Goal: Information Seeking & Learning: Learn about a topic

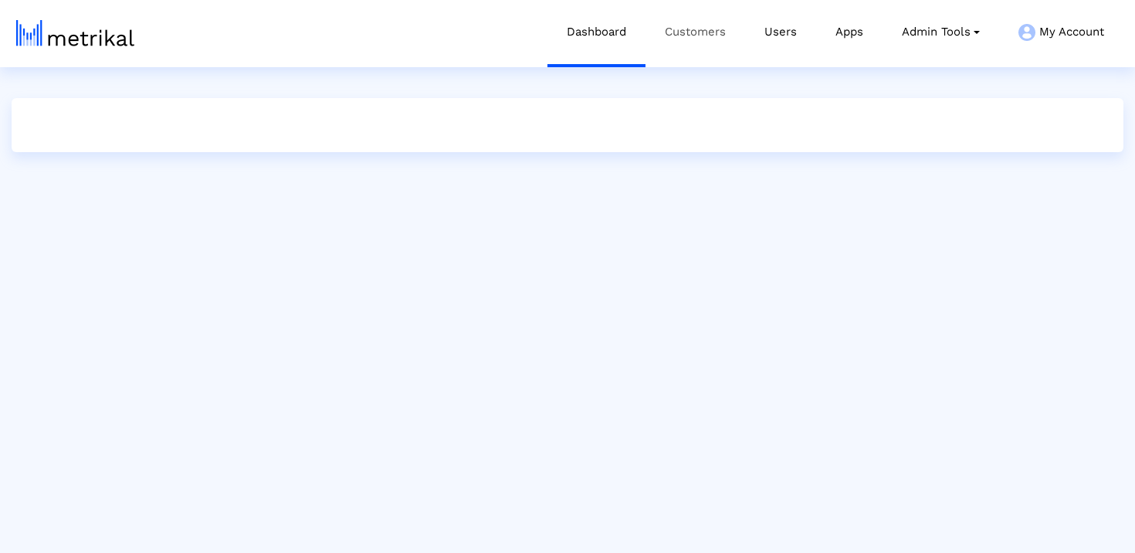
click at [707, 42] on link "Customers" at bounding box center [695, 32] width 100 height 64
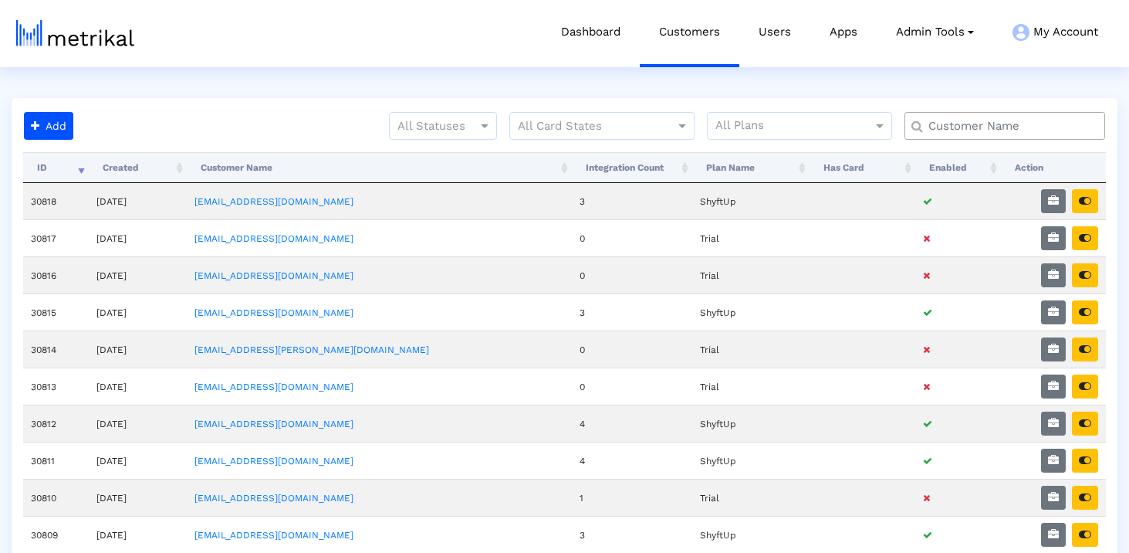
click at [985, 125] on input "text" at bounding box center [1008, 126] width 181 height 16
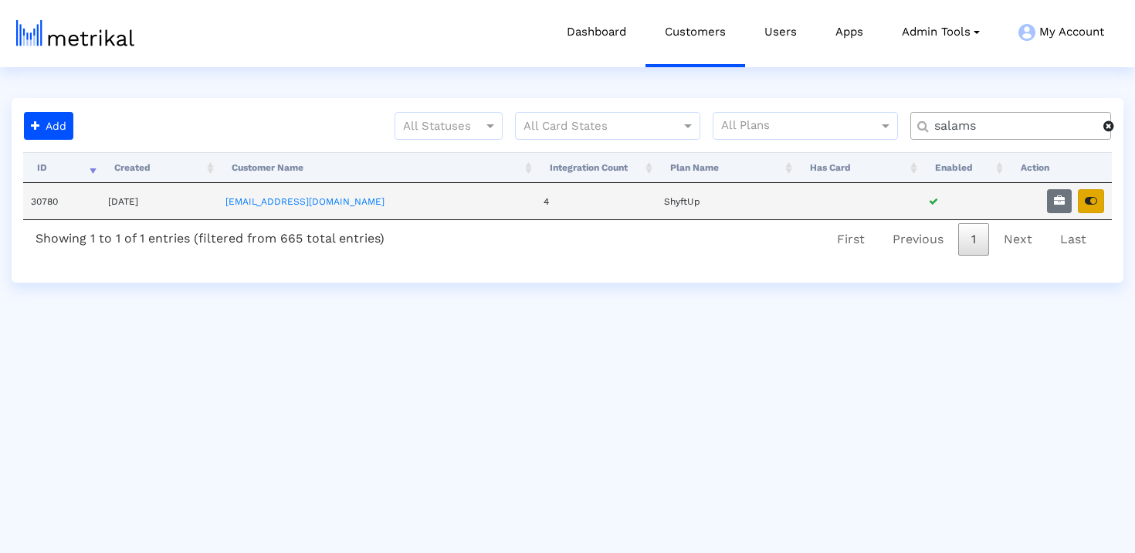
type input "salams"
click at [1084, 203] on icon "button" at bounding box center [1090, 200] width 12 height 11
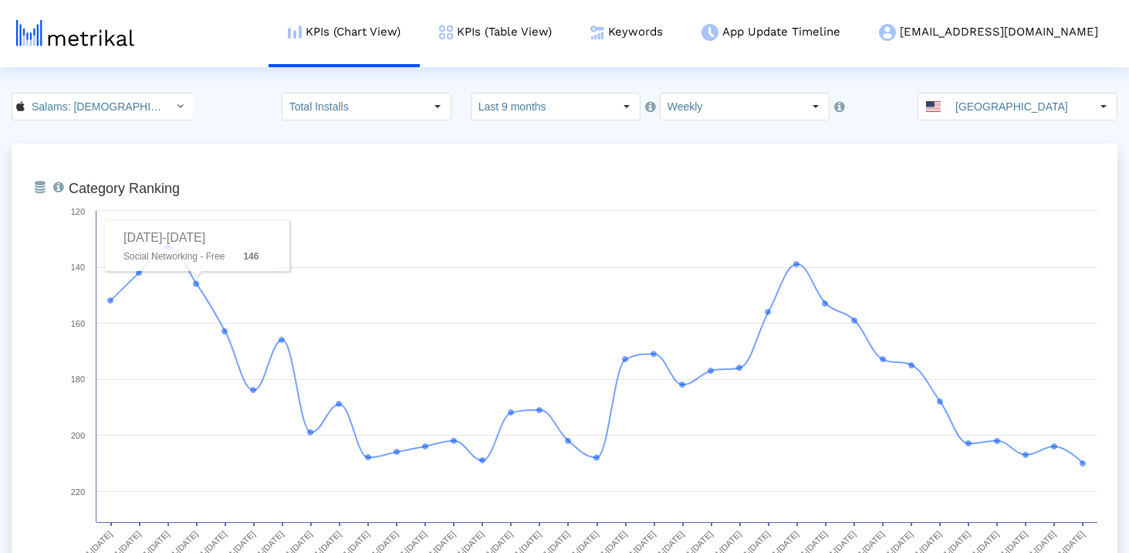
click at [113, 116] on input "Salams: Halal Muslim Marriage < 965359176 >" at bounding box center [94, 106] width 139 height 26
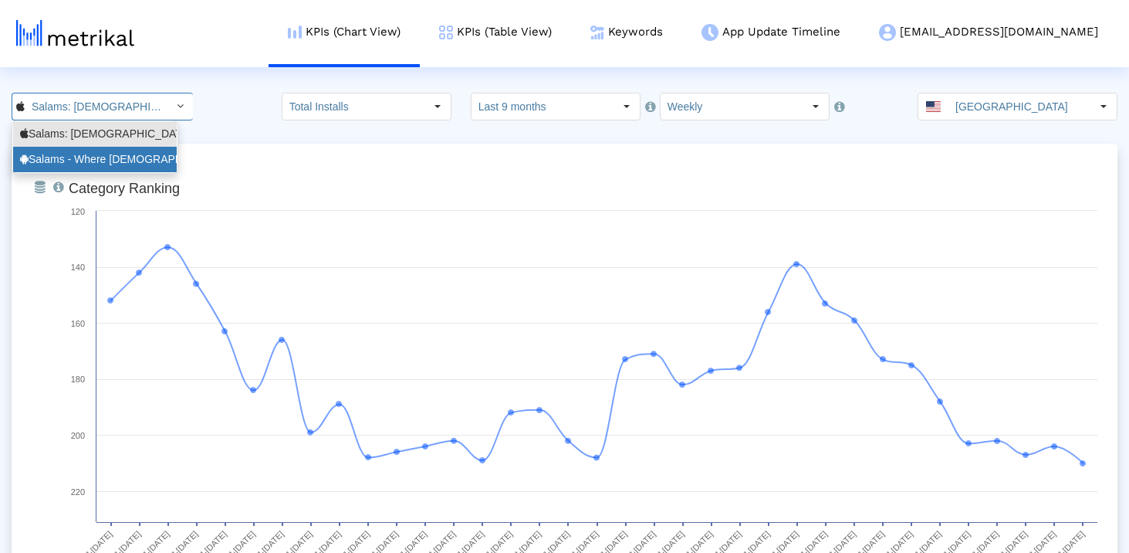
click at [110, 158] on div "Salams - Where Muslims Meet <com.minderapps.minder>" at bounding box center [95, 159] width 150 height 15
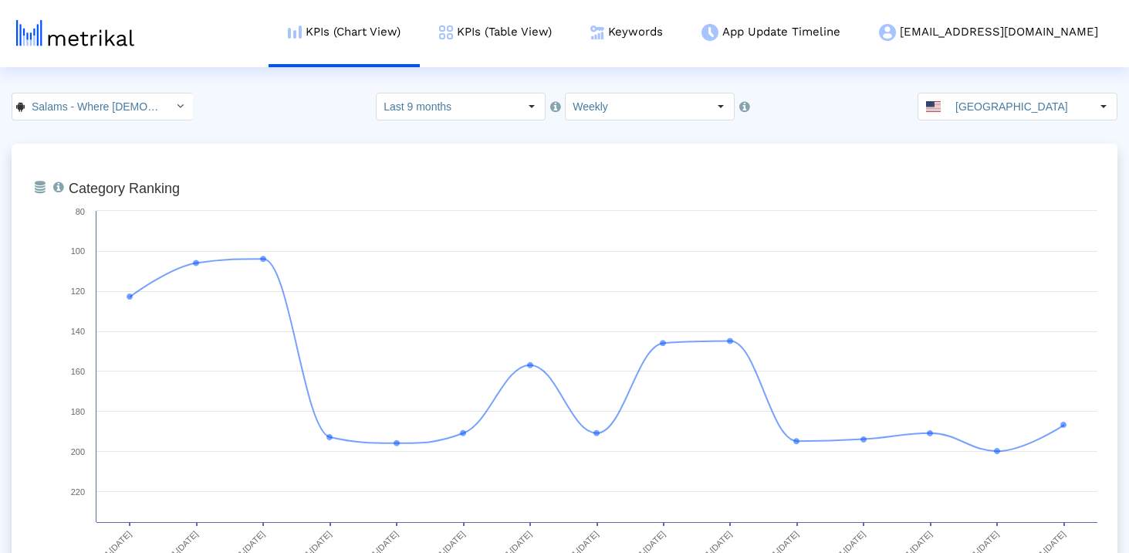
scroll to position [0, 171]
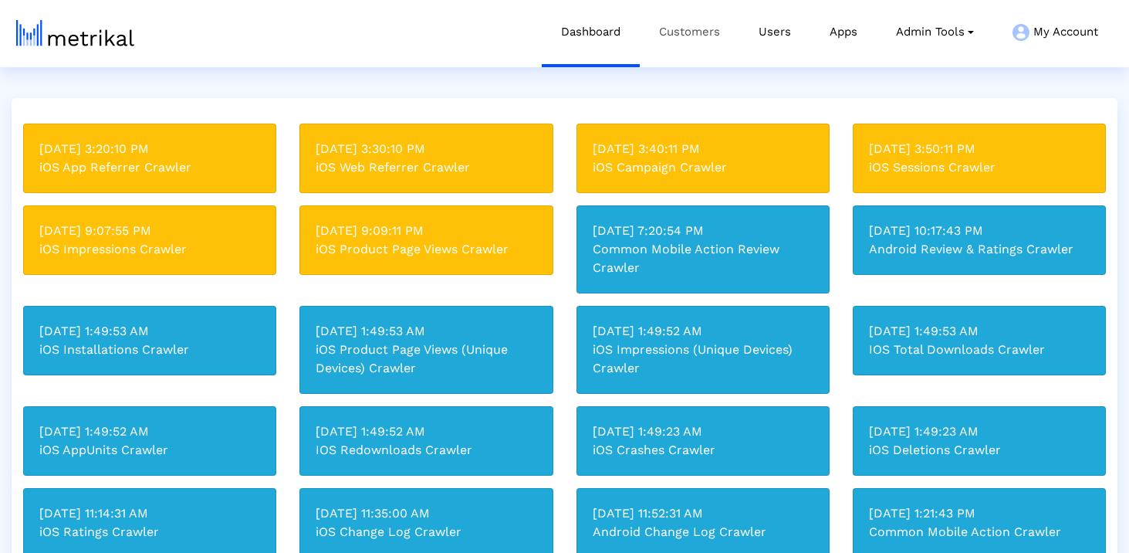
click at [687, 39] on link "Customers" at bounding box center [690, 32] width 100 height 64
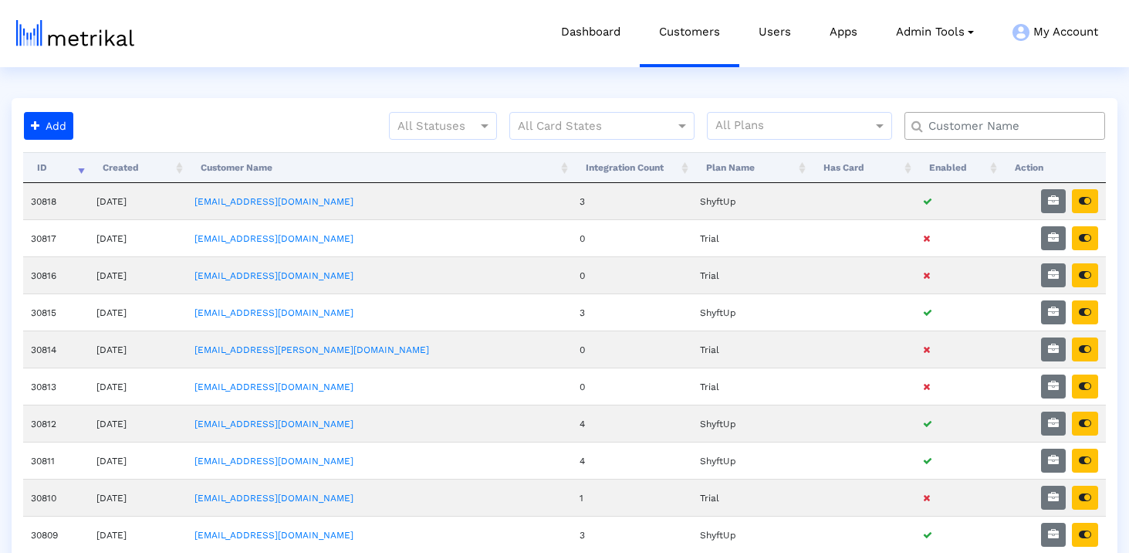
click at [330, 120] on div "All Statuses All Card States All Plans" at bounding box center [598, 132] width 1038 height 40
click at [992, 130] on input "text" at bounding box center [1008, 126] width 181 height 16
click at [969, 121] on input "text" at bounding box center [1008, 126] width 181 height 16
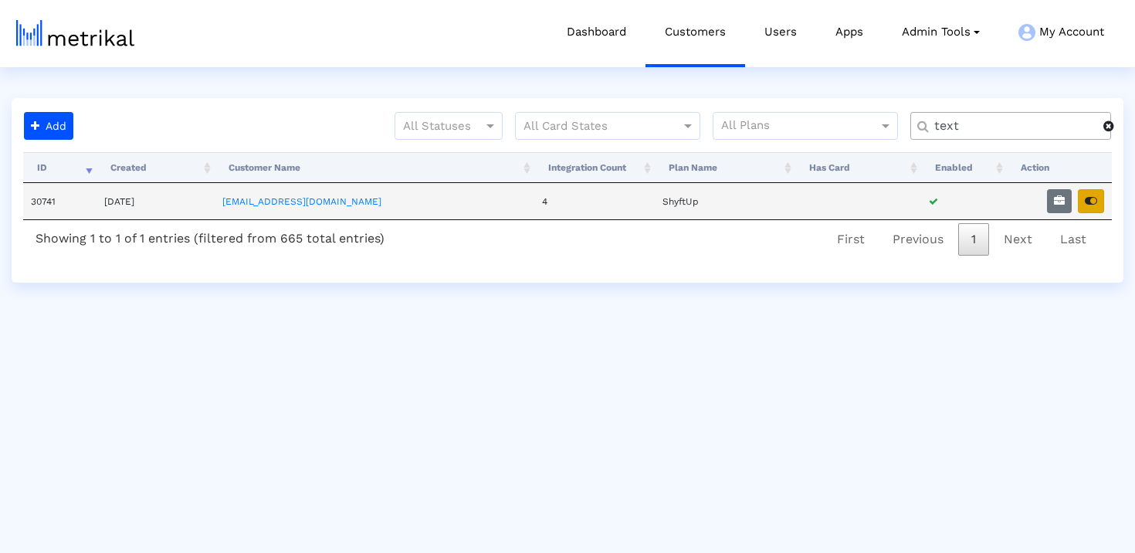
type input "text"
click at [1091, 200] on icon "button" at bounding box center [1090, 200] width 12 height 11
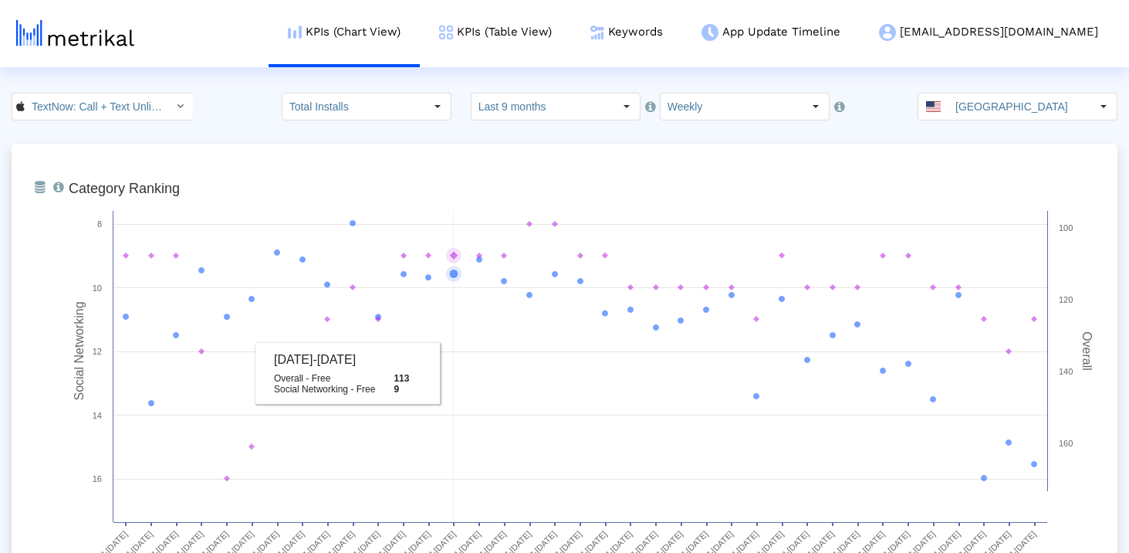
scroll to position [10, 0]
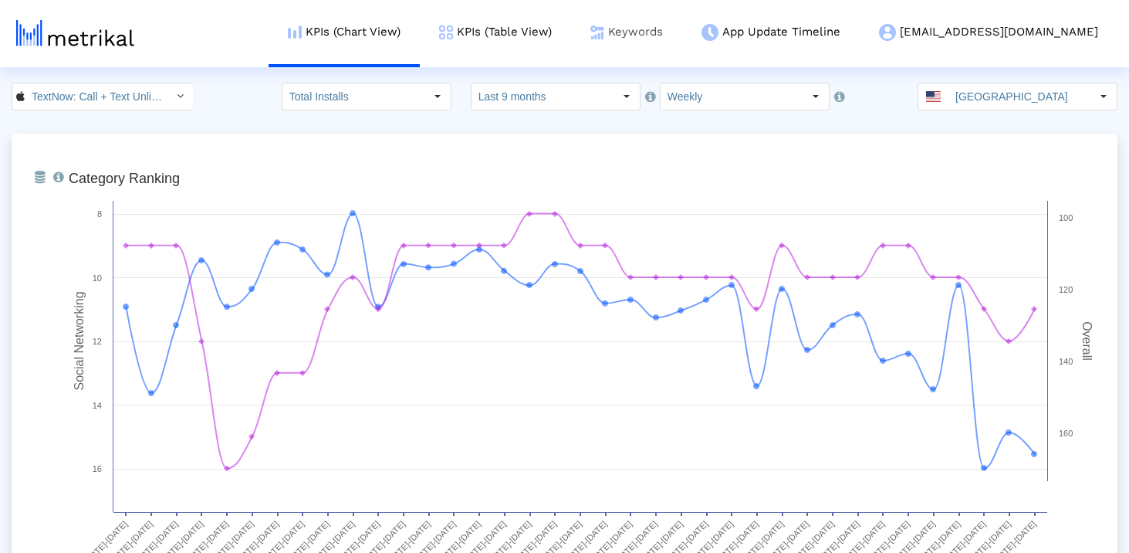
click at [604, 30] on img at bounding box center [597, 32] width 14 height 14
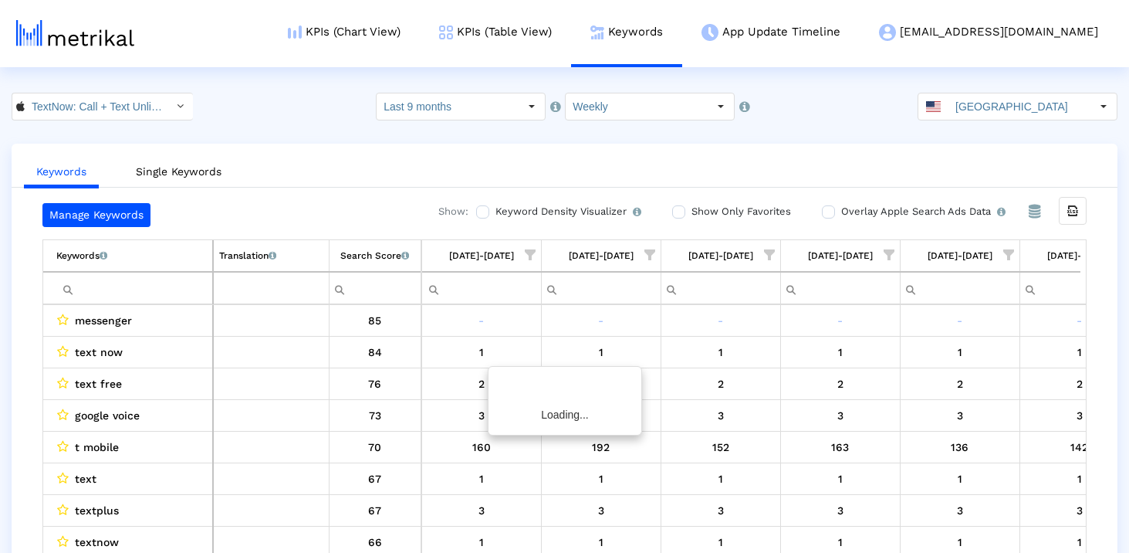
scroll to position [0, 3767]
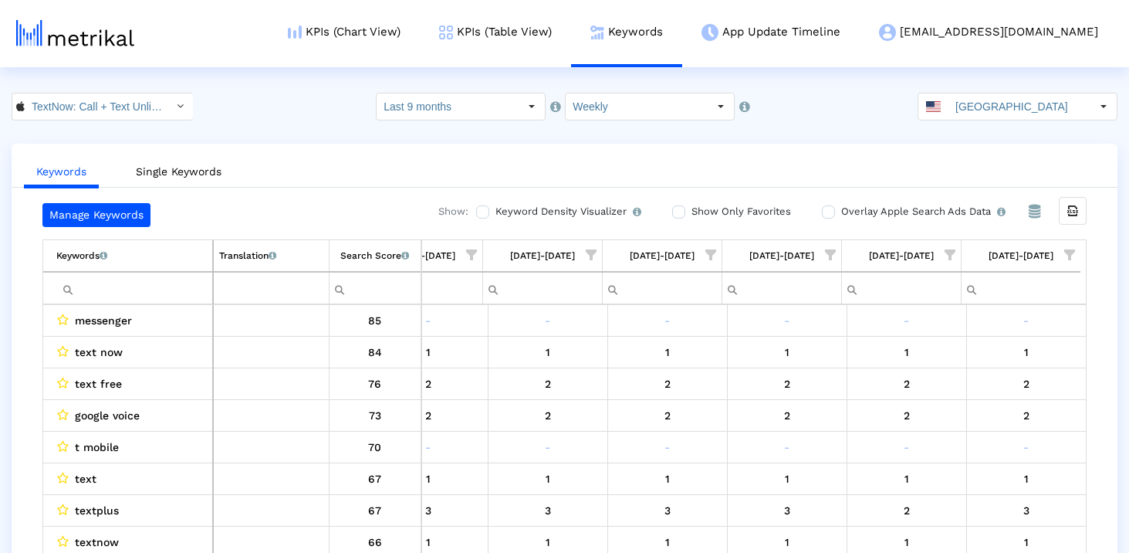
click at [139, 281] on input "Filter cell" at bounding box center [134, 288] width 156 height 25
type input "mobile"
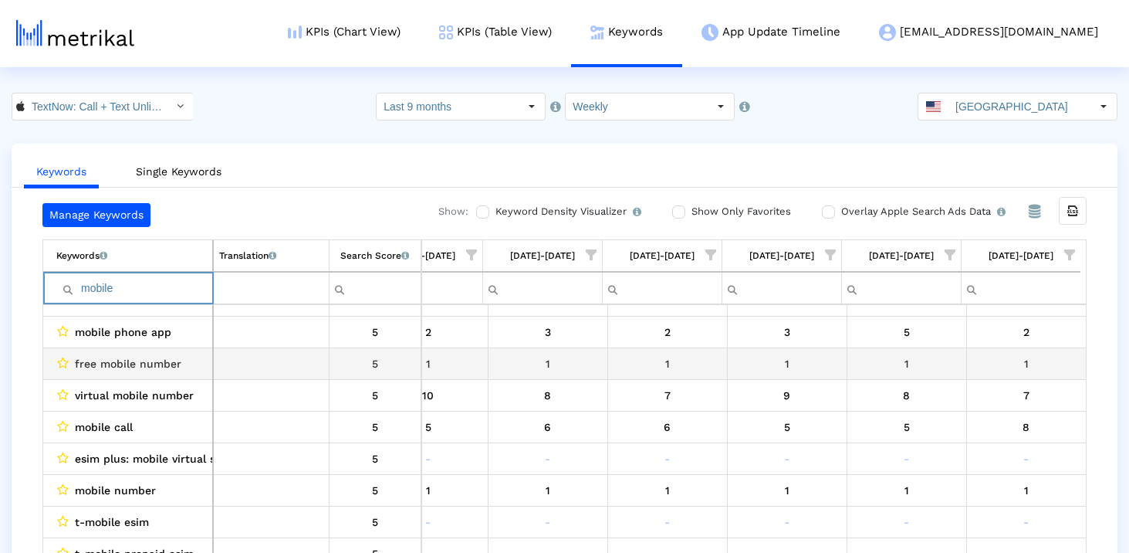
scroll to position [0, 0]
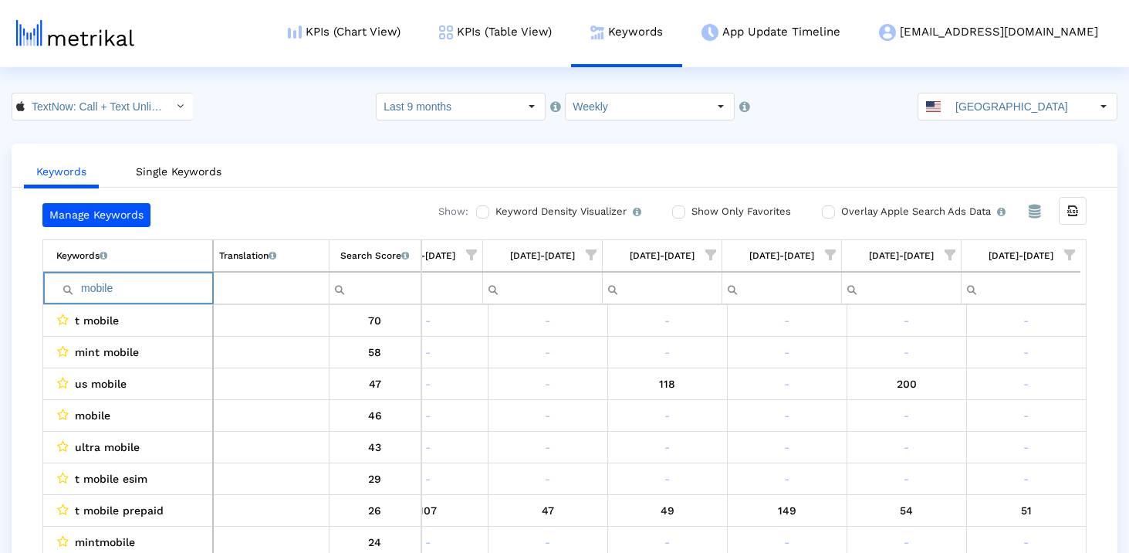
click at [117, 287] on input "mobile" at bounding box center [134, 288] width 156 height 25
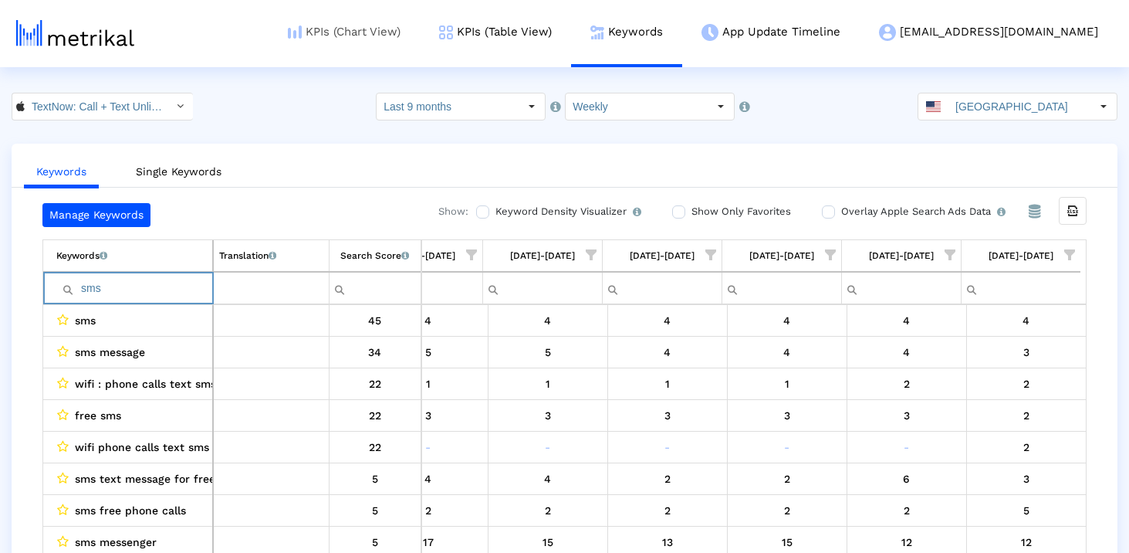
type input "sms"
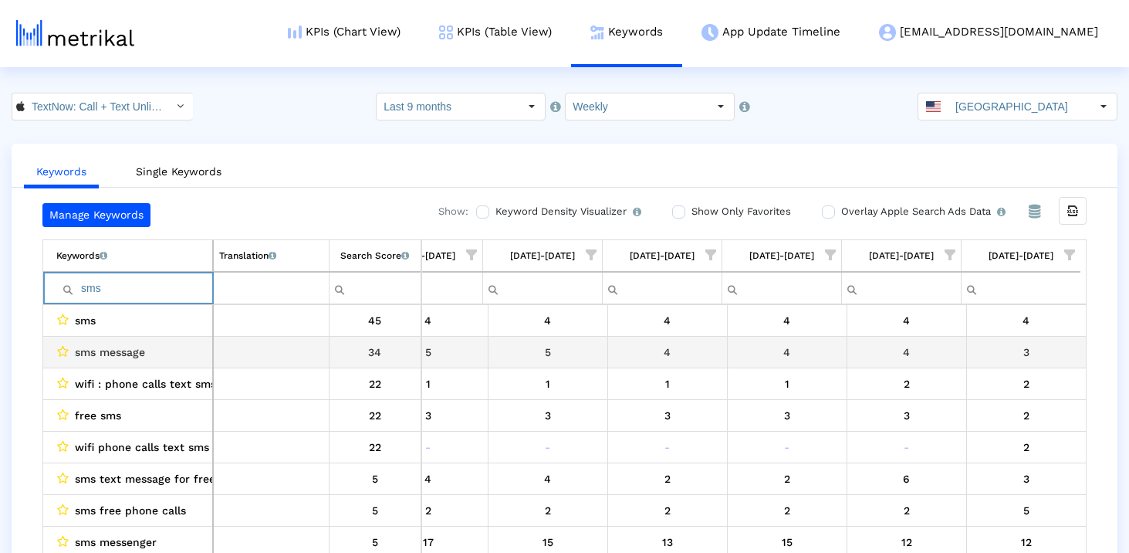
scroll to position [151, 0]
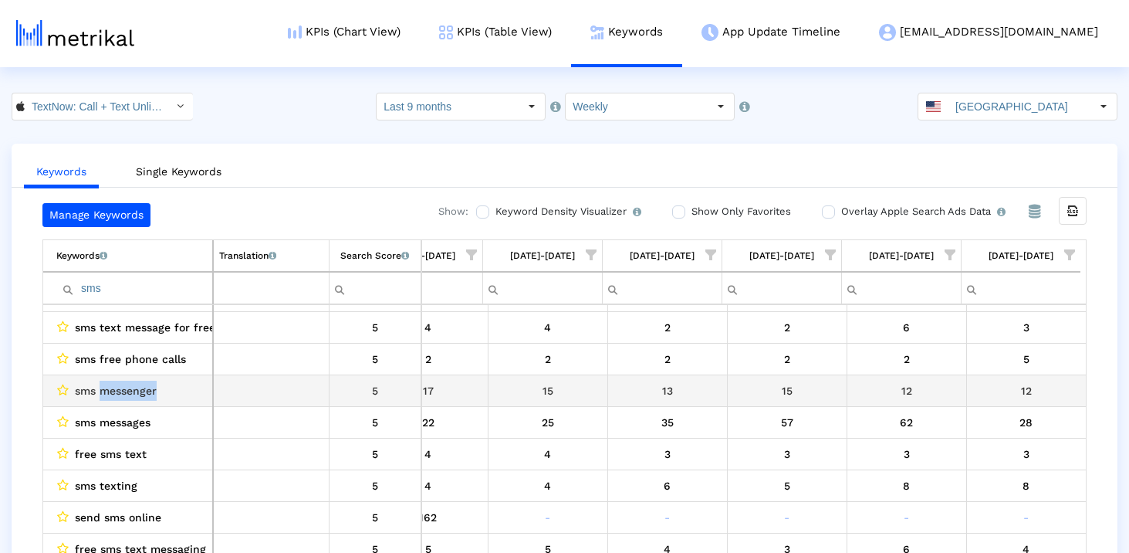
drag, startPoint x: 190, startPoint y: 391, endPoint x: 103, endPoint y: 393, distance: 86.5
click at [103, 393] on div "sms messenger" at bounding box center [131, 390] width 151 height 20
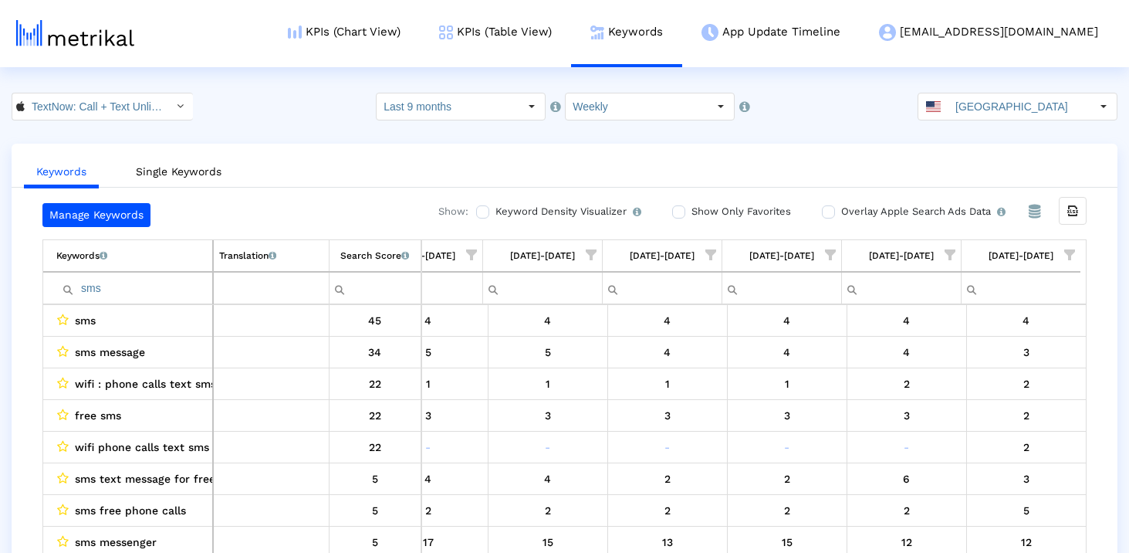
click at [142, 286] on input "sms" at bounding box center [134, 288] width 156 height 25
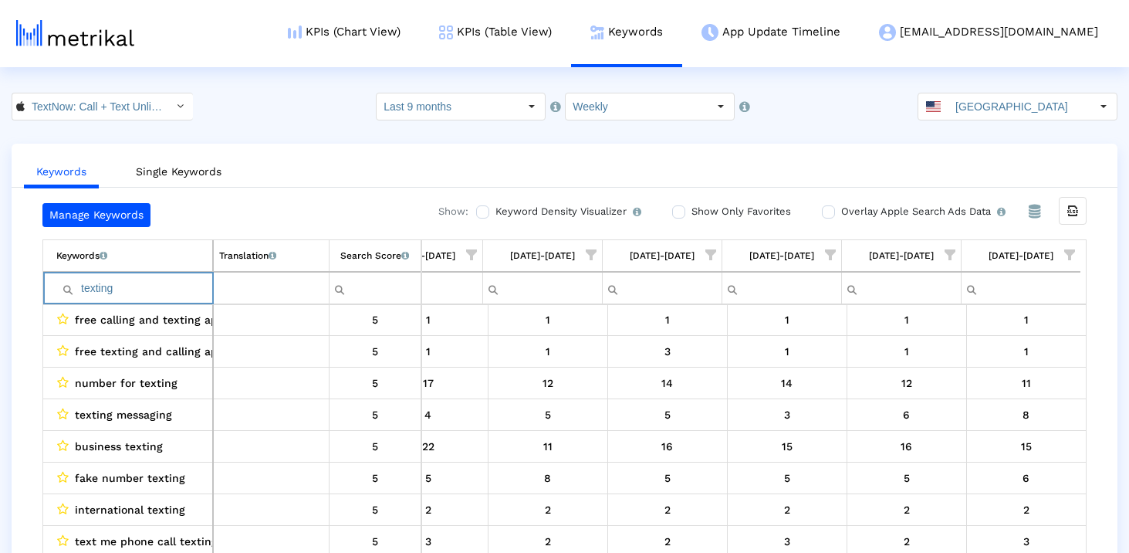
click at [154, 293] on input "texting" at bounding box center [134, 288] width 156 height 25
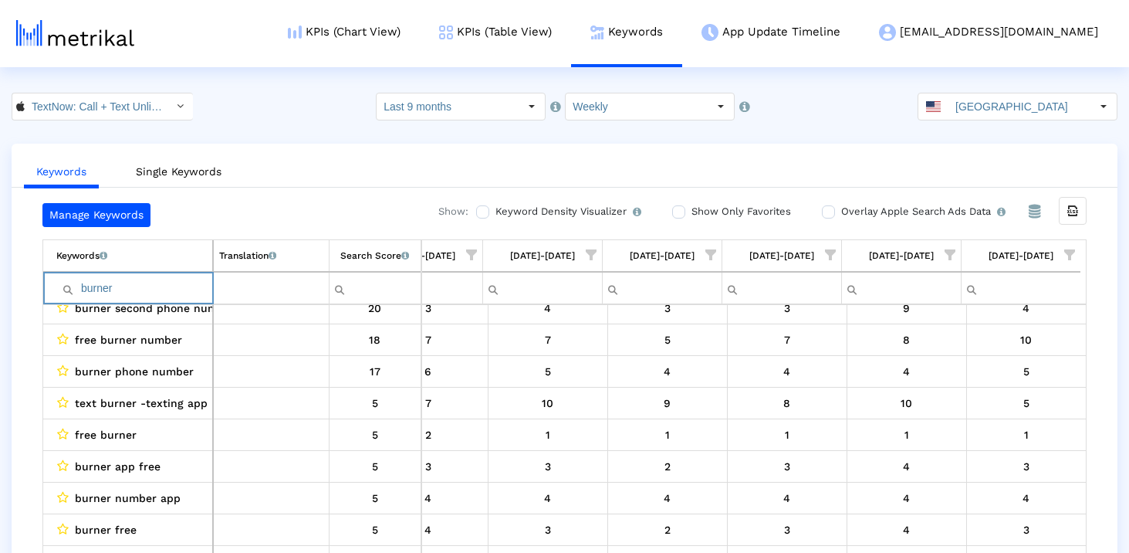
click at [123, 282] on input "burner" at bounding box center [134, 288] width 156 height 25
type input "talk"
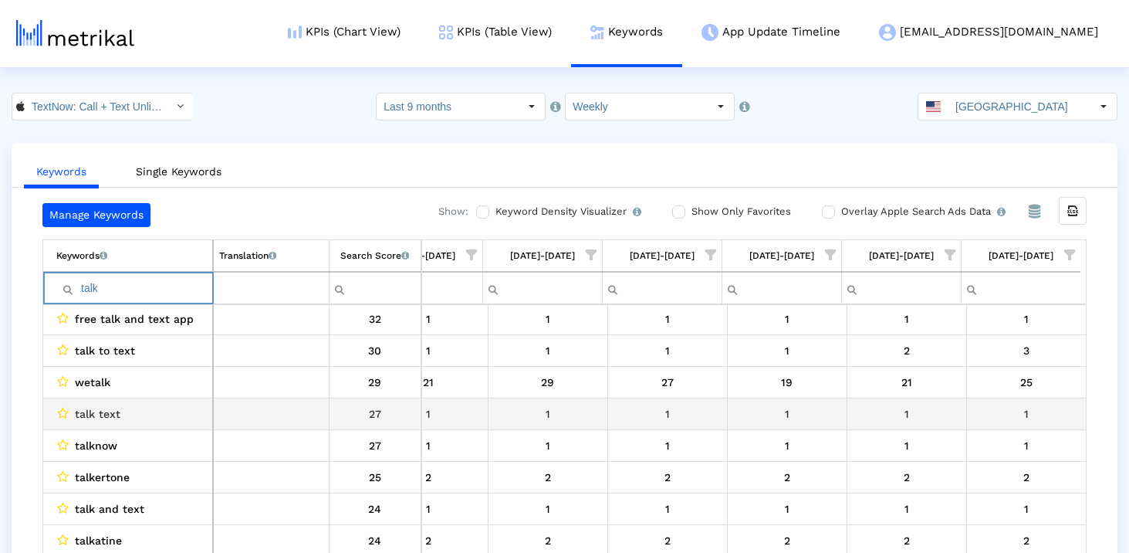
scroll to position [215, 0]
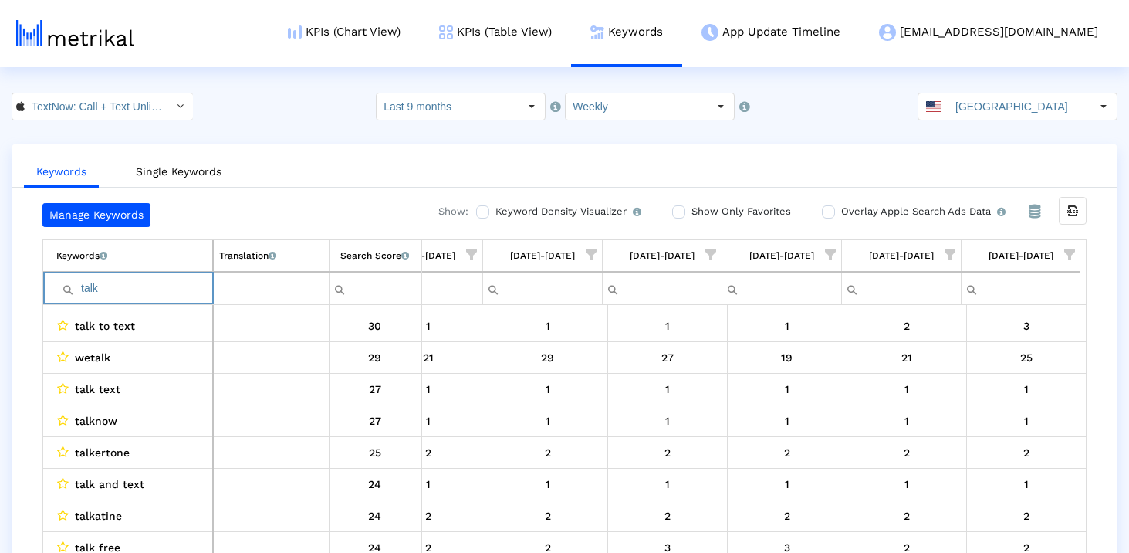
click at [122, 288] on input "talk" at bounding box center [134, 288] width 156 height 25
click at [177, 169] on link "Single Keywords" at bounding box center [178, 171] width 110 height 29
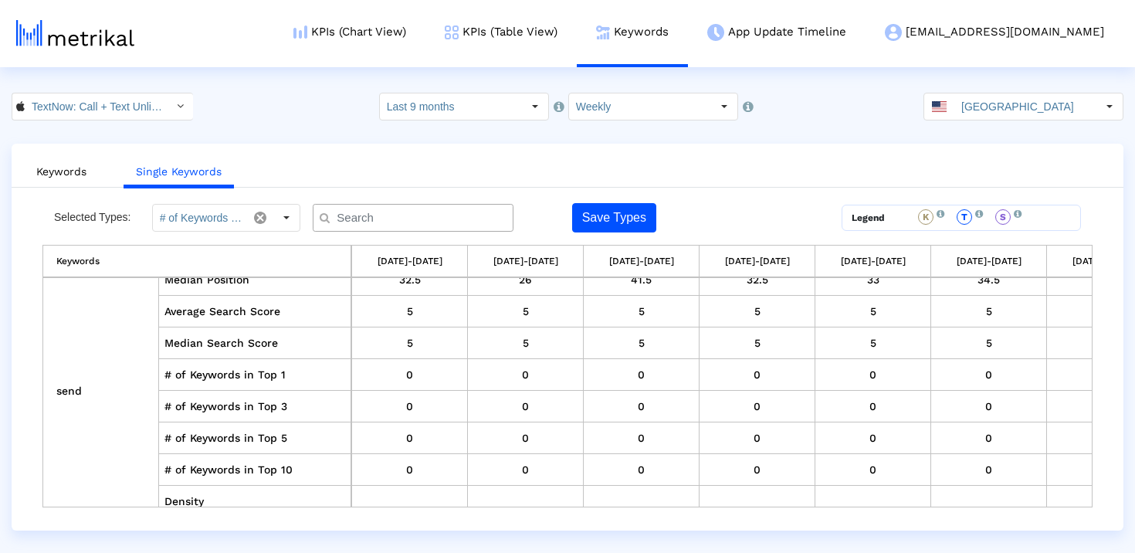
scroll to position [21410, 0]
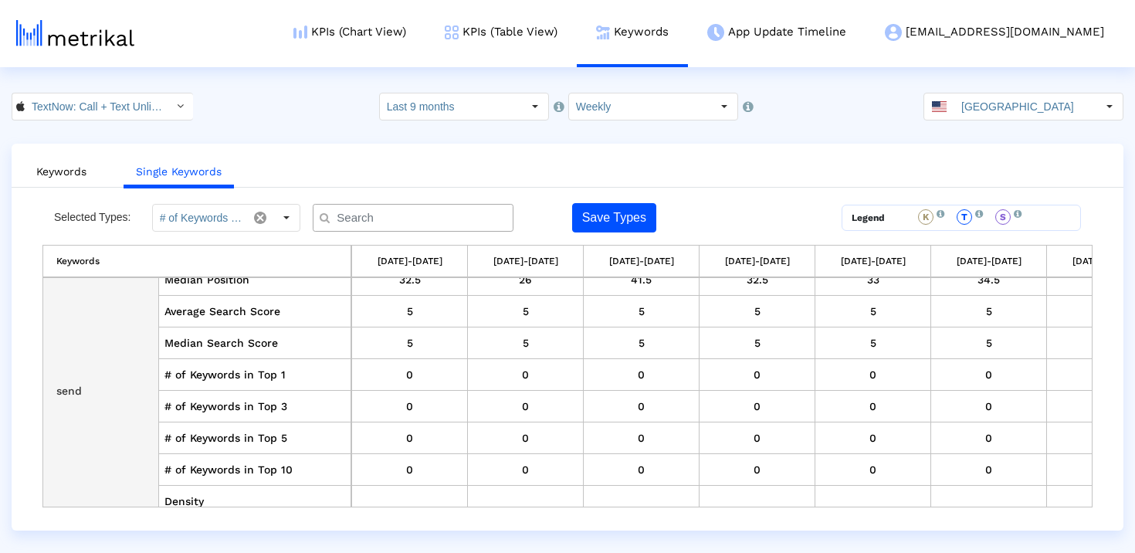
click at [73, 390] on td "send" at bounding box center [101, 391] width 116 height 444
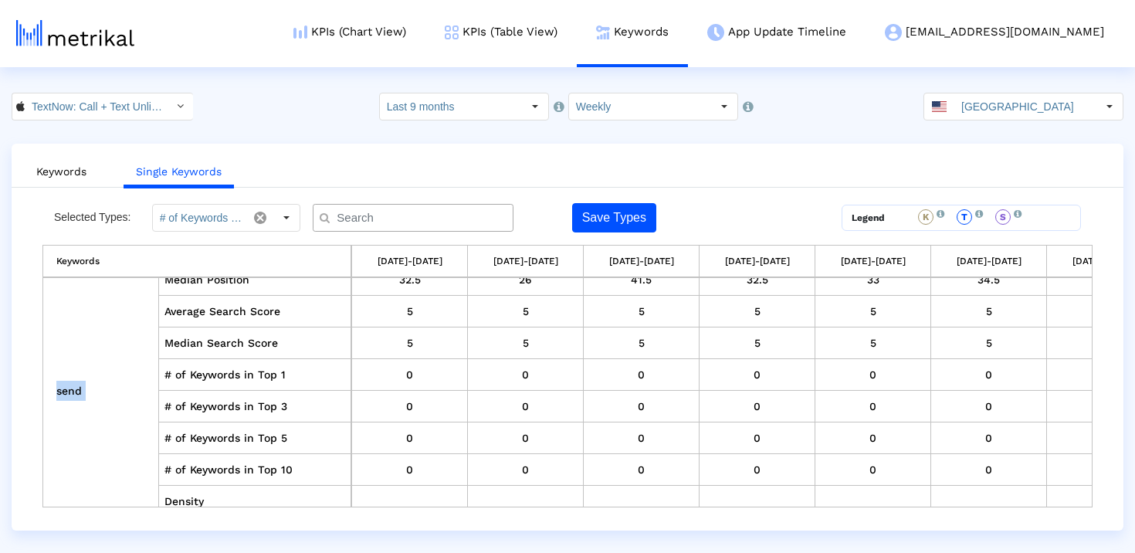
copy td "send"
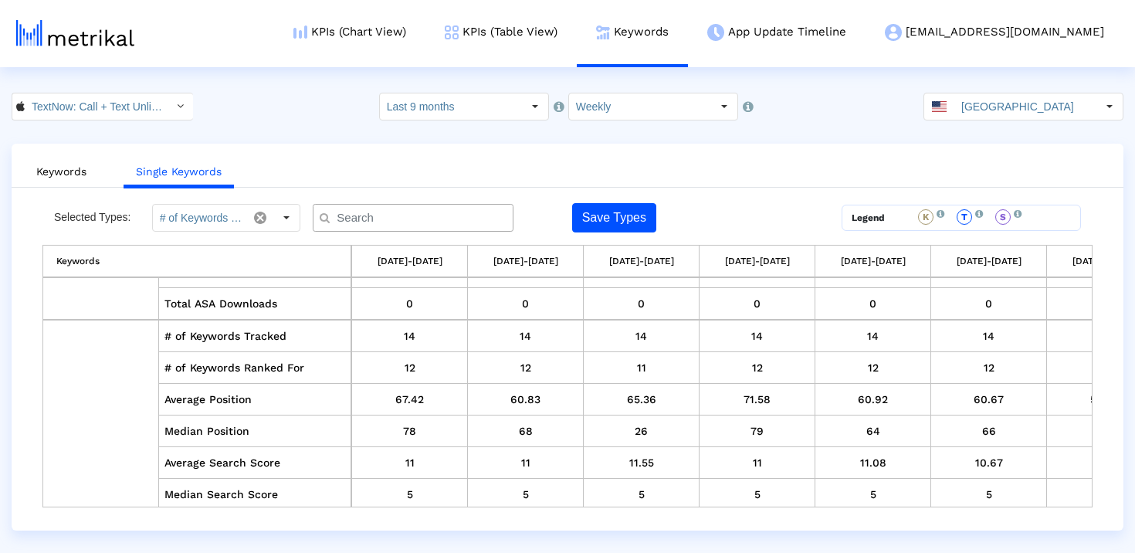
scroll to position [21922, 0]
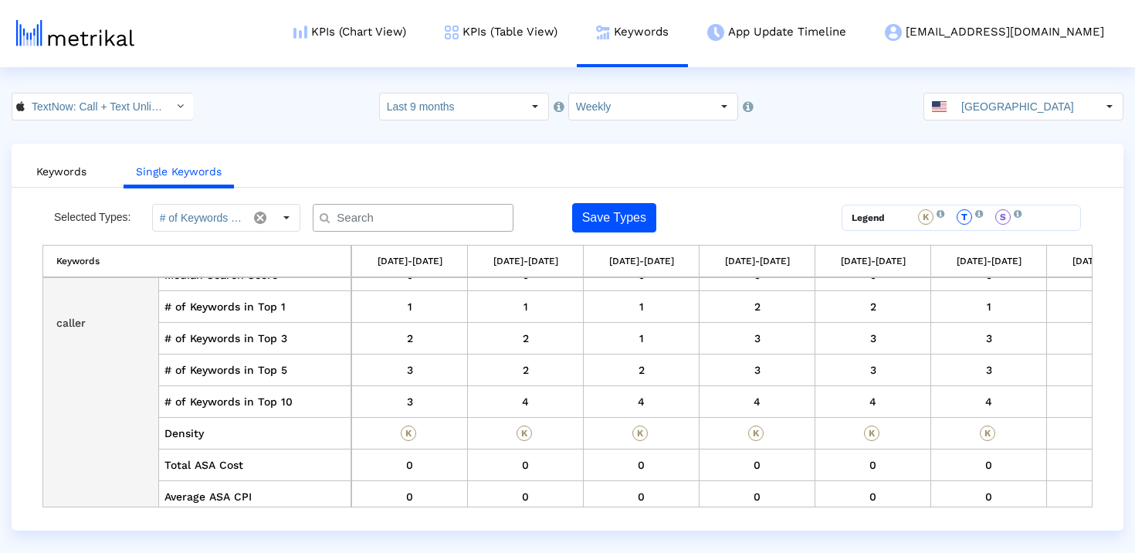
click at [69, 318] on td "caller" at bounding box center [101, 323] width 116 height 444
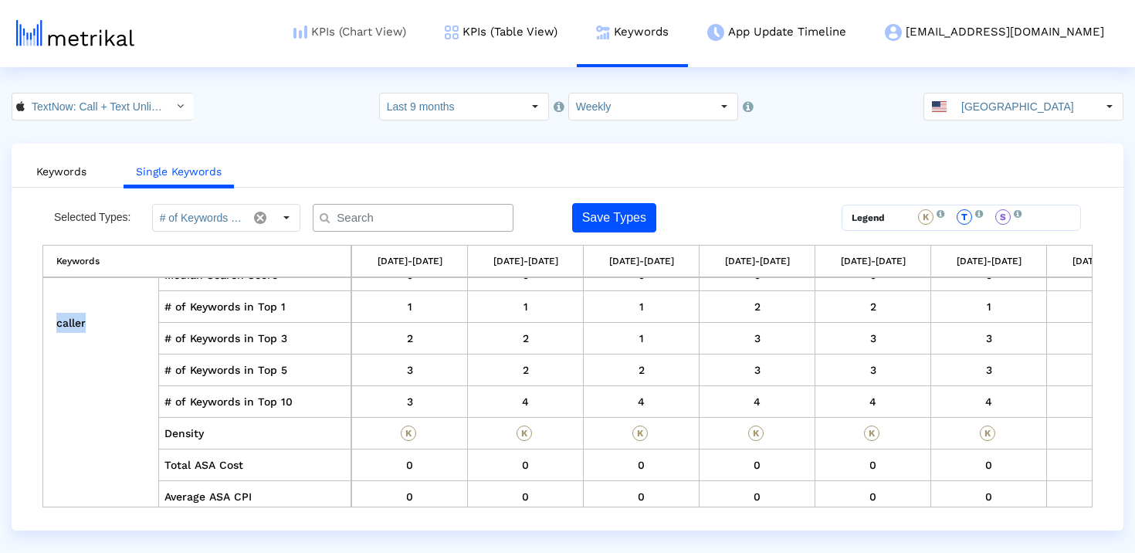
copy td "caller"
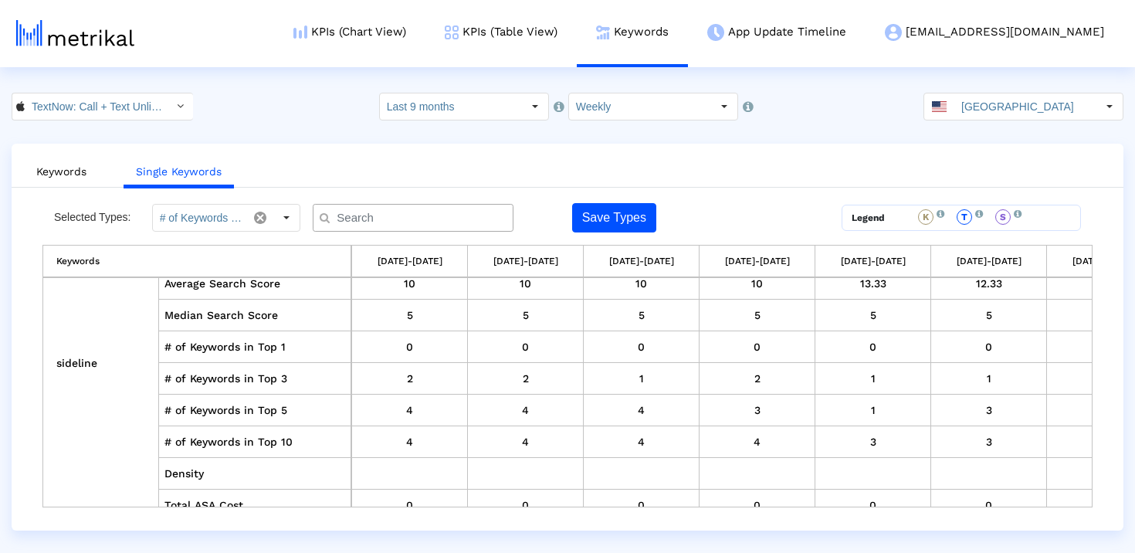
scroll to position [23679, 0]
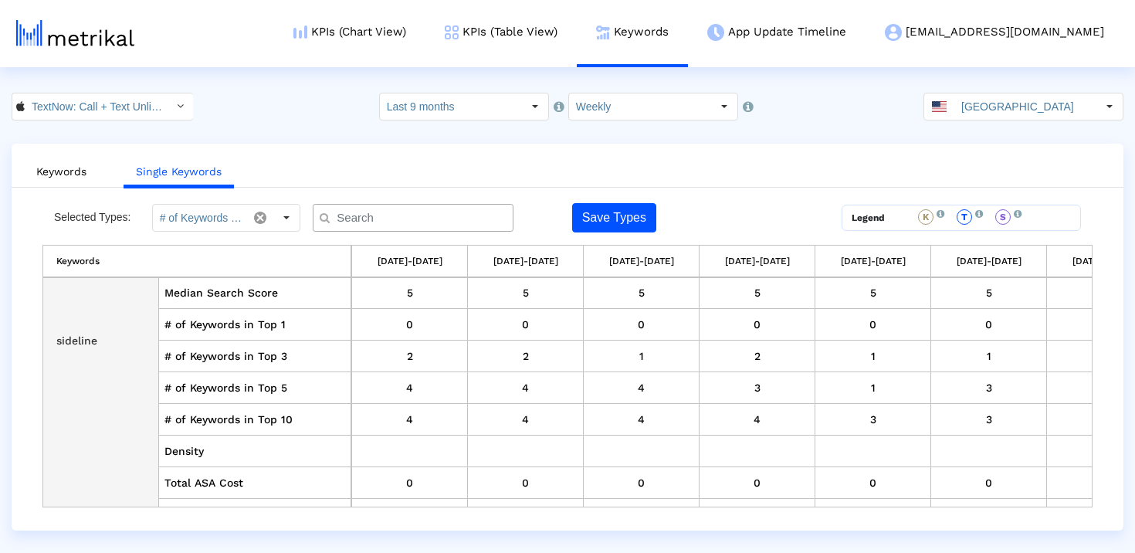
click at [84, 341] on td "sideline" at bounding box center [101, 341] width 116 height 444
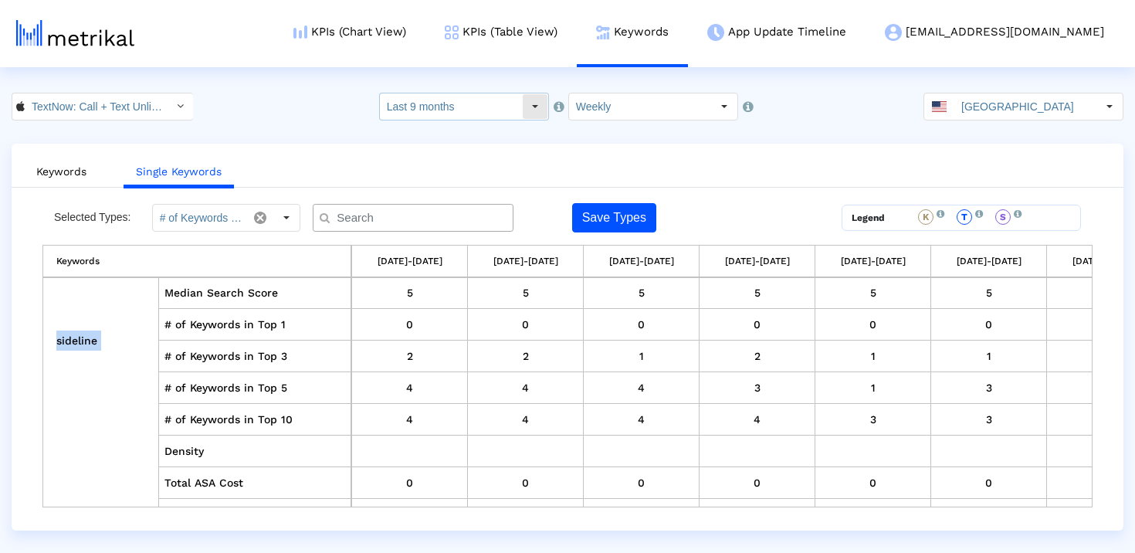
copy td "sideline"
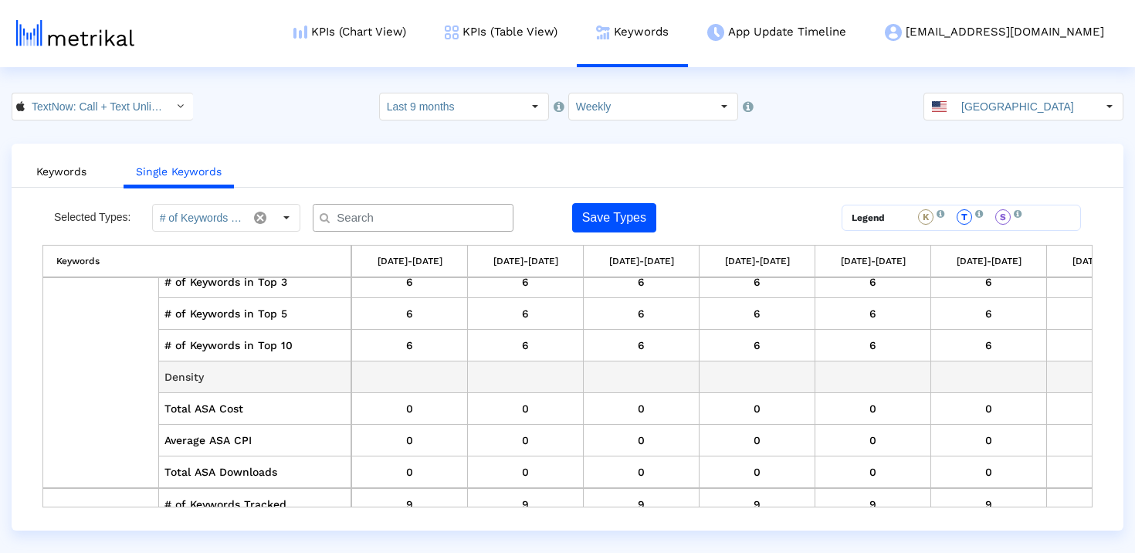
scroll to position [27622, 0]
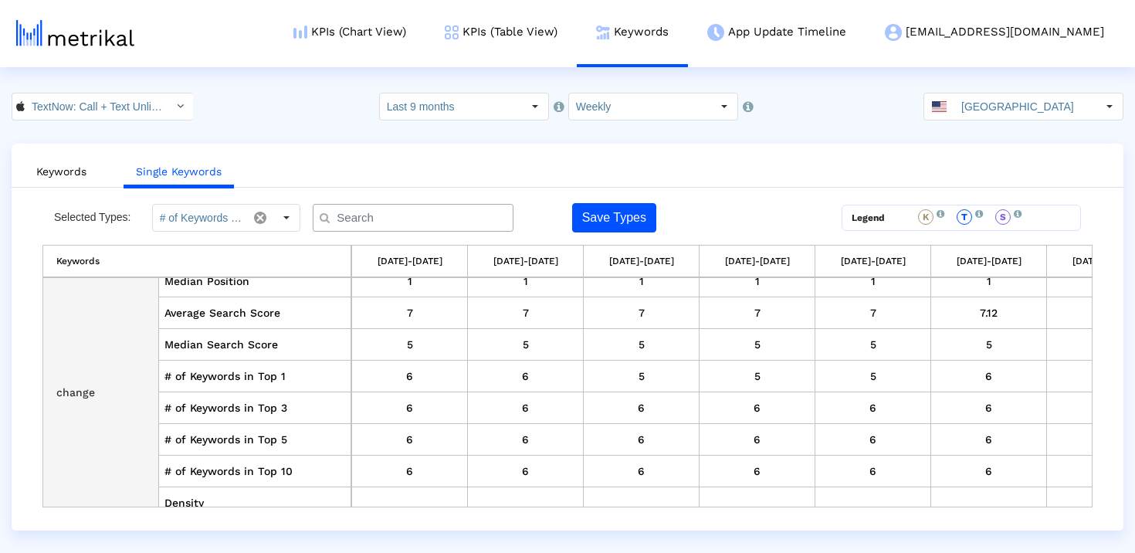
click at [86, 393] on td "change" at bounding box center [101, 393] width 116 height 444
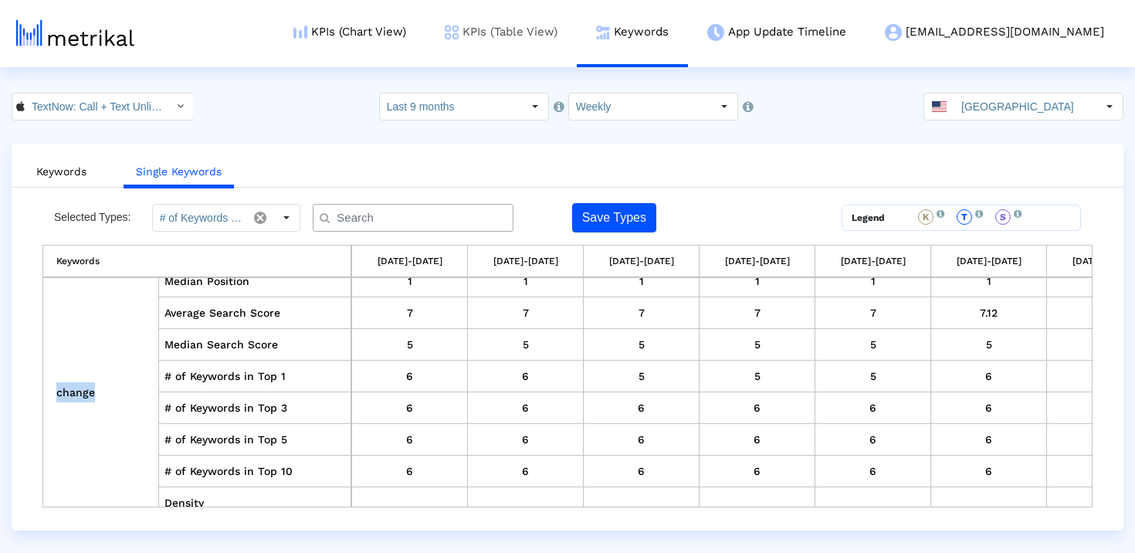
copy td "change"
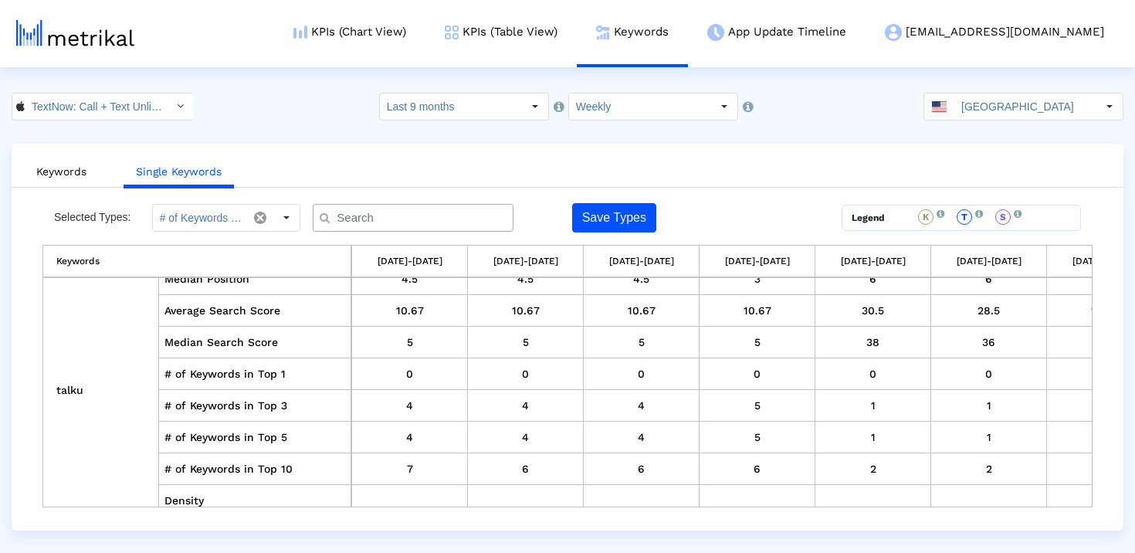
scroll to position [28069, 0]
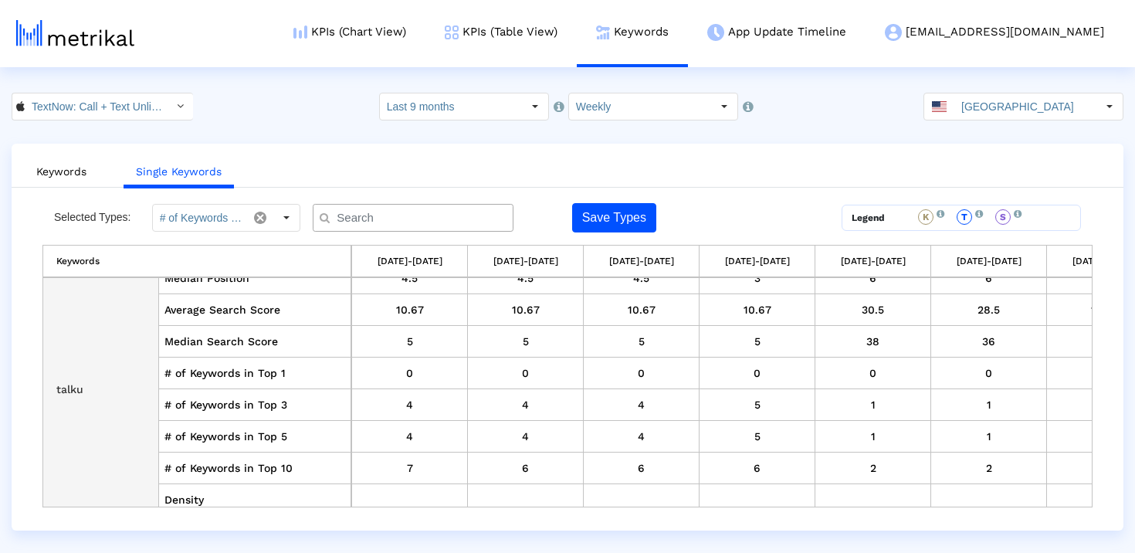
click at [69, 390] on td "talku" at bounding box center [101, 389] width 116 height 444
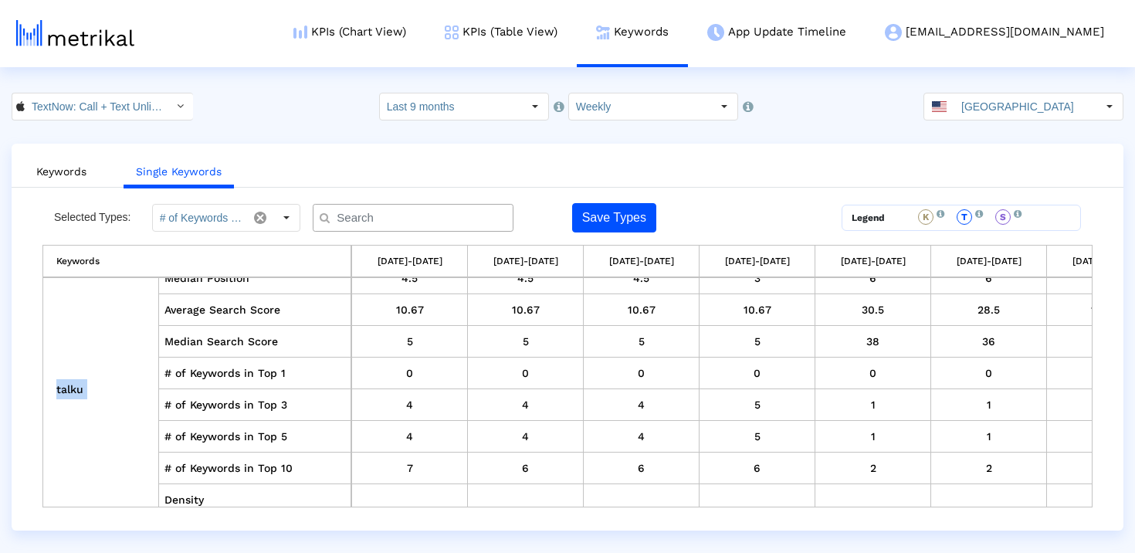
copy td "talku"
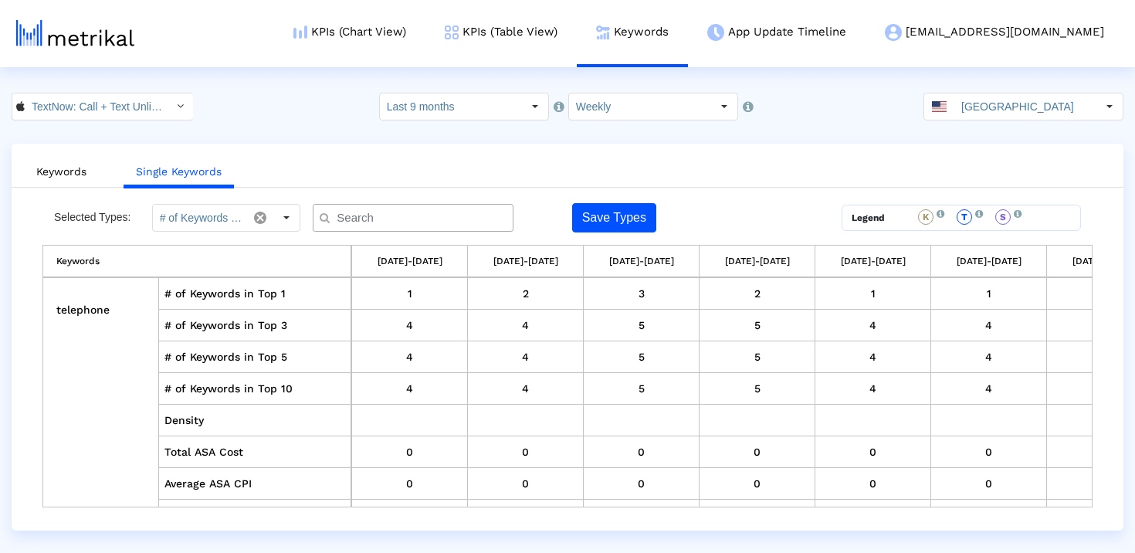
scroll to position [29031, 0]
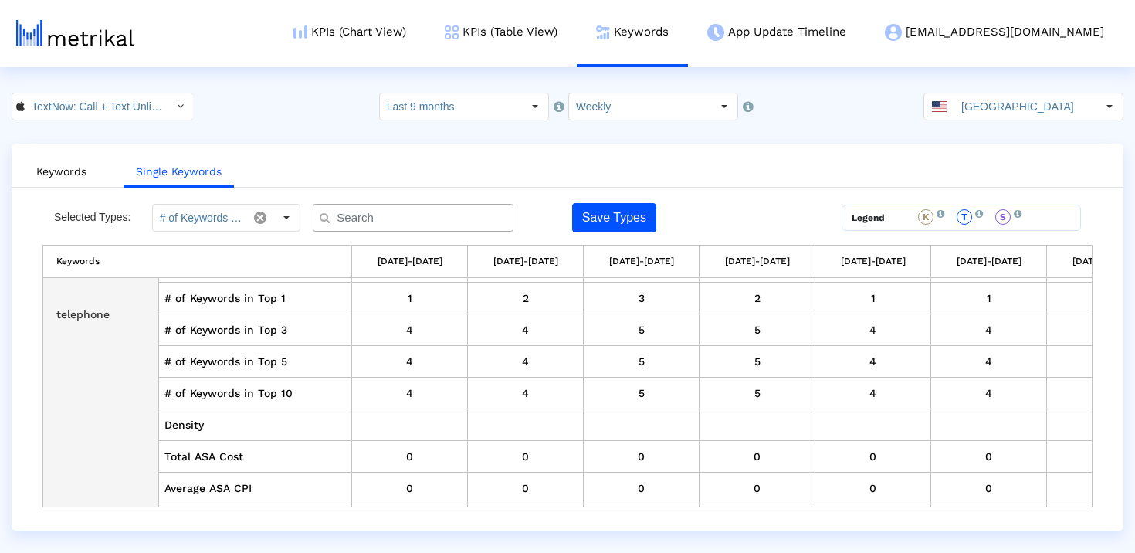
click at [75, 320] on td "telephone" at bounding box center [101, 315] width 116 height 444
copy td "telephone"
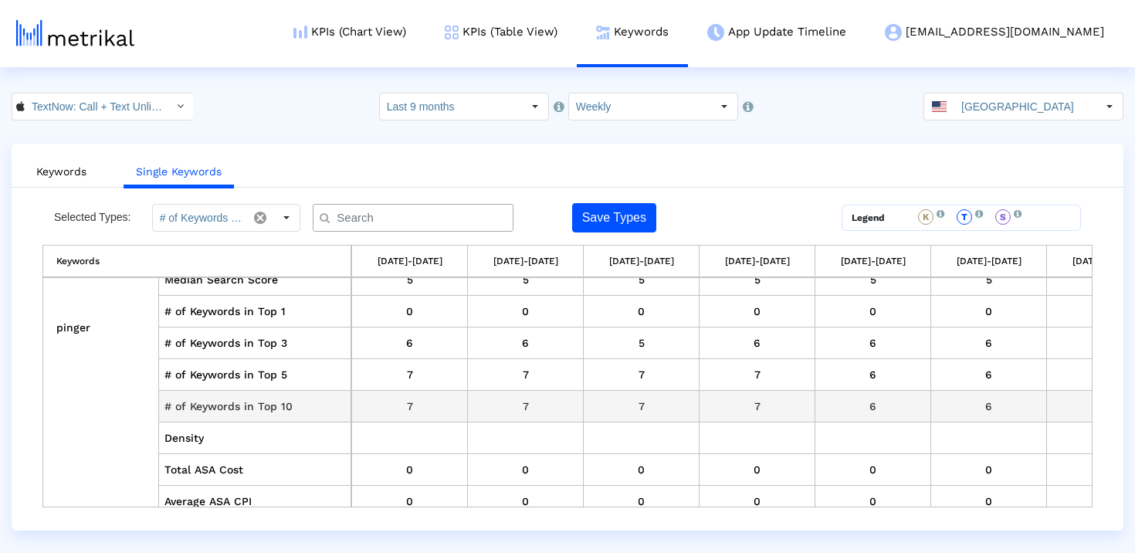
scroll to position [30345, 0]
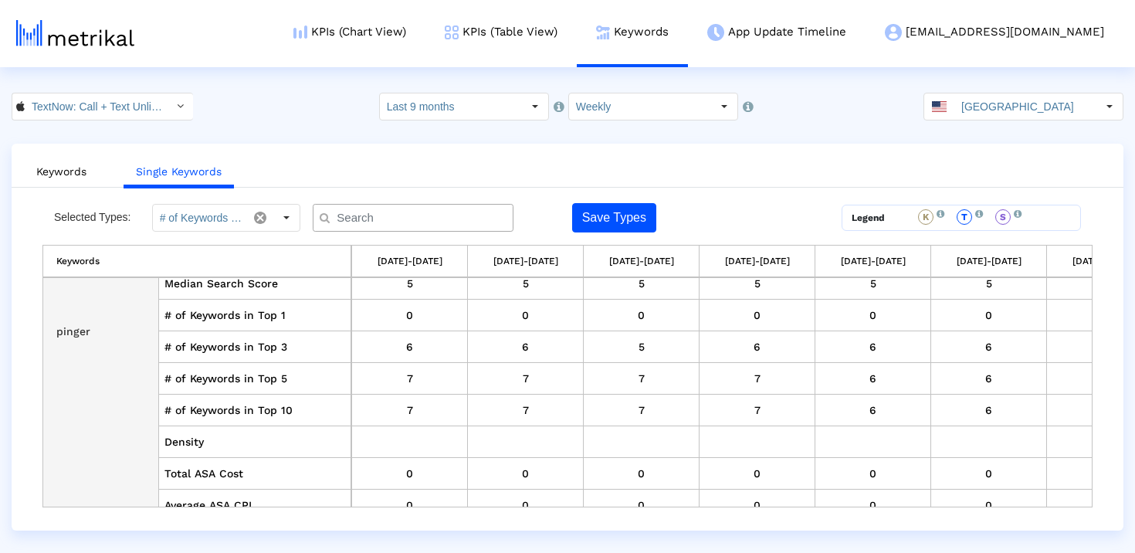
click at [65, 333] on td "pinger" at bounding box center [101, 332] width 116 height 444
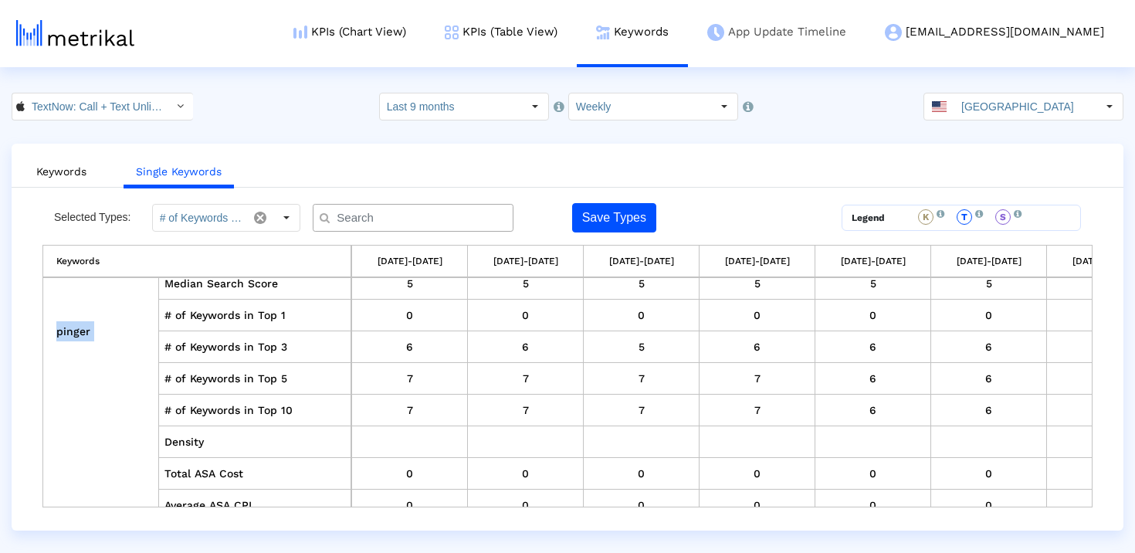
copy td "pinger"
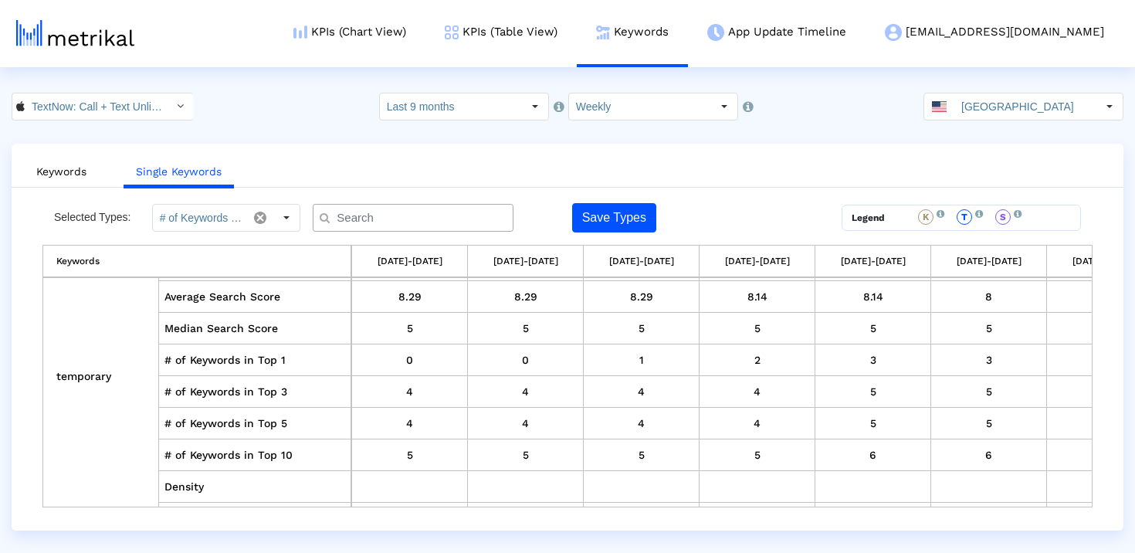
scroll to position [33419, 0]
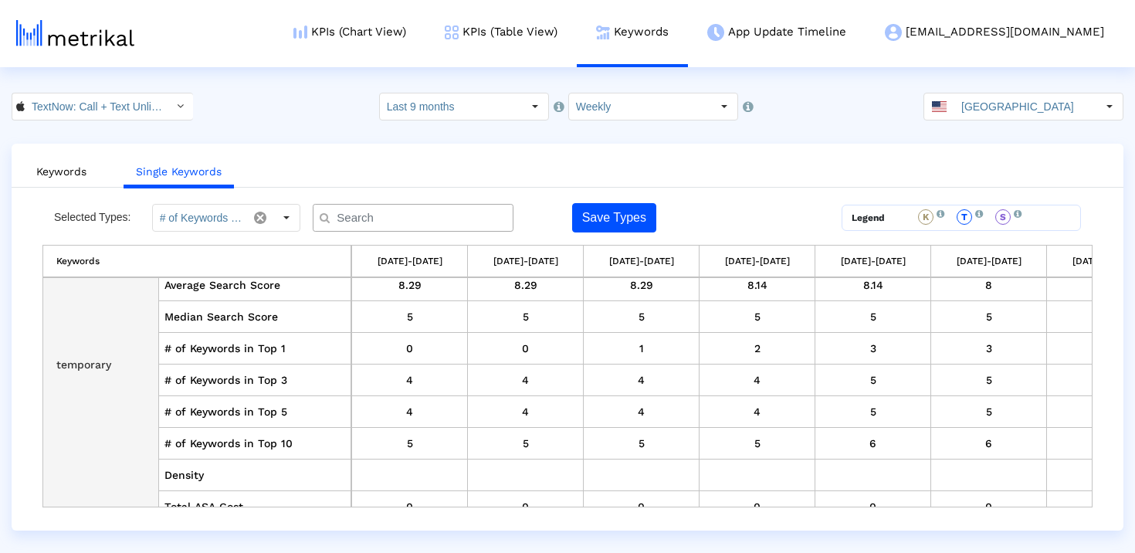
click at [100, 364] on td "temporary" at bounding box center [101, 365] width 116 height 444
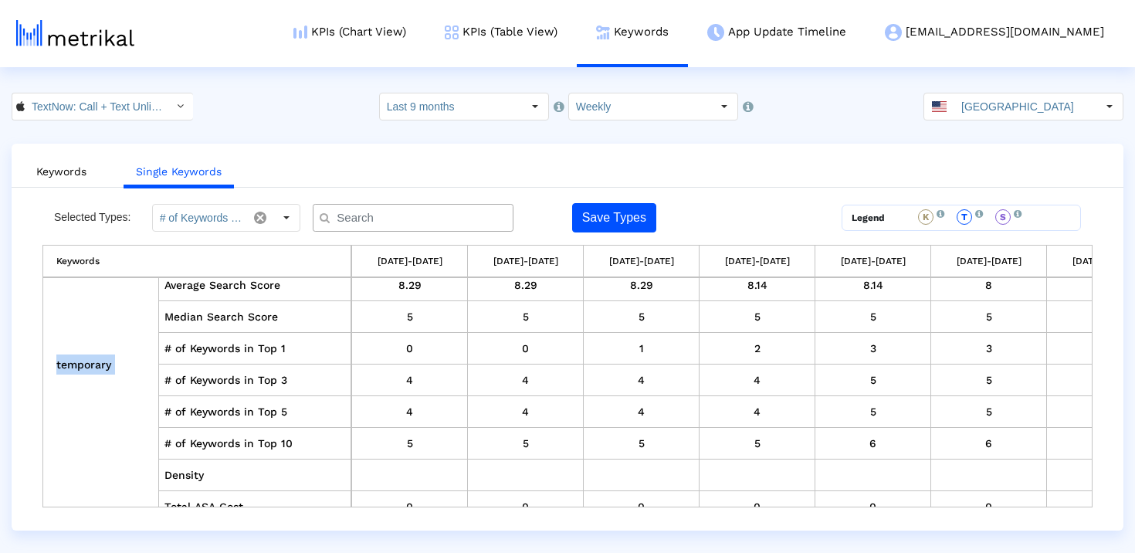
copy td "temporary"
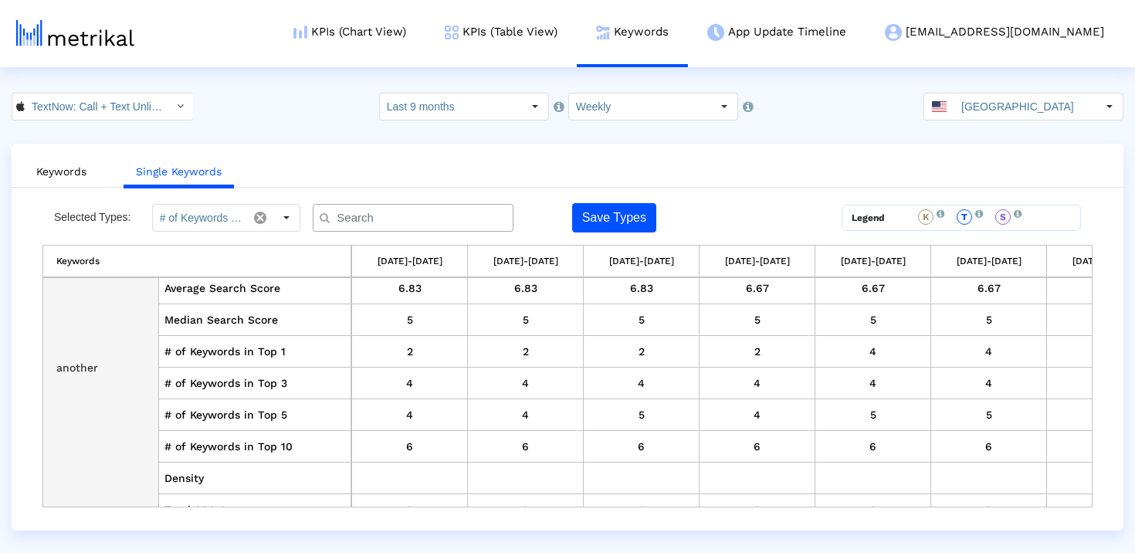
click at [76, 368] on td "another" at bounding box center [101, 368] width 116 height 444
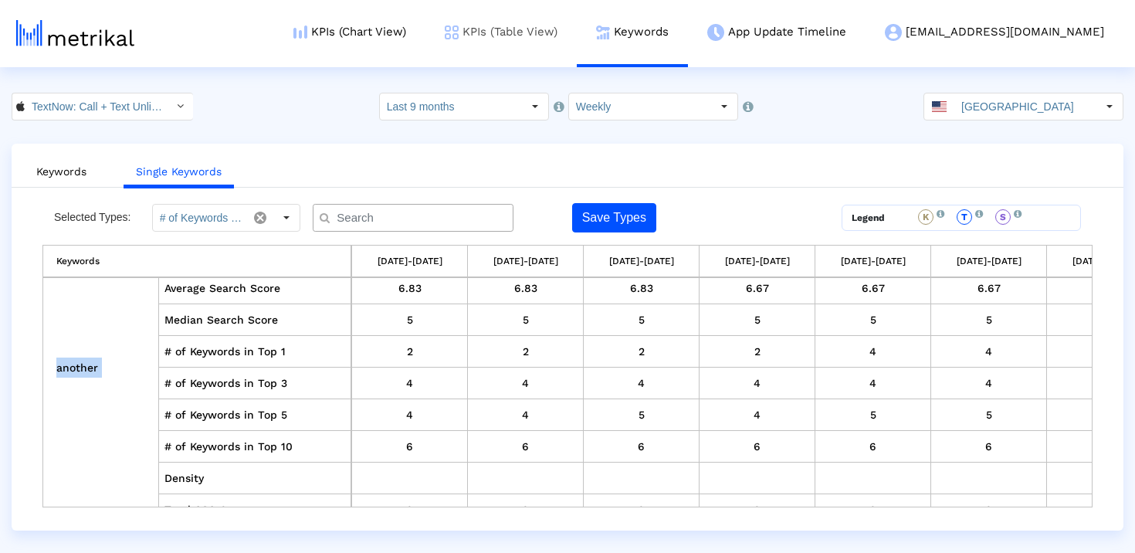
copy td "another"
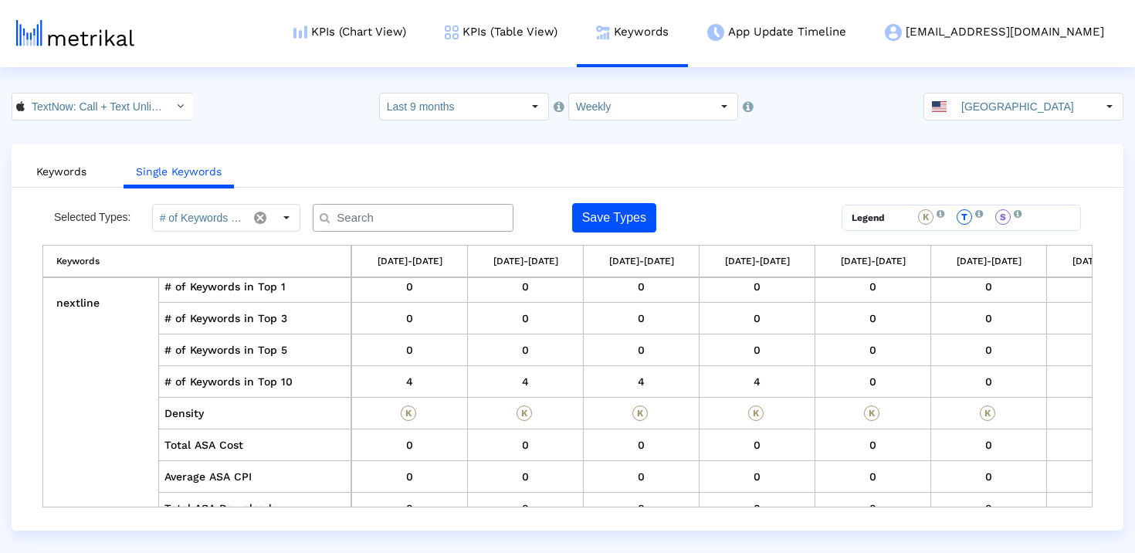
scroll to position [35205, 0]
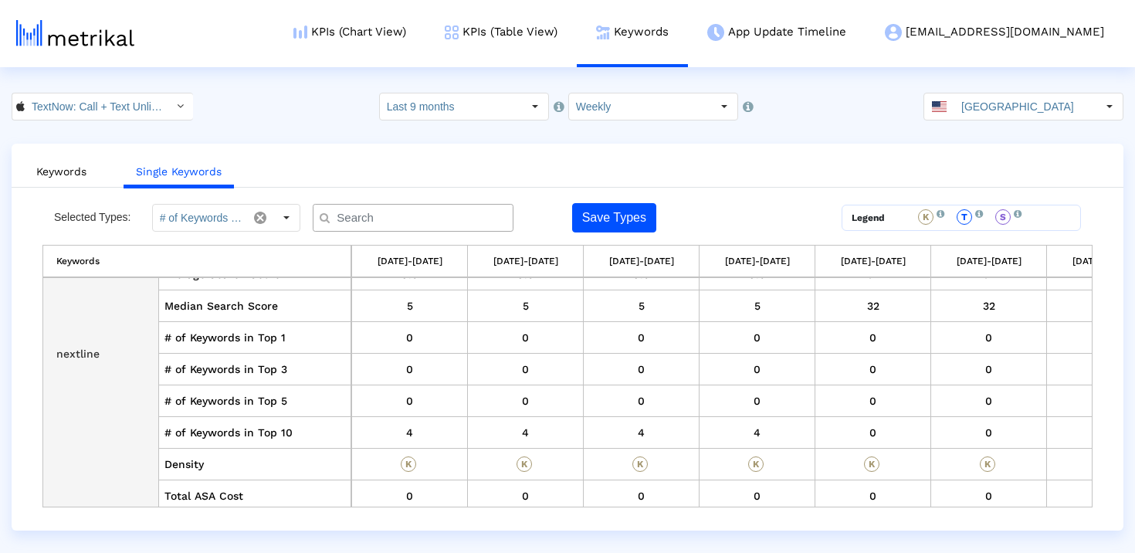
click at [90, 354] on td "nextline" at bounding box center [101, 354] width 116 height 444
copy td "nextline"
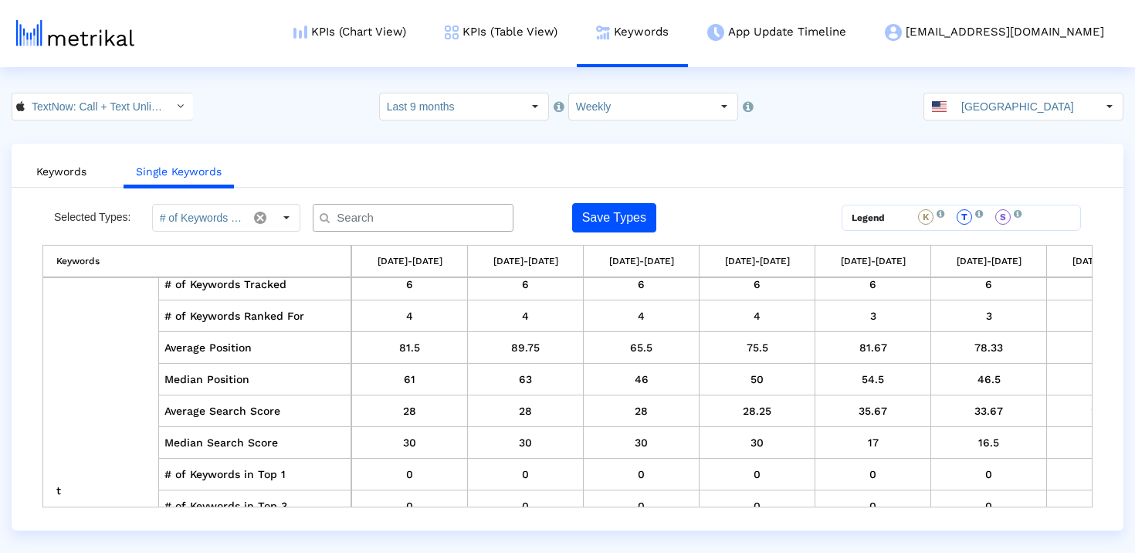
scroll to position [36121, 0]
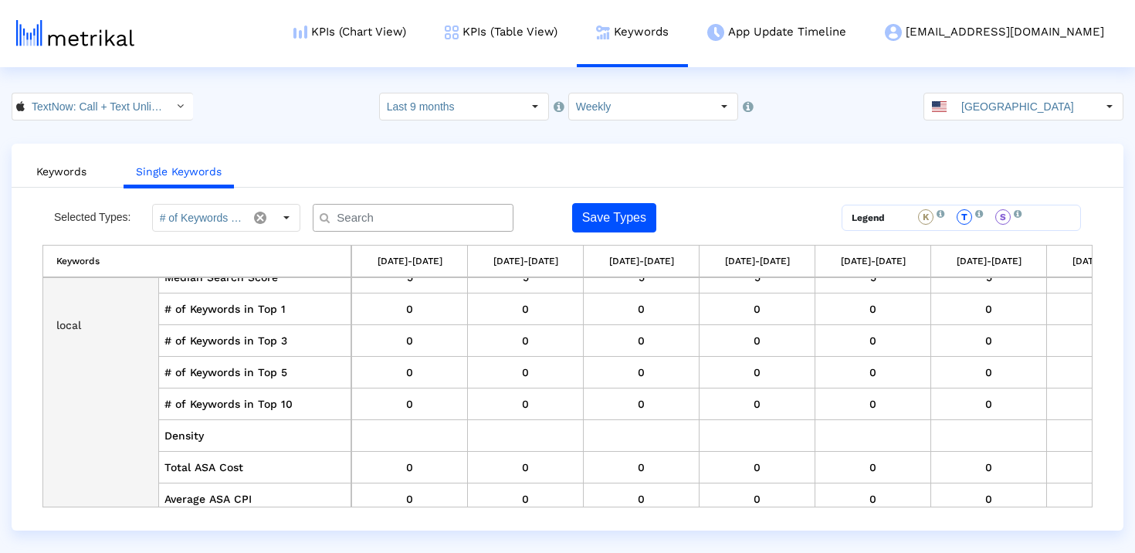
click at [62, 326] on td "local" at bounding box center [101, 325] width 116 height 444
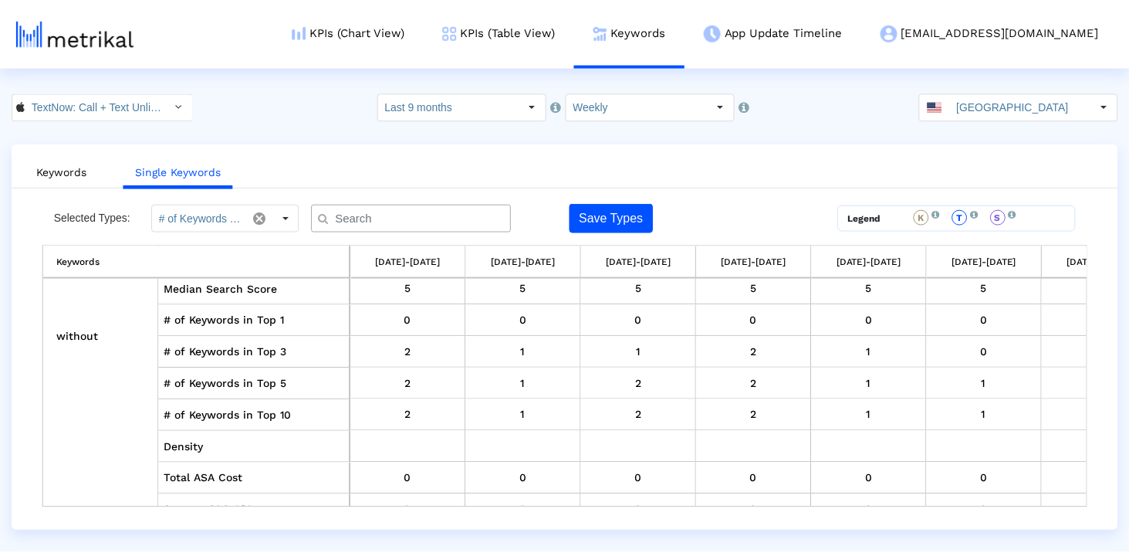
scroll to position [40503, 0]
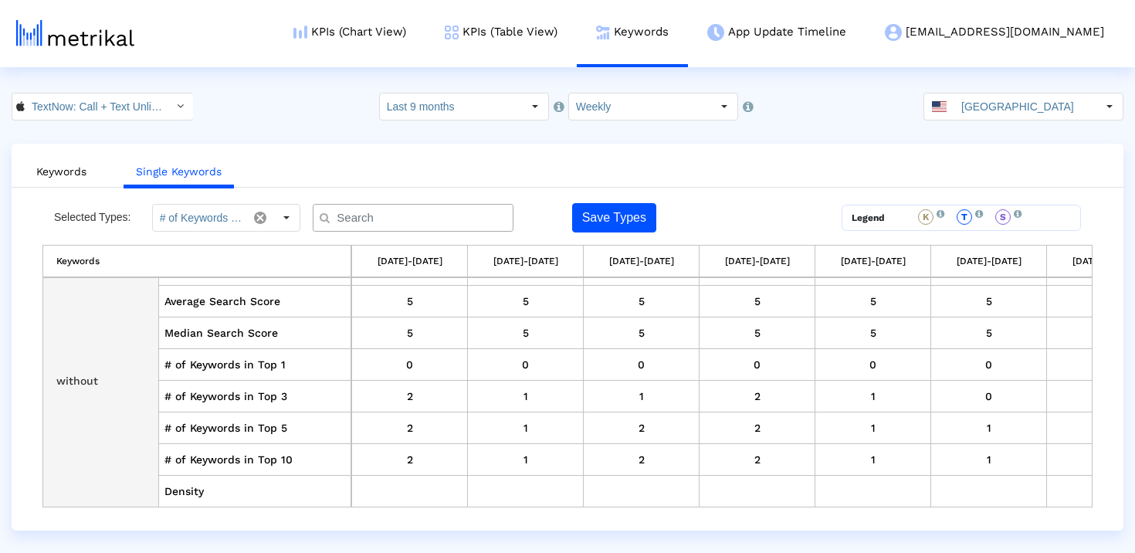
click at [86, 379] on td "without" at bounding box center [101, 381] width 116 height 444
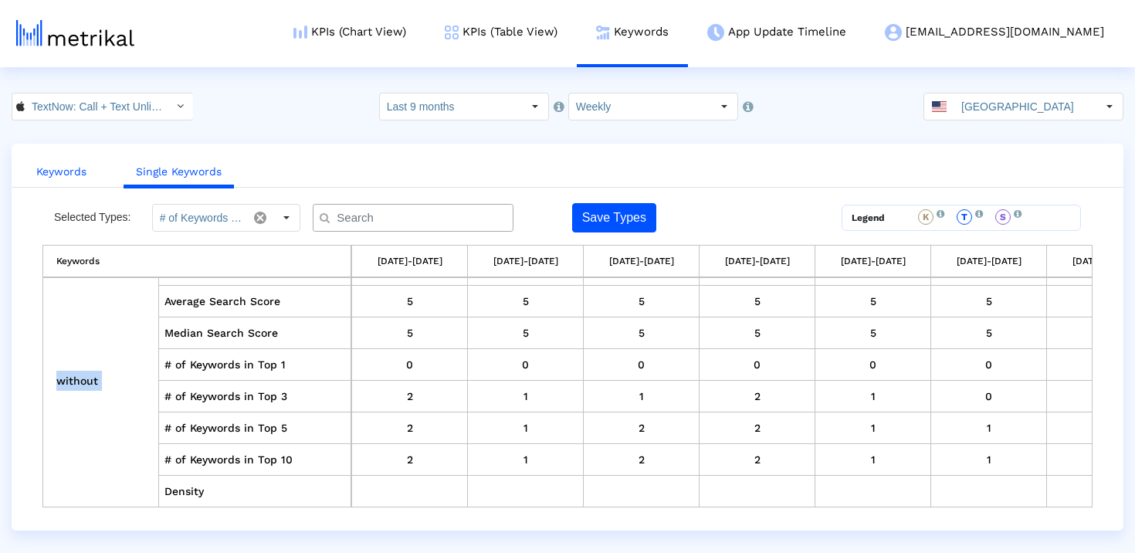
click at [66, 174] on link "Keywords" at bounding box center [61, 171] width 75 height 29
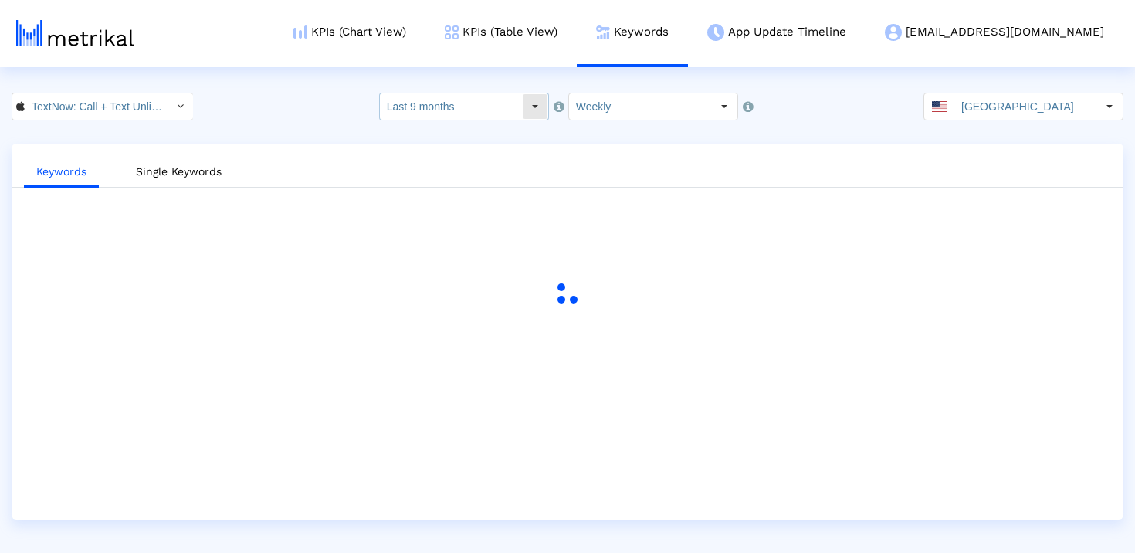
click at [410, 102] on input "Last 9 months" at bounding box center [451, 106] width 142 height 26
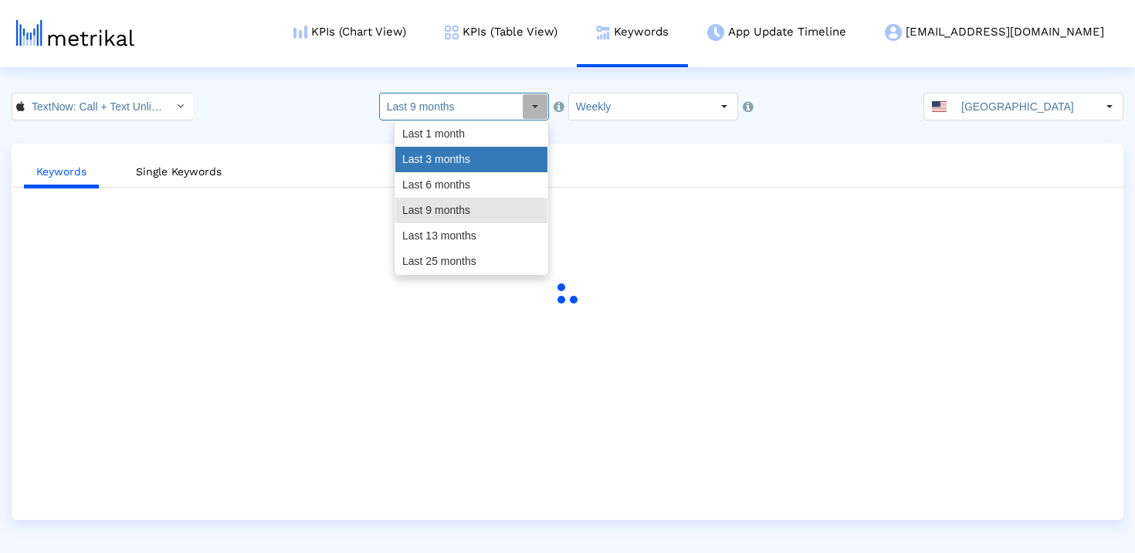
click at [437, 154] on div "Last 3 months" at bounding box center [471, 159] width 152 height 25
type input "Last 3 months"
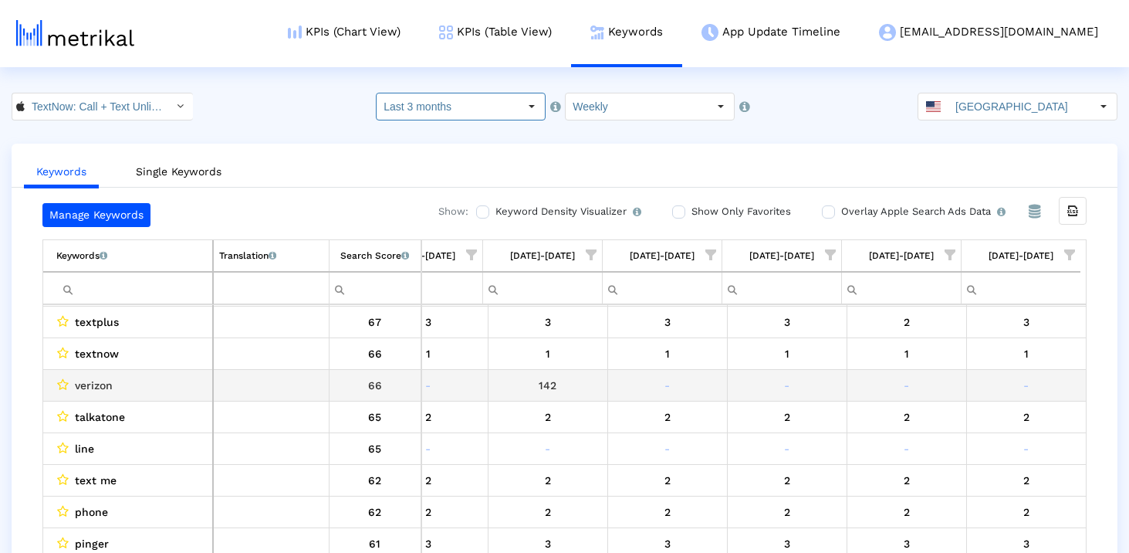
scroll to position [236, 3767]
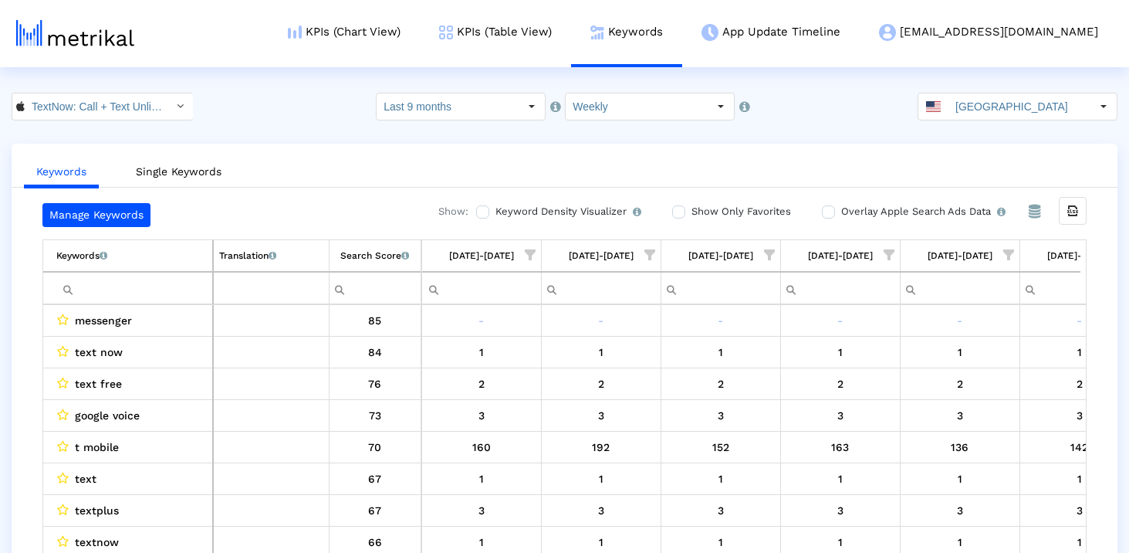
scroll to position [0, 3767]
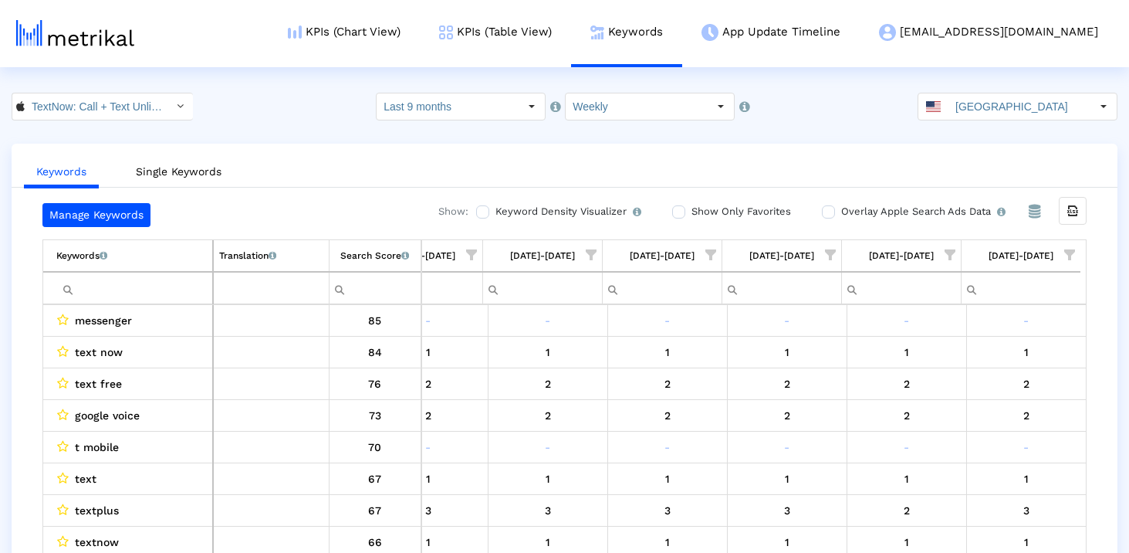
click at [174, 286] on input "Filter cell" at bounding box center [134, 288] width 156 height 25
paste input "caller"
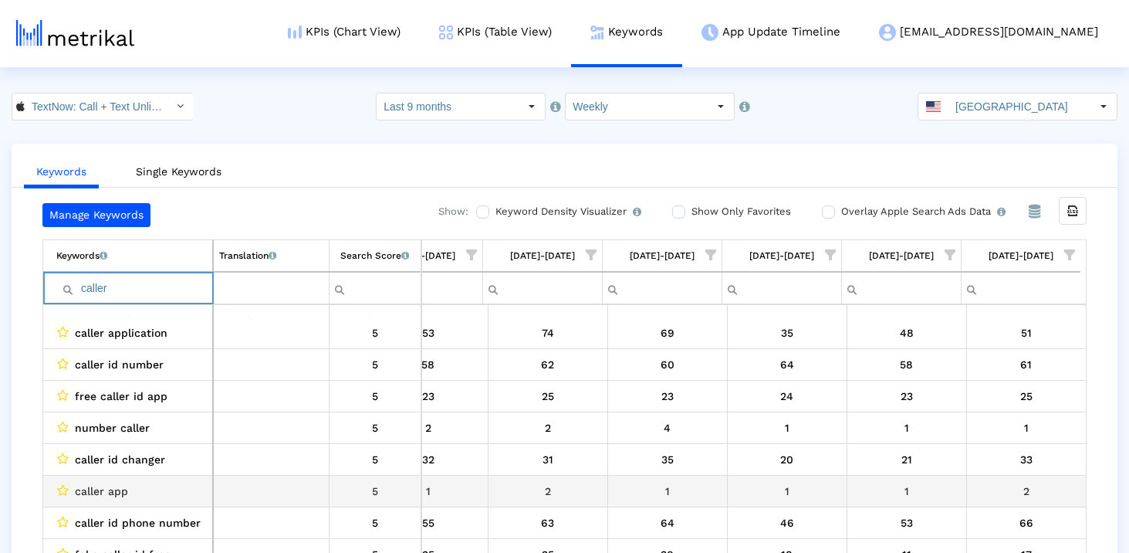
scroll to position [31, 0]
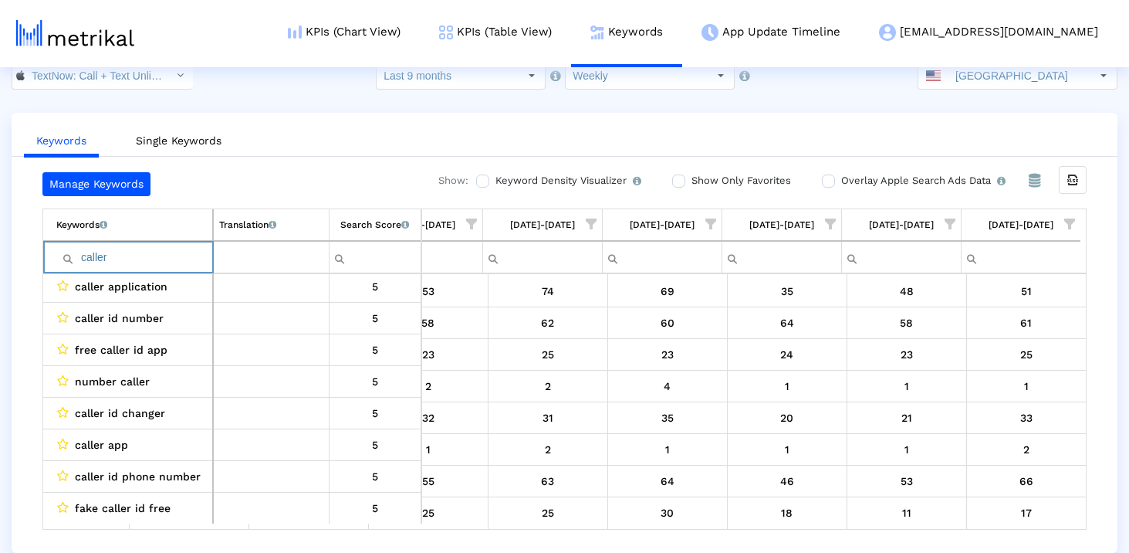
click at [115, 262] on input "caller" at bounding box center [134, 257] width 156 height 25
paste input "hange"
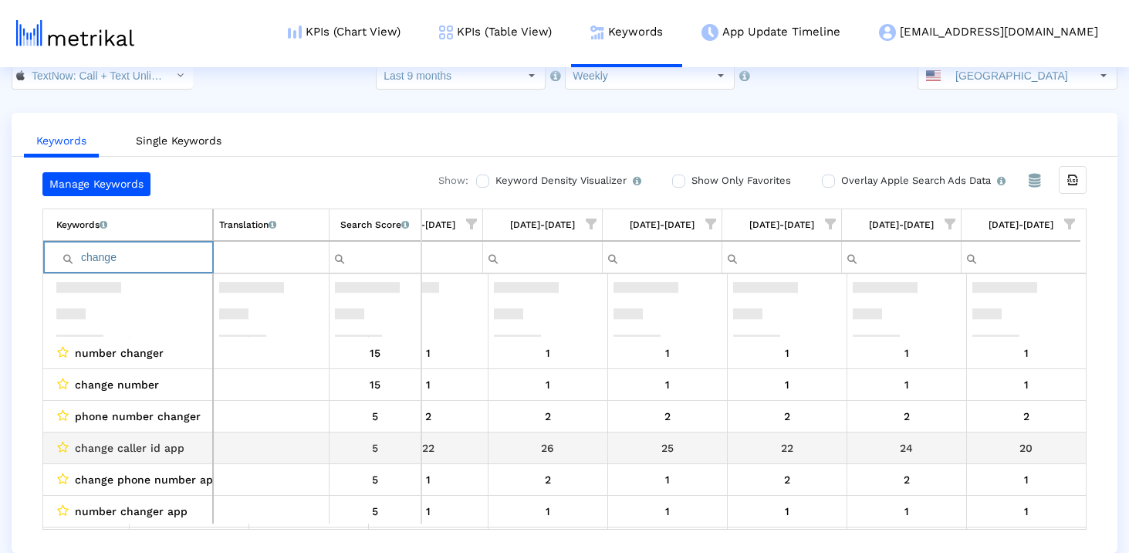
scroll to position [0, 0]
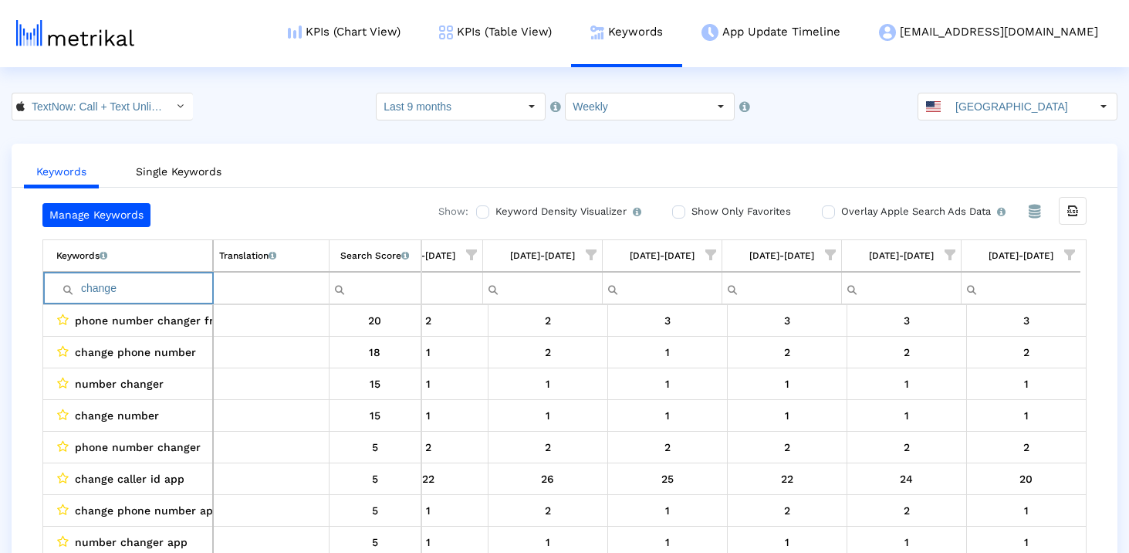
click at [183, 284] on input "change" at bounding box center [134, 288] width 156 height 25
paste input "telephon"
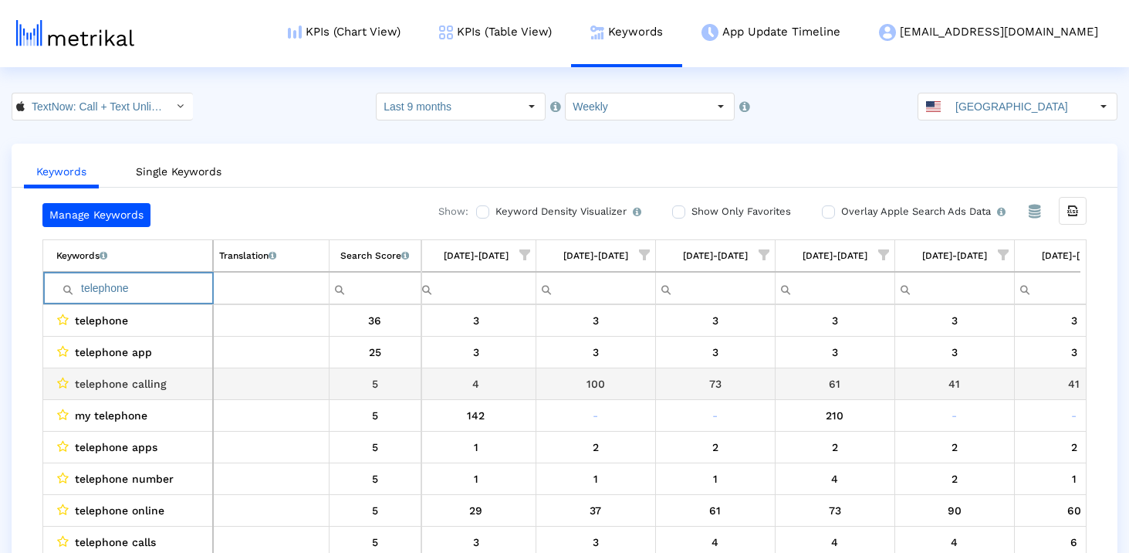
scroll to position [0, 2949]
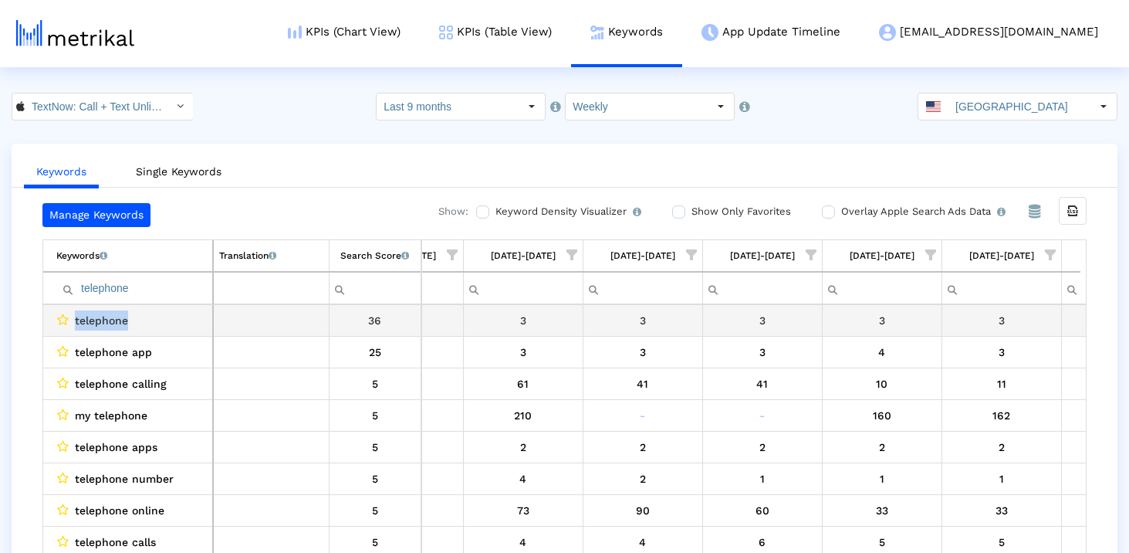
drag, startPoint x: 137, startPoint y: 323, endPoint x: 76, endPoint y: 322, distance: 61.0
click at [76, 322] on div "telephone" at bounding box center [131, 320] width 151 height 20
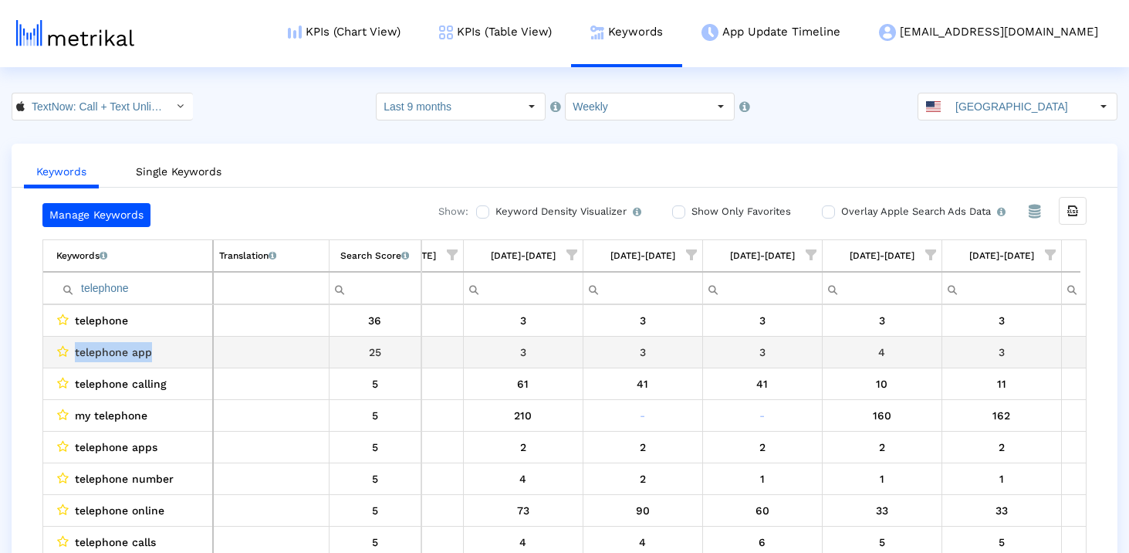
drag, startPoint x: 71, startPoint y: 348, endPoint x: 208, endPoint y: 350, distance: 137.4
click at [209, 350] on td "telephone app" at bounding box center [128, 353] width 170 height 32
copy div "telephone app"
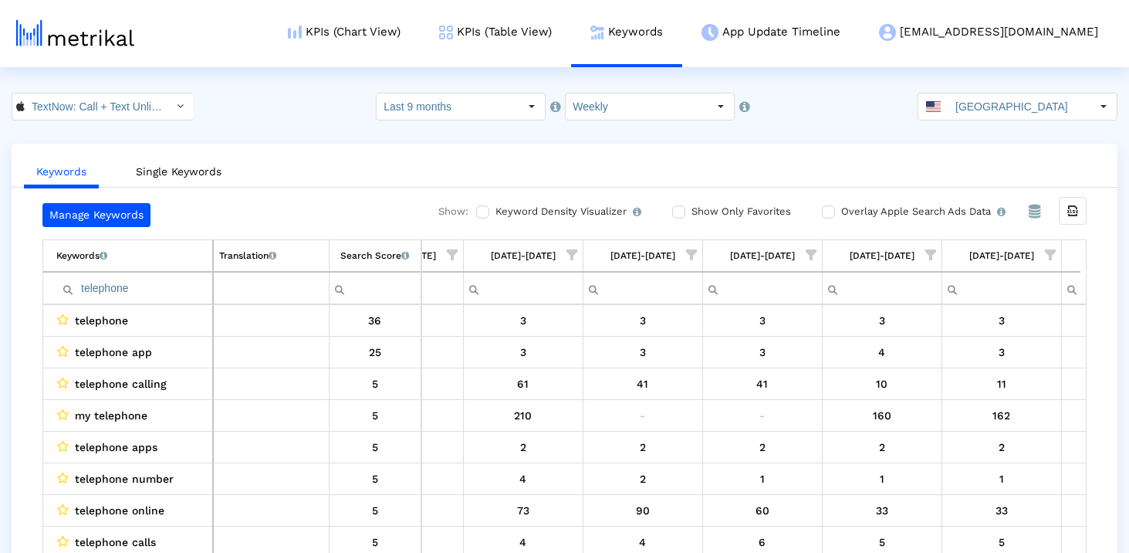
click at [175, 284] on input "telephone" at bounding box center [134, 288] width 156 height 25
paste input "pinger"
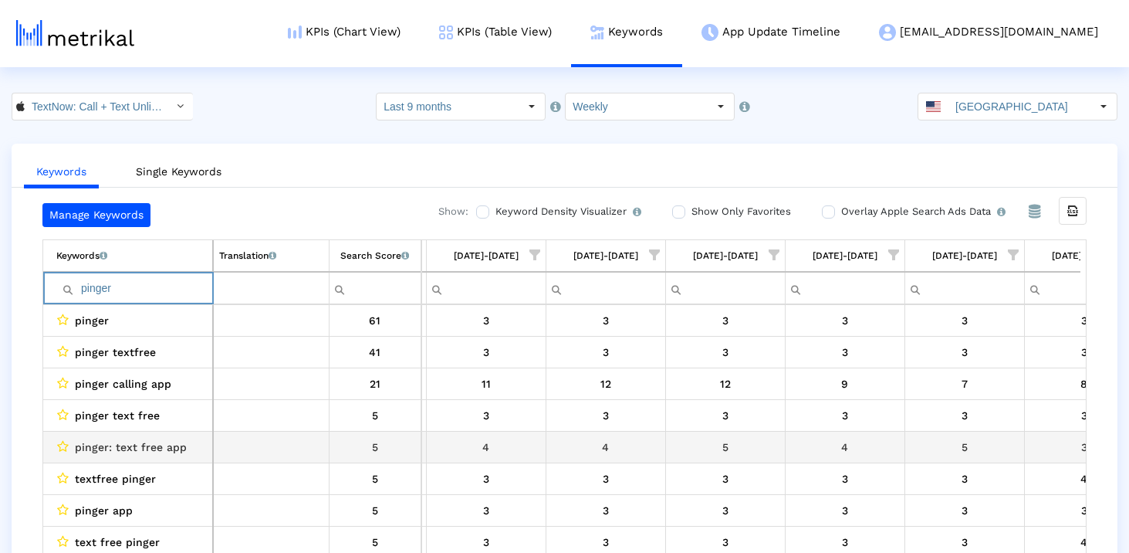
scroll to position [0, 3767]
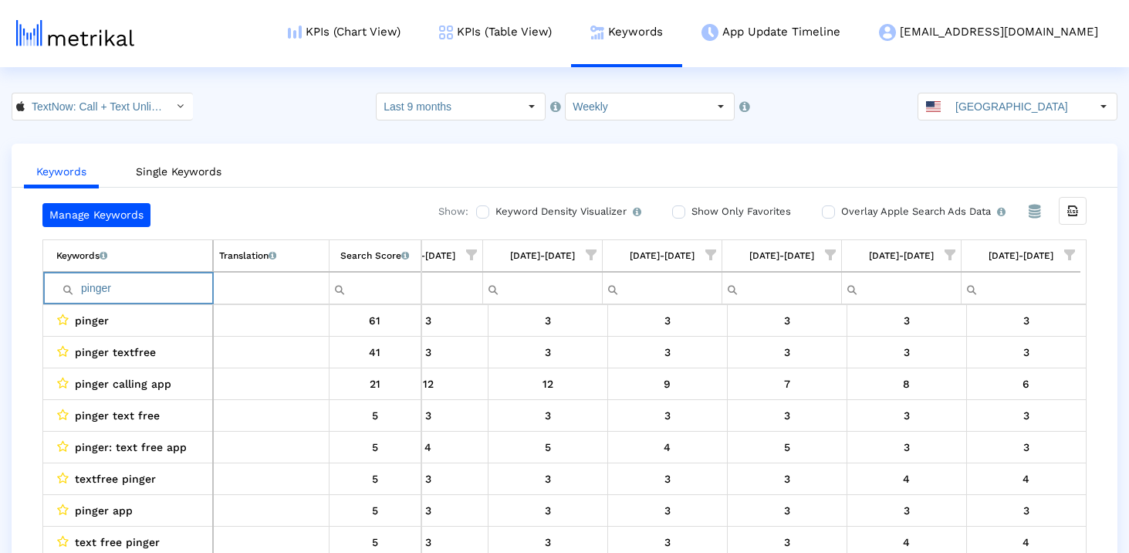
click at [137, 278] on input "pinger" at bounding box center [134, 288] width 156 height 25
paste input "temporary"
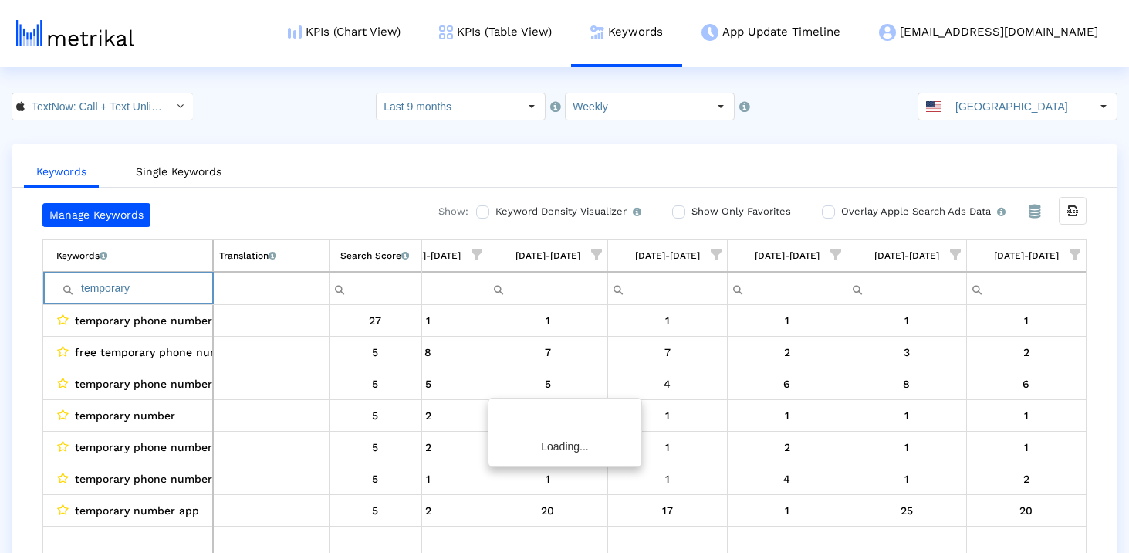
scroll to position [0, 3762]
click at [125, 291] on input "temporary" at bounding box center [134, 288] width 156 height 25
paste input "another"
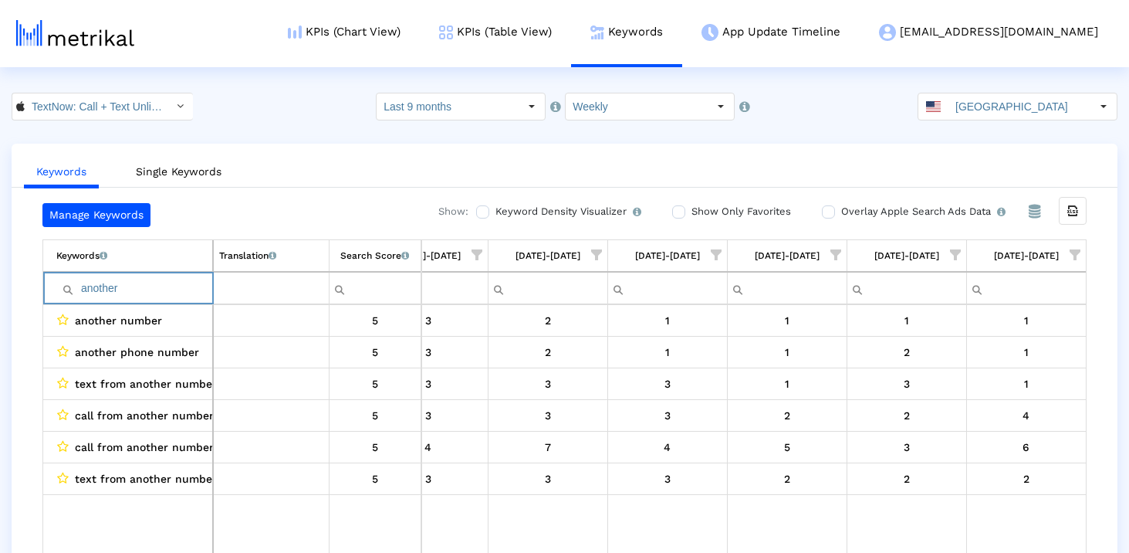
click at [107, 278] on input "another" at bounding box center [134, 288] width 156 height 25
paste input "nextline"
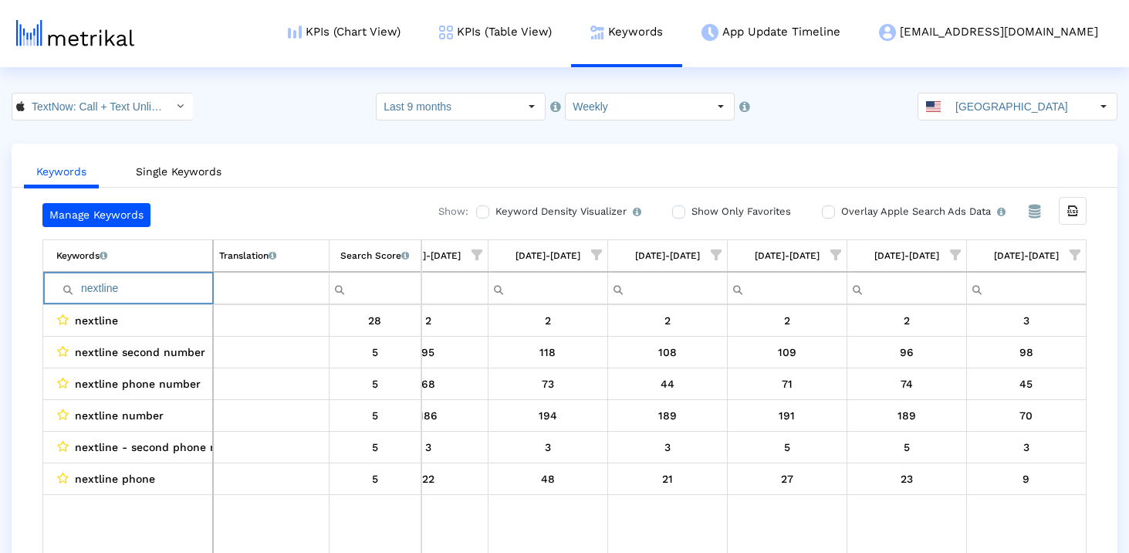
click at [130, 286] on input "nextline" at bounding box center [134, 288] width 156 height 25
paste input "local"
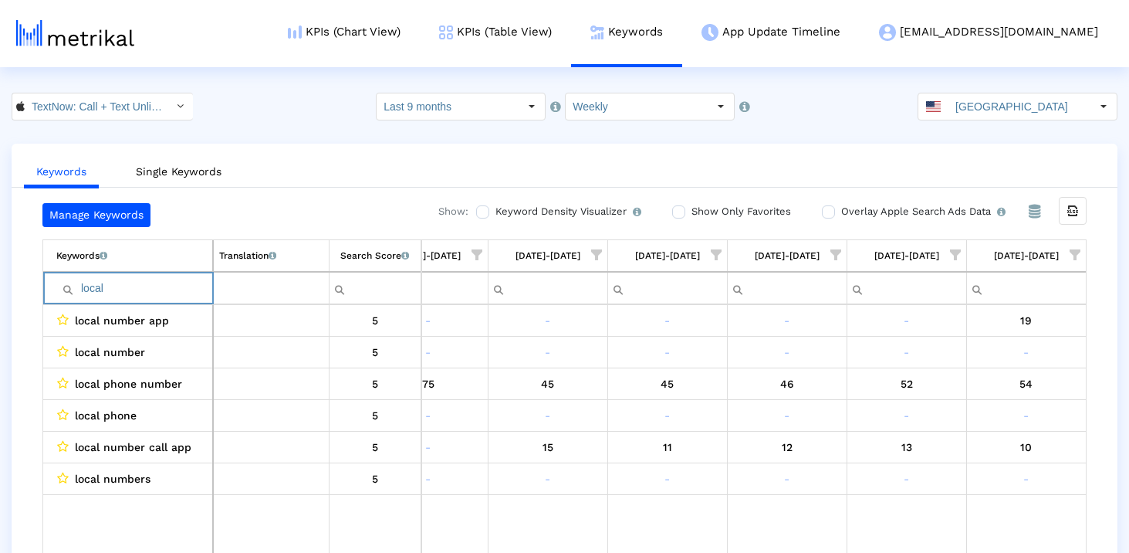
click at [139, 289] on input "local" at bounding box center [134, 288] width 156 height 25
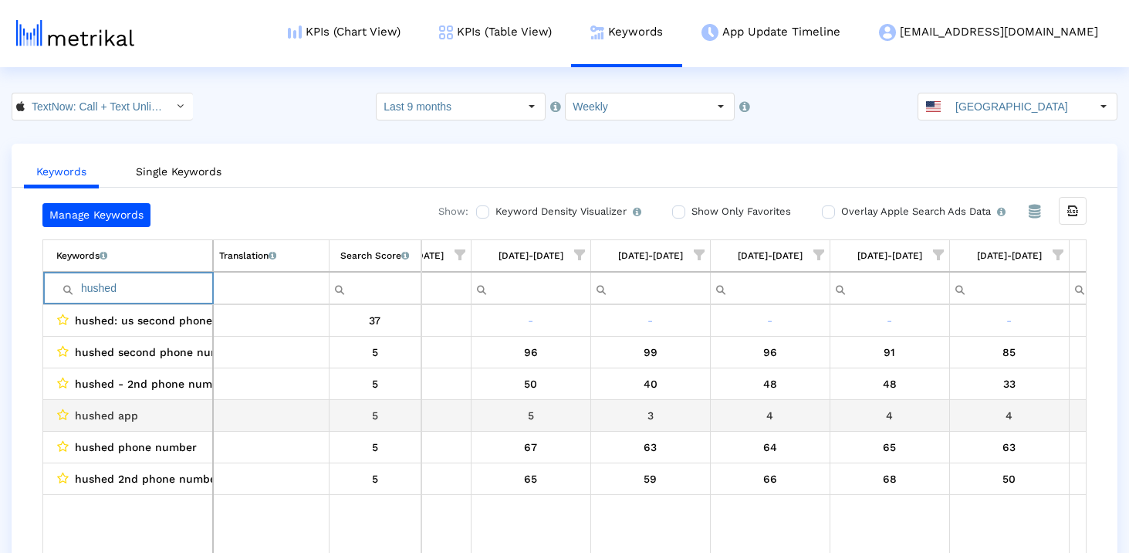
scroll to position [0, 2618]
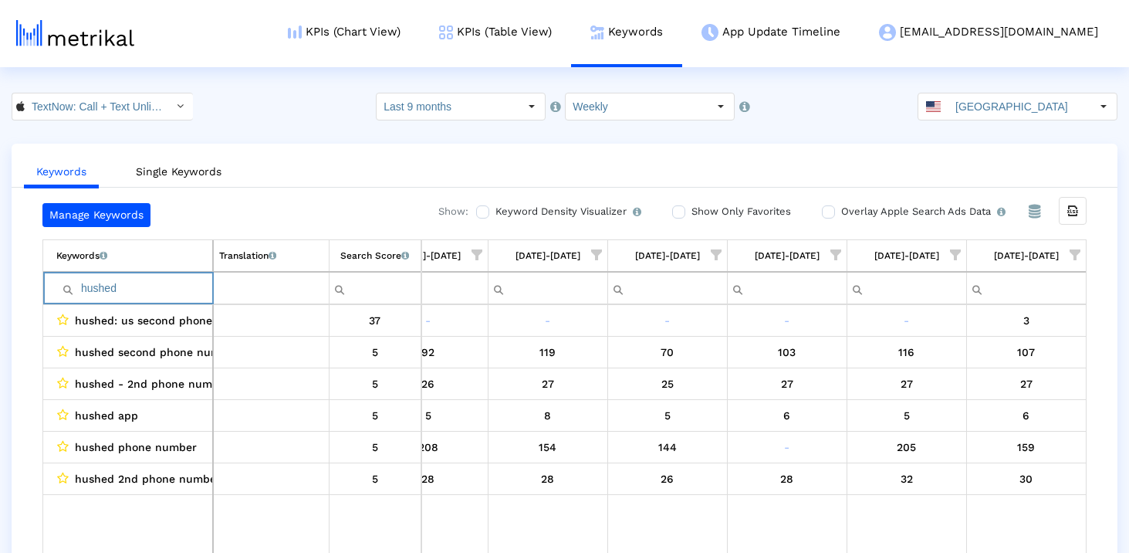
click at [141, 287] on input "hushed" at bounding box center [134, 288] width 156 height 25
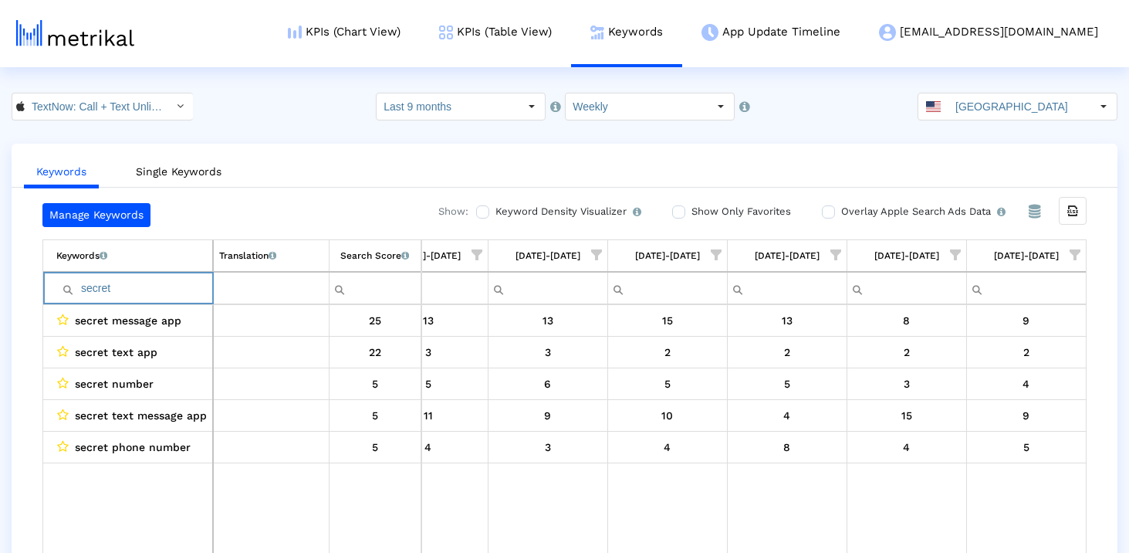
drag, startPoint x: 158, startPoint y: 286, endPoint x: 53, endPoint y: 286, distance: 105.0
click at [53, 286] on td "Contains Does not contain Starts with Ends with Equals Does not equal Reset sec…" at bounding box center [128, 288] width 170 height 32
paste input "withou"
click at [160, 282] on input "without" at bounding box center [134, 288] width 156 height 25
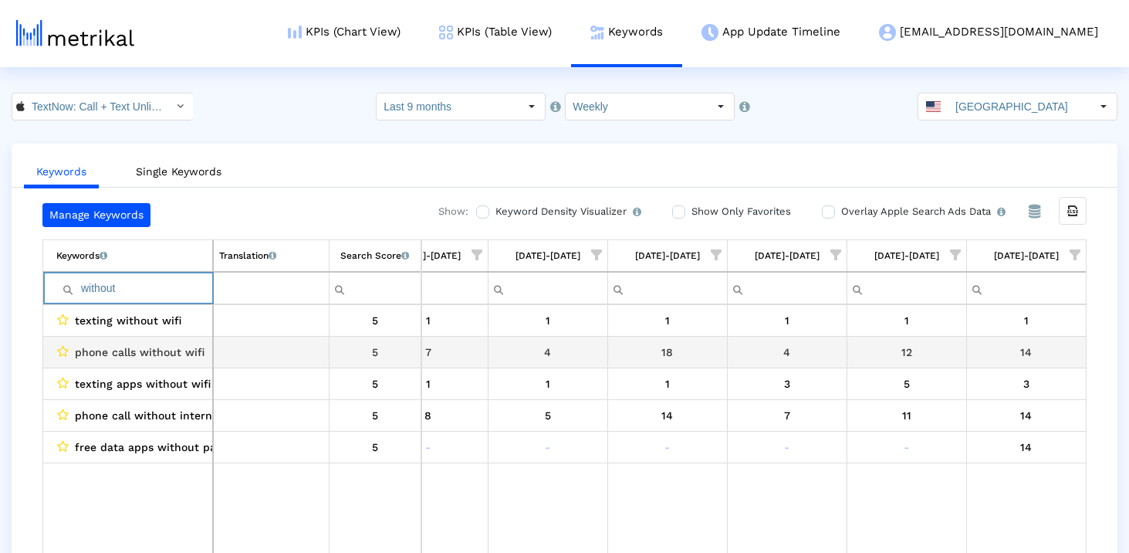
paste input "line2"
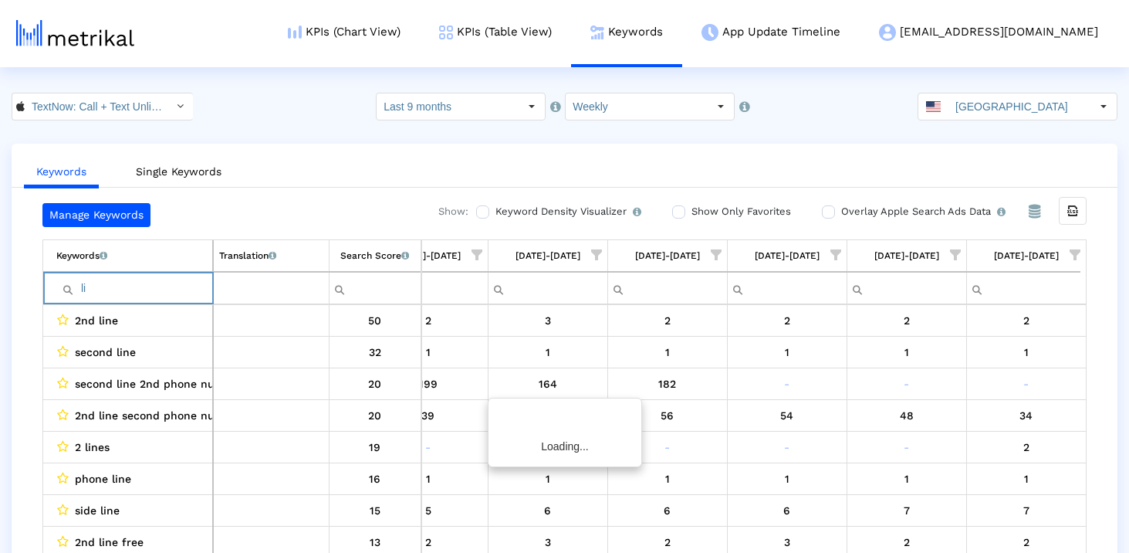
type input "l"
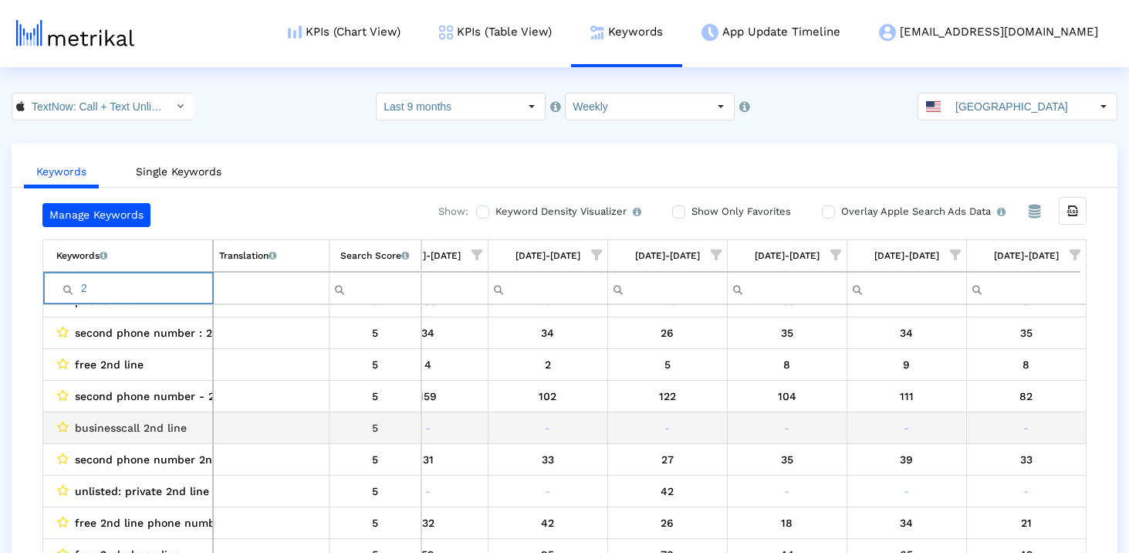
scroll to position [0, 0]
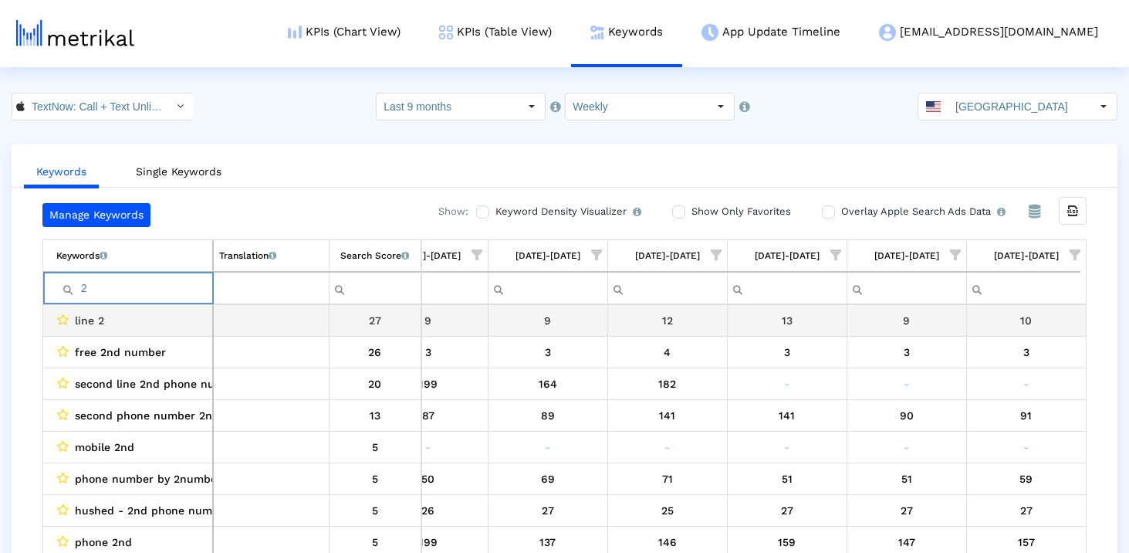
click at [130, 303] on td "Contains Does not contain Starts with Ends with Equals Does not equal Reset 2" at bounding box center [128, 288] width 170 height 32
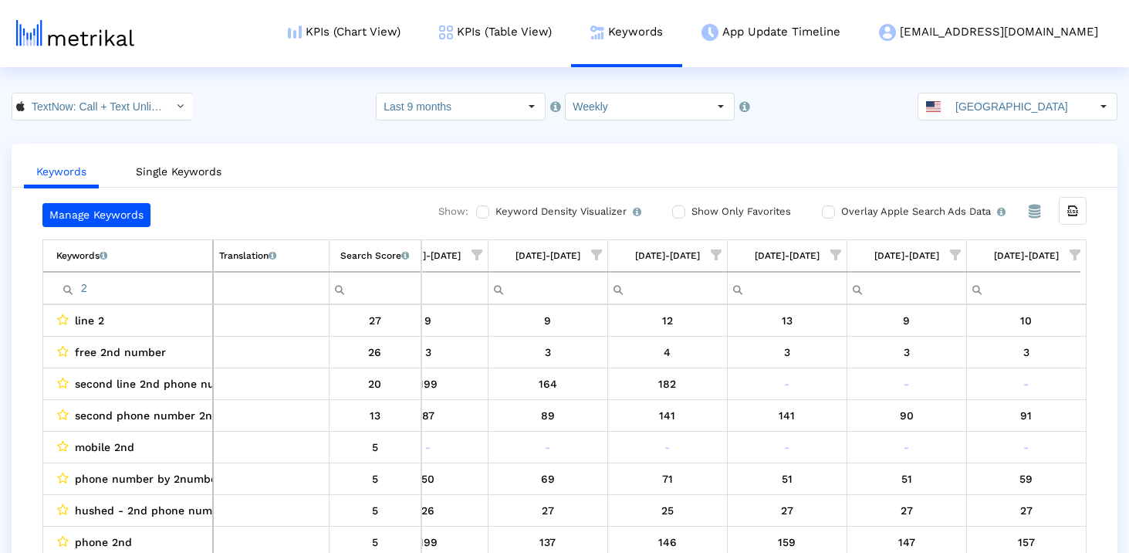
click at [120, 291] on input "2" at bounding box center [134, 288] width 156 height 25
paste input "talku"
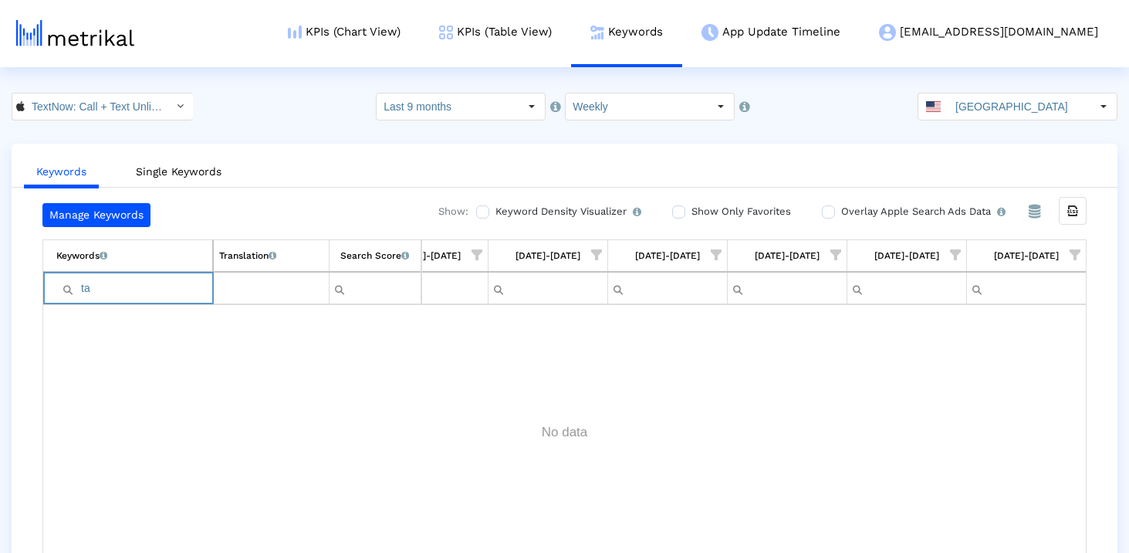
type input "t"
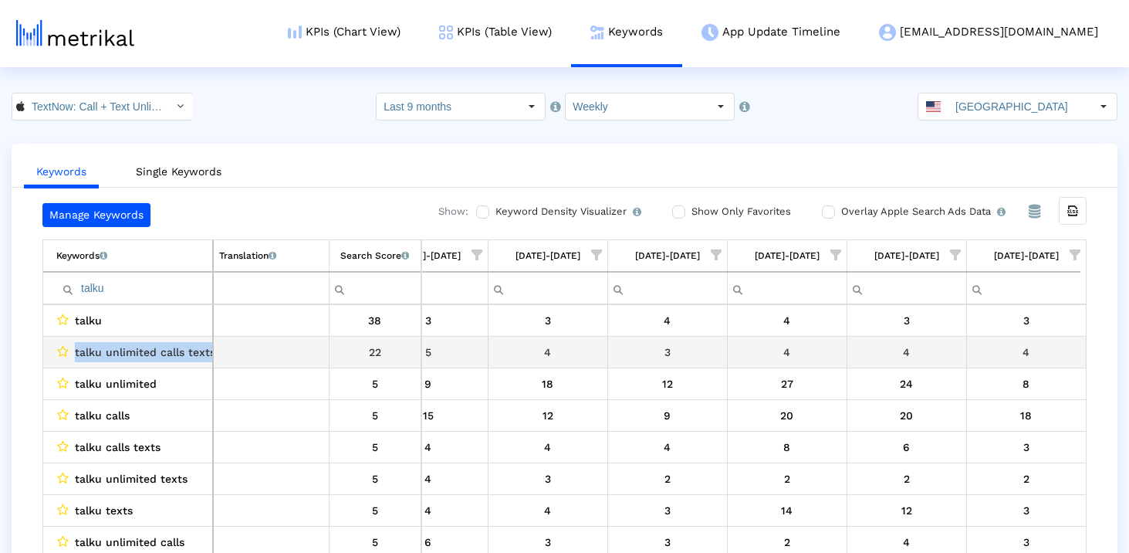
drag, startPoint x: 73, startPoint y: 352, endPoint x: 219, endPoint y: 353, distance: 145.9
click at [219, 353] on tr "talku unlimited calls texts 22" at bounding box center [561, 353] width 1037 height 32
copy tr "talku unlimited calls texts"
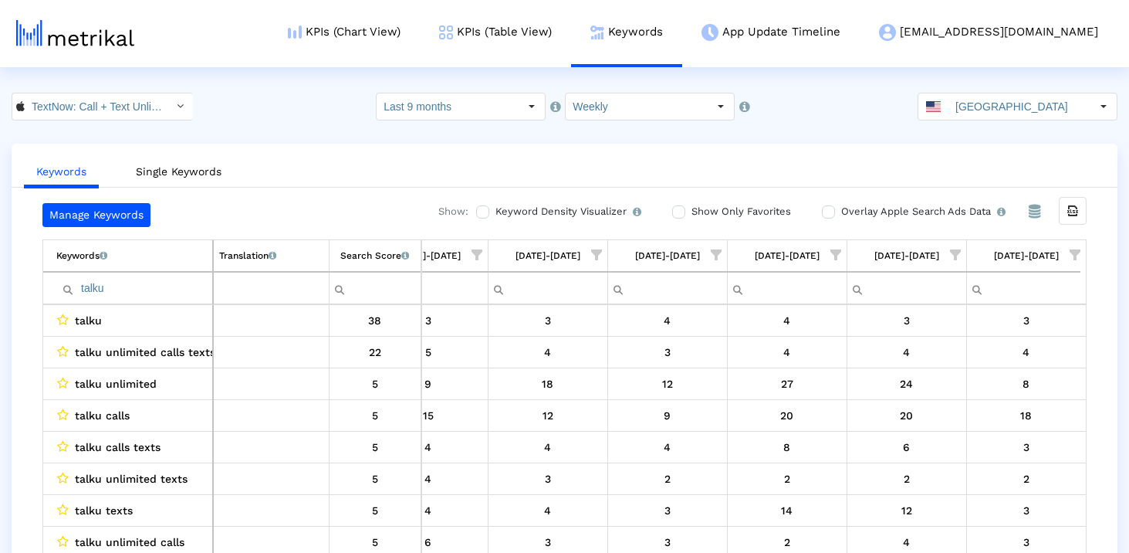
click at [127, 289] on input "talku" at bounding box center [134, 288] width 156 height 25
paste input "textverified"
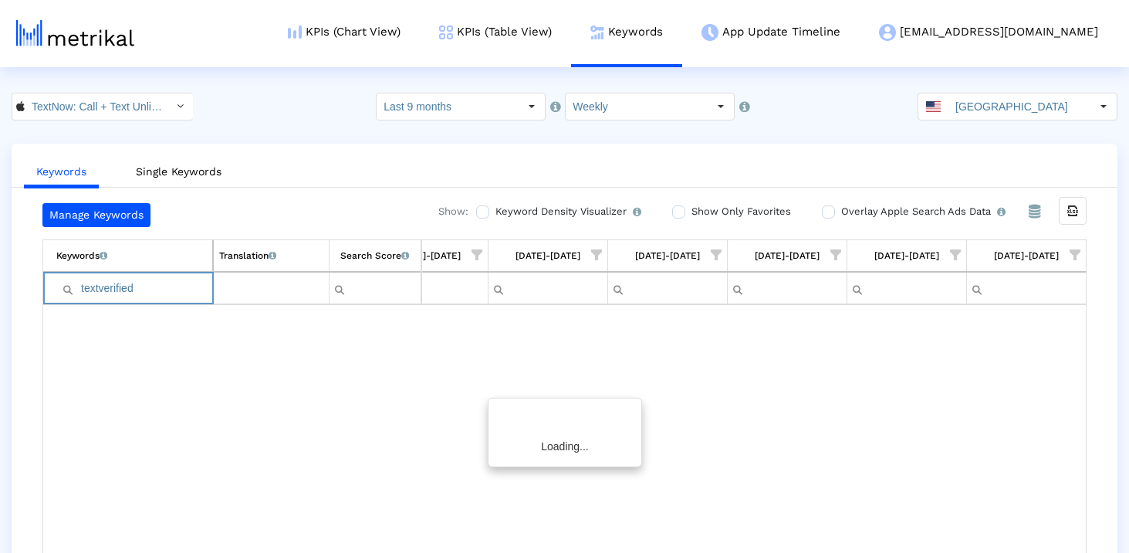
click at [86, 289] on input "textverified" at bounding box center [134, 288] width 156 height 25
click at [156, 292] on input "textverified" at bounding box center [134, 288] width 156 height 25
click at [151, 291] on input "textverified" at bounding box center [134, 288] width 156 height 25
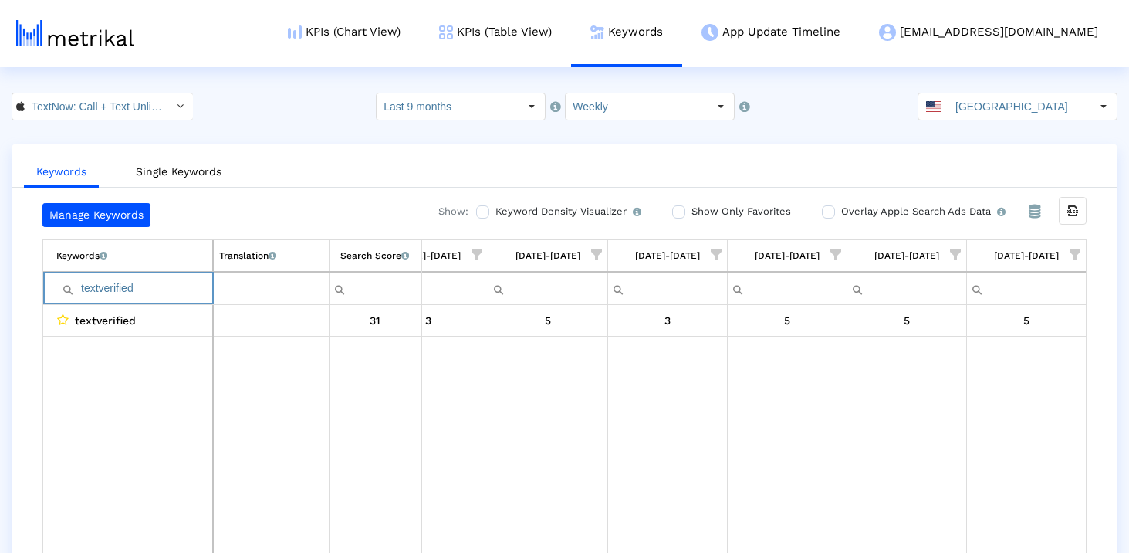
paste input "nextplus"
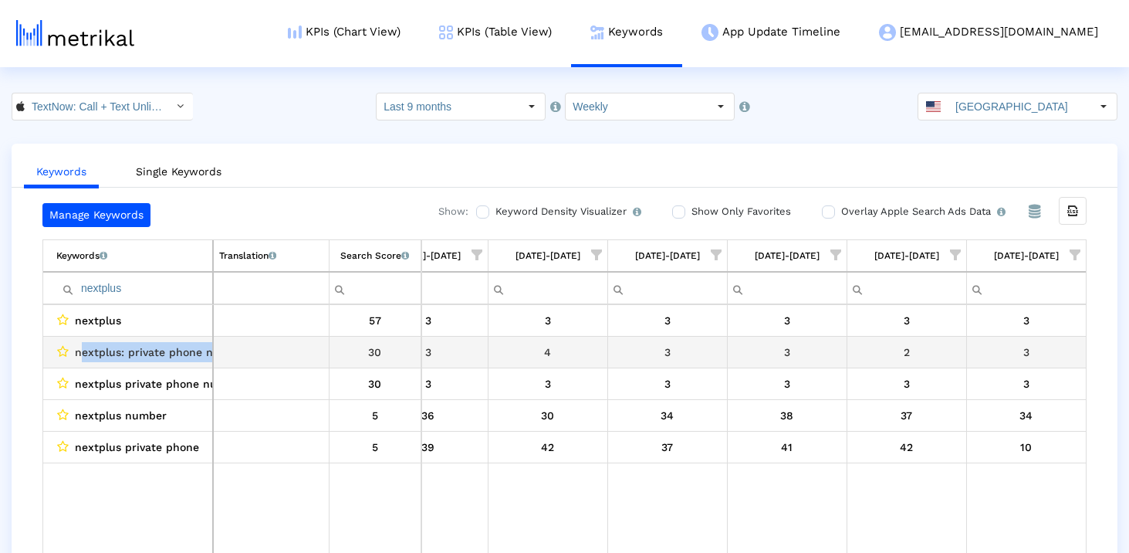
drag, startPoint x: 212, startPoint y: 350, endPoint x: 83, endPoint y: 350, distance: 129.7
click at [83, 350] on td "nextplus: private phone number" at bounding box center [128, 353] width 170 height 32
click at [83, 350] on span "nextplus: private phone number" at bounding box center [161, 352] width 173 height 20
drag, startPoint x: 76, startPoint y: 350, endPoint x: 318, endPoint y: 350, distance: 242.3
click at [318, 350] on tr "nextplus: private phone number 30" at bounding box center [564, 353] width 1043 height 32
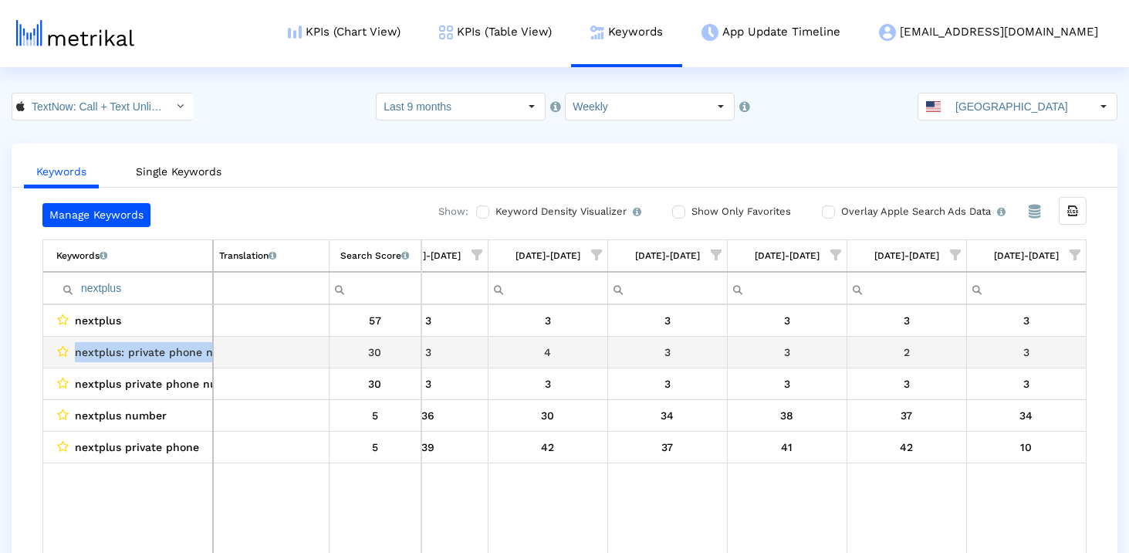
copy tr "nextplus: private phone number"
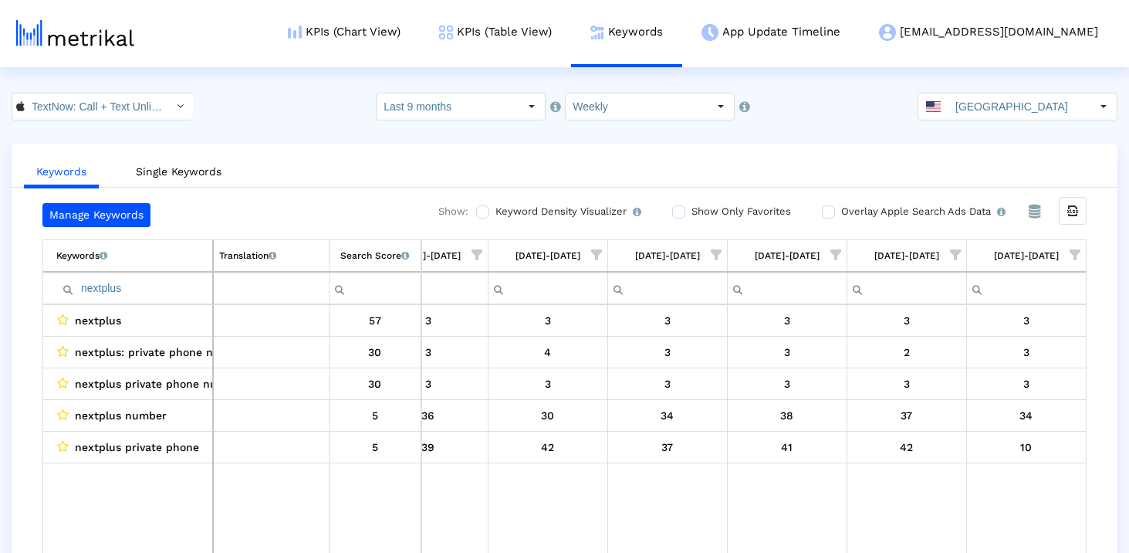
click at [113, 287] on input "nextplus" at bounding box center [134, 288] width 156 height 25
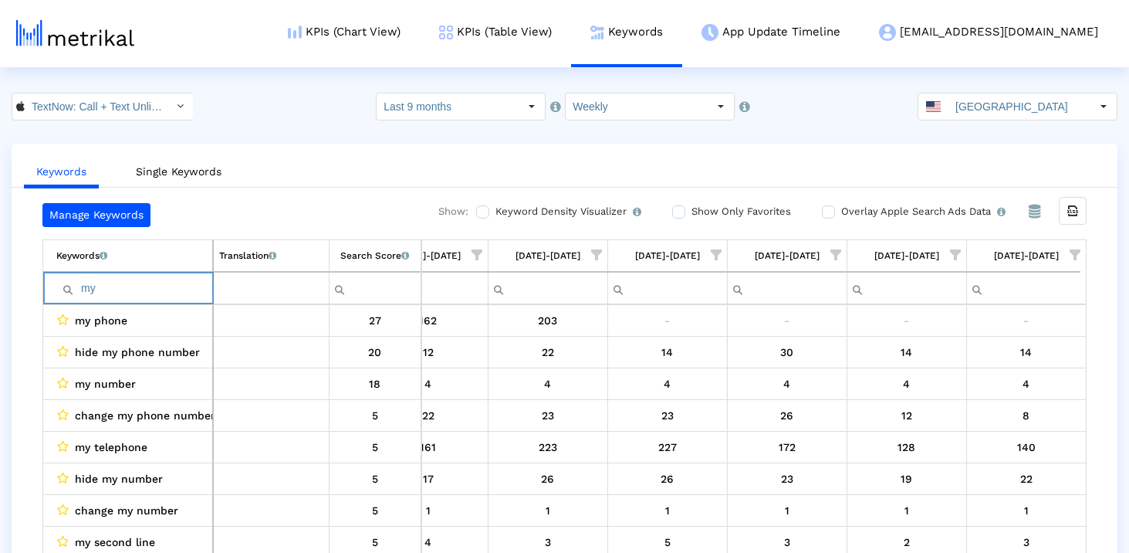
drag, startPoint x: 114, startPoint y: 297, endPoint x: 49, endPoint y: 296, distance: 65.6
click at [49, 296] on td "Contains Does not contain Starts with Ends with Equals Does not equal Reset my" at bounding box center [128, 288] width 170 height 32
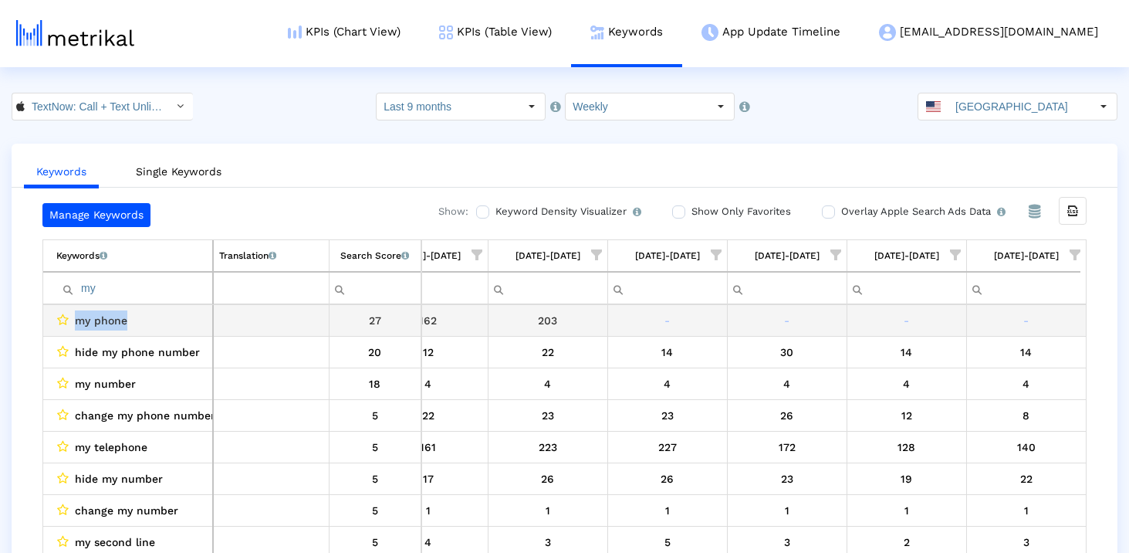
drag, startPoint x: 181, startPoint y: 316, endPoint x: 52, endPoint y: 316, distance: 128.9
click at [52, 316] on td "my phone" at bounding box center [128, 321] width 170 height 32
copy div "my phone"
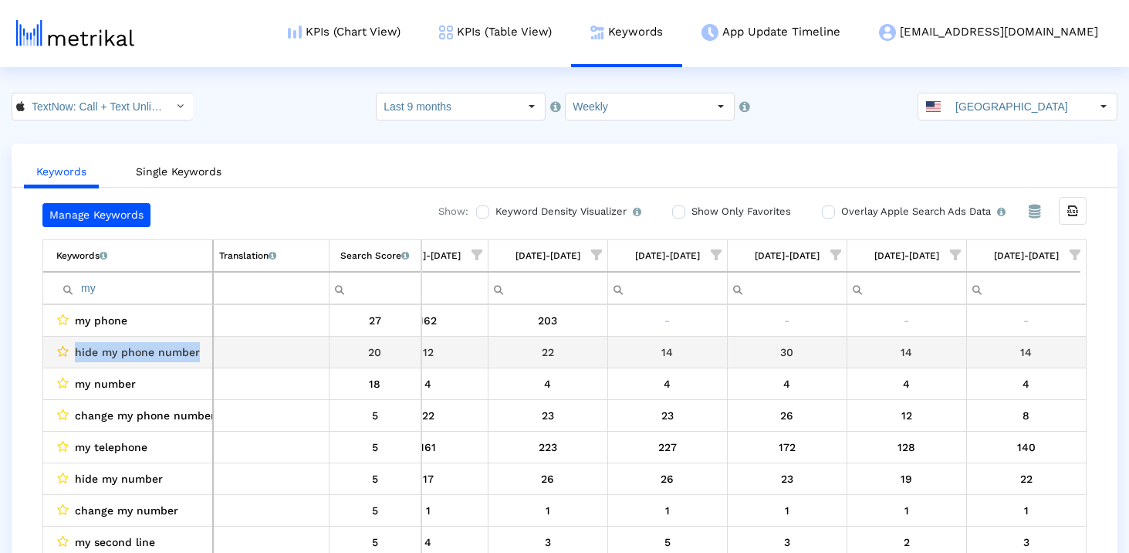
drag, startPoint x: 199, startPoint y: 355, endPoint x: 66, endPoint y: 352, distance: 133.6
click at [66, 352] on div "hide my phone number" at bounding box center [131, 352] width 151 height 20
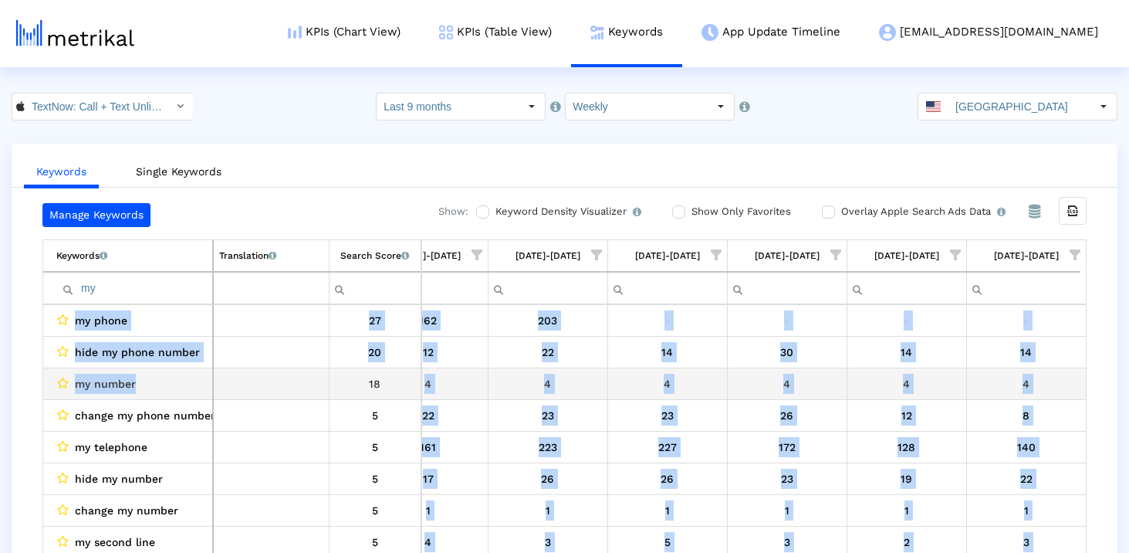
drag, startPoint x: 149, startPoint y: 388, endPoint x: 43, endPoint y: 389, distance: 105.7
click at [43, 389] on td "my number" at bounding box center [128, 384] width 170 height 32
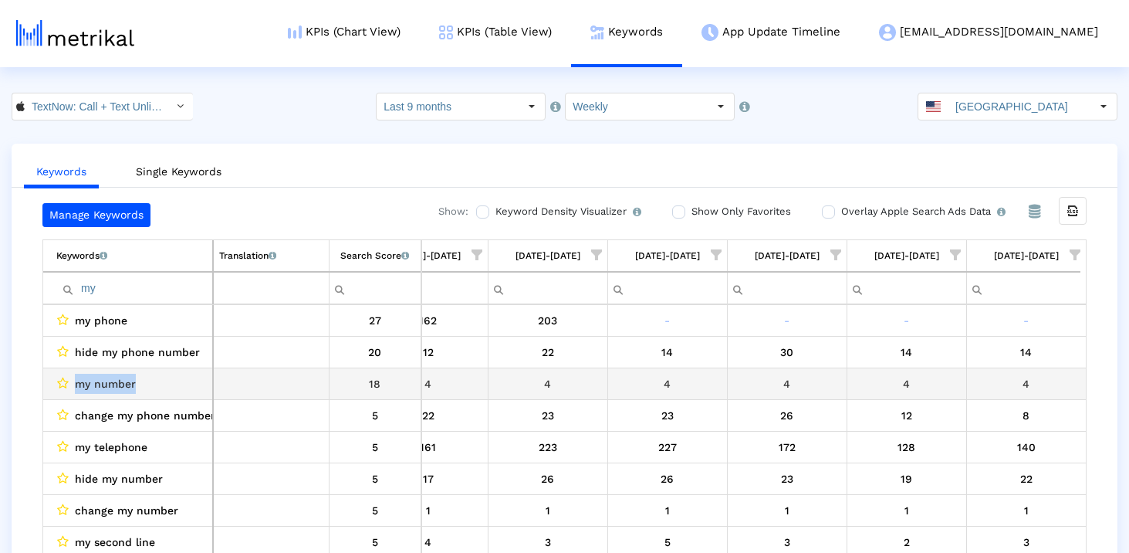
copy div "my number"
click at [142, 373] on td "my number" at bounding box center [128, 384] width 170 height 32
click at [130, 390] on span "my number" at bounding box center [105, 384] width 61 height 20
drag, startPoint x: 143, startPoint y: 390, endPoint x: 77, endPoint y: 390, distance: 65.6
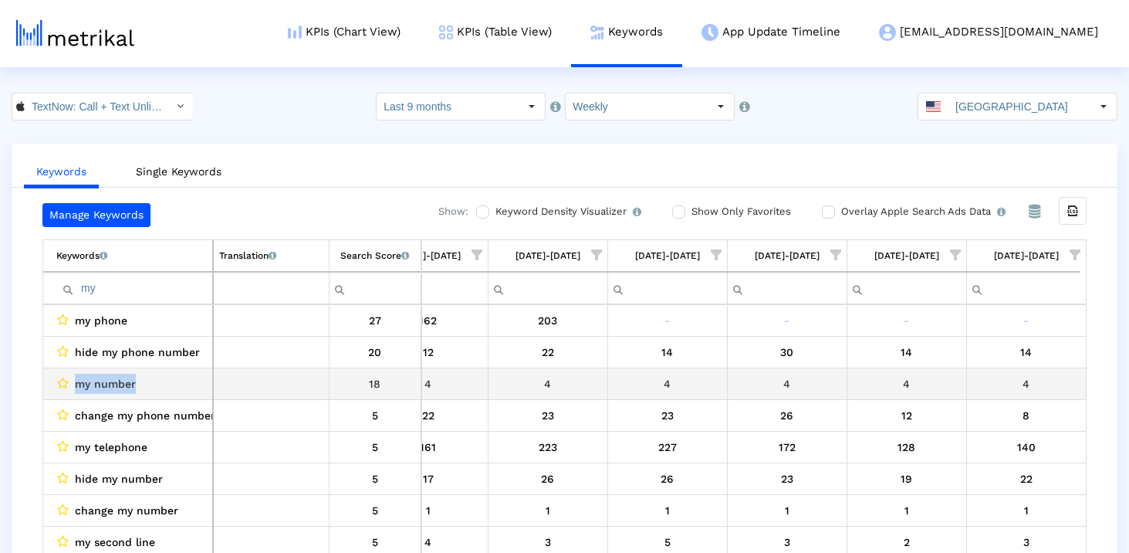
click at [77, 390] on div "my number" at bounding box center [131, 384] width 151 height 20
copy span "my number"
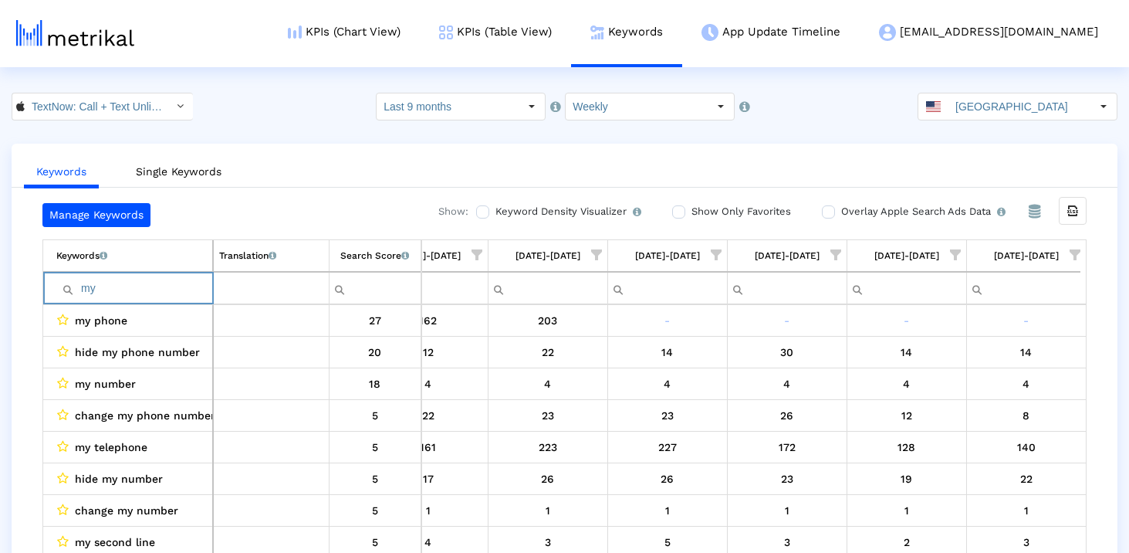
click at [126, 286] on input "my" at bounding box center [134, 288] width 156 height 25
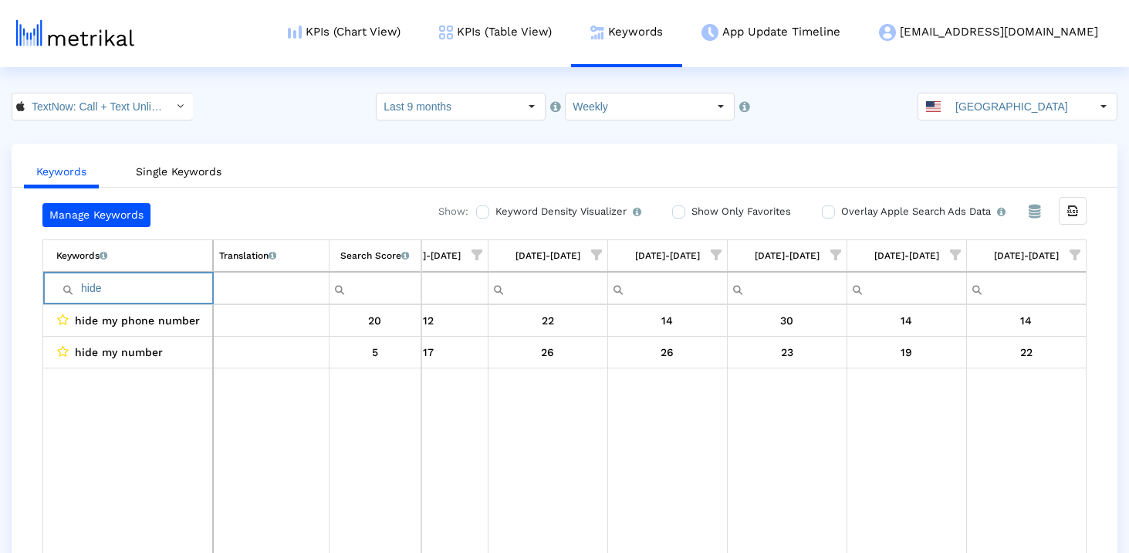
click at [127, 289] on input "hide" at bounding box center [134, 288] width 156 height 25
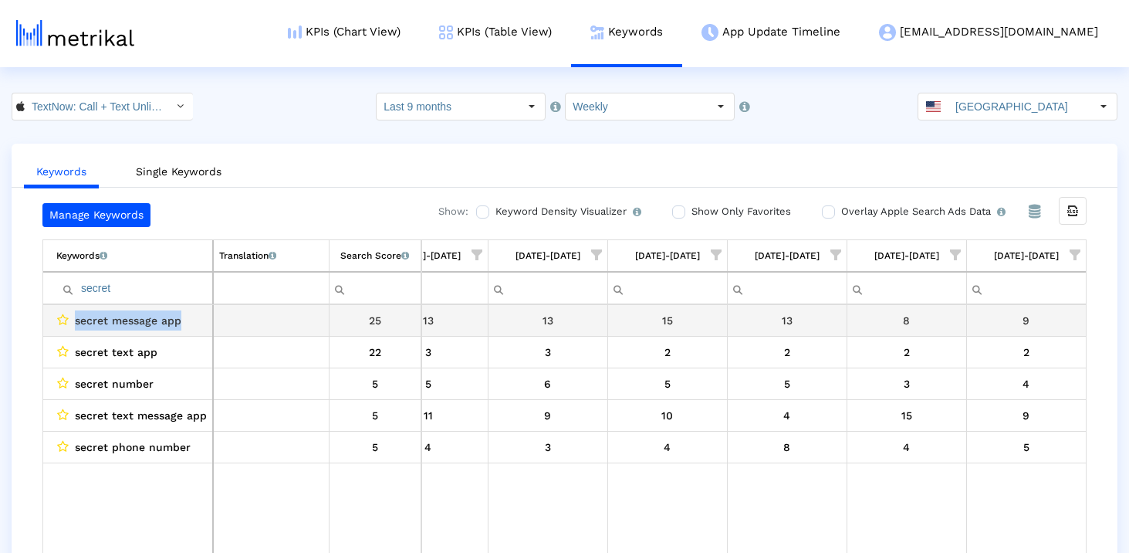
drag, startPoint x: 163, startPoint y: 321, endPoint x: 44, endPoint y: 321, distance: 118.9
click at [44, 321] on td "secret message app" at bounding box center [128, 321] width 170 height 32
copy div "secret message app"
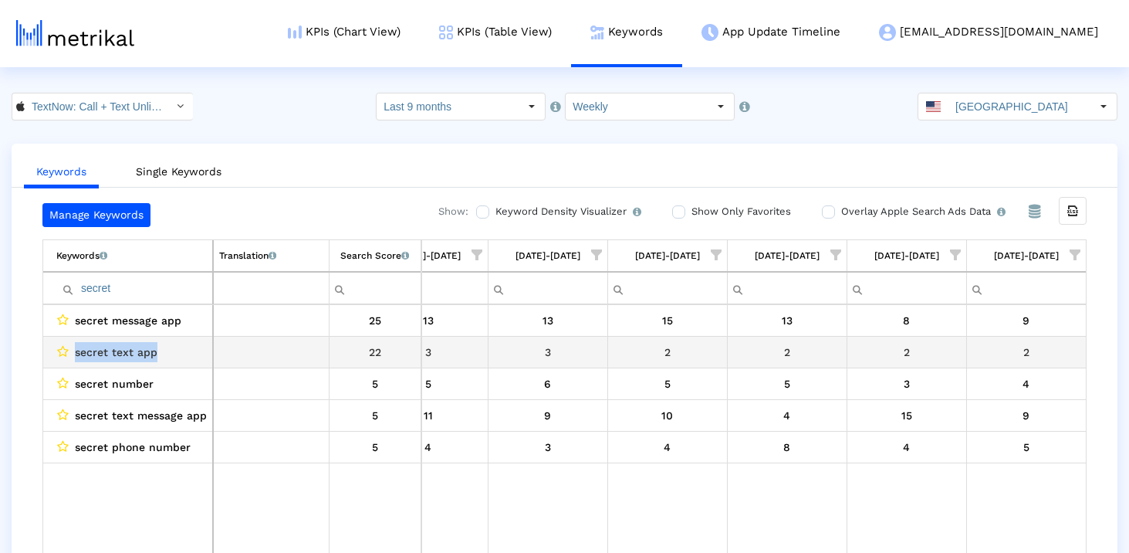
drag, startPoint x: 152, startPoint y: 348, endPoint x: 52, endPoint y: 348, distance: 100.3
click at [51, 348] on td "secret text app" at bounding box center [128, 353] width 170 height 32
copy div "secret text app"
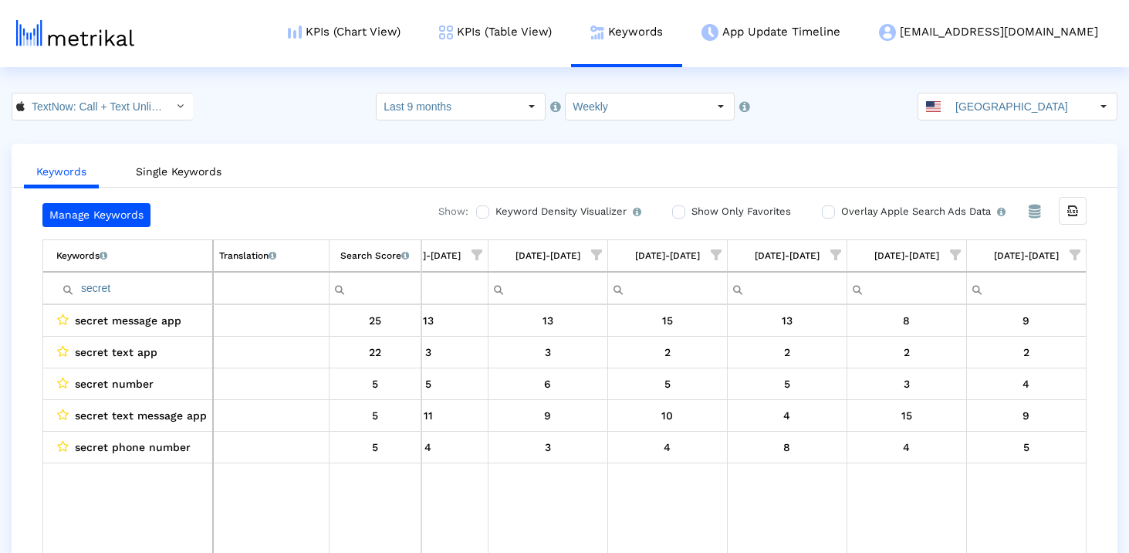
click at [155, 276] on input "secret" at bounding box center [134, 288] width 156 height 25
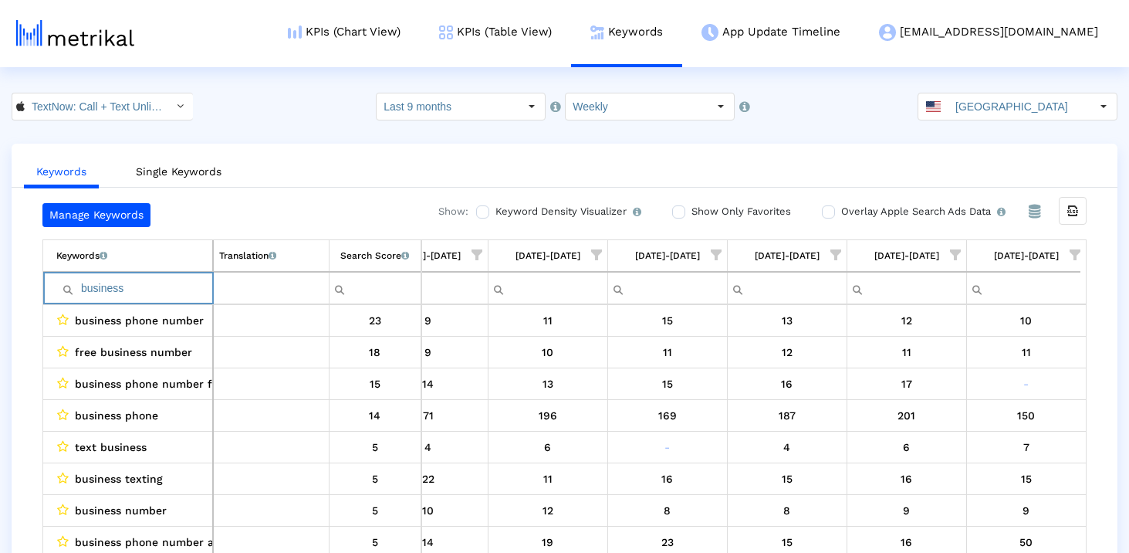
click at [165, 286] on input "business" at bounding box center [134, 288] width 156 height 25
paste input "telenow"
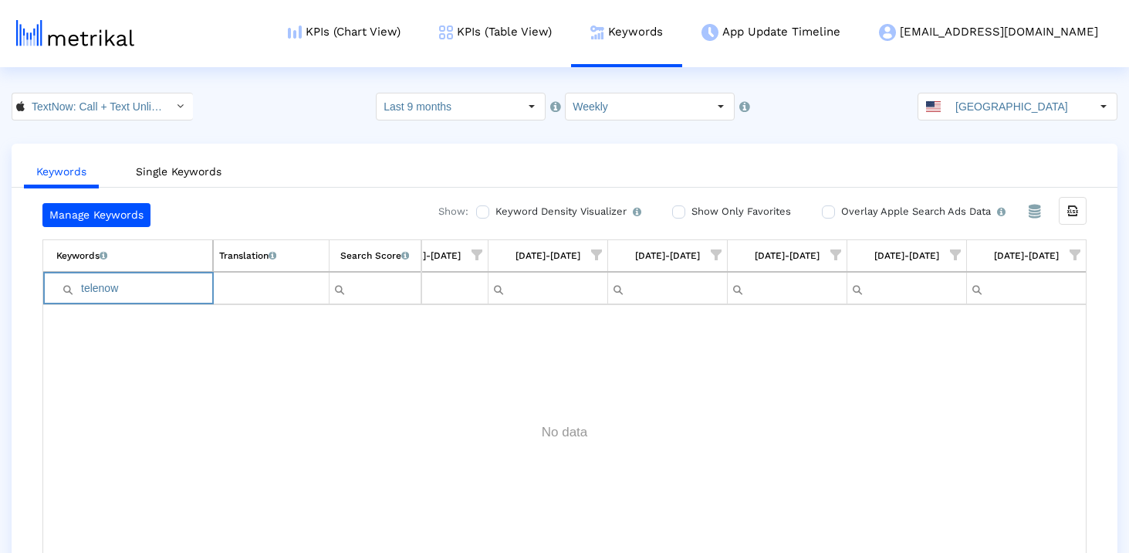
click at [85, 290] on input "telenow" at bounding box center [134, 288] width 156 height 25
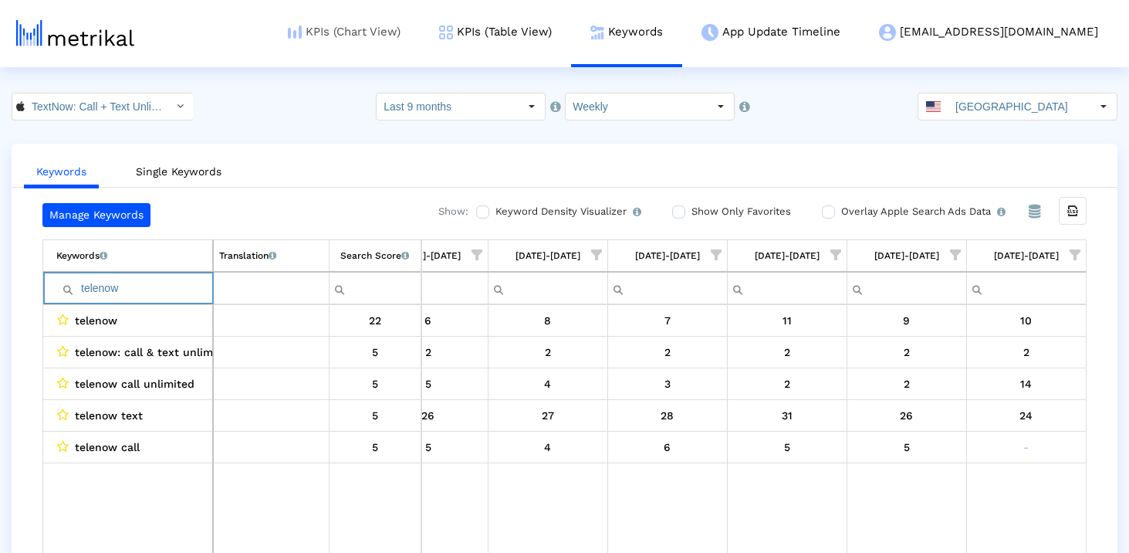
type input "telenow"
click at [420, 34] on link "KPIs (Chart View)" at bounding box center [344, 32] width 151 height 64
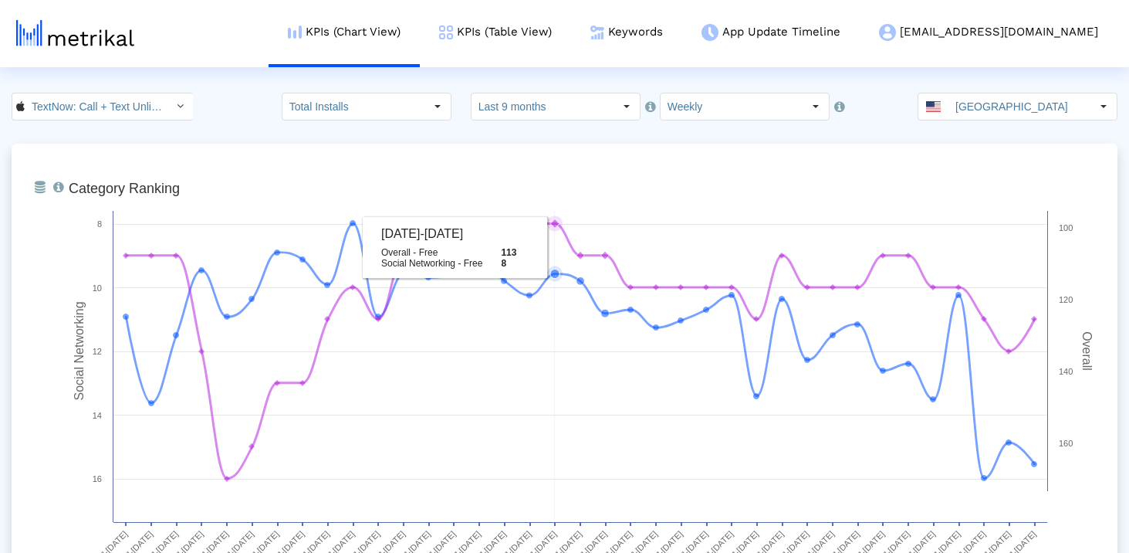
click at [544, 240] on rect at bounding box center [583, 405] width 1044 height 463
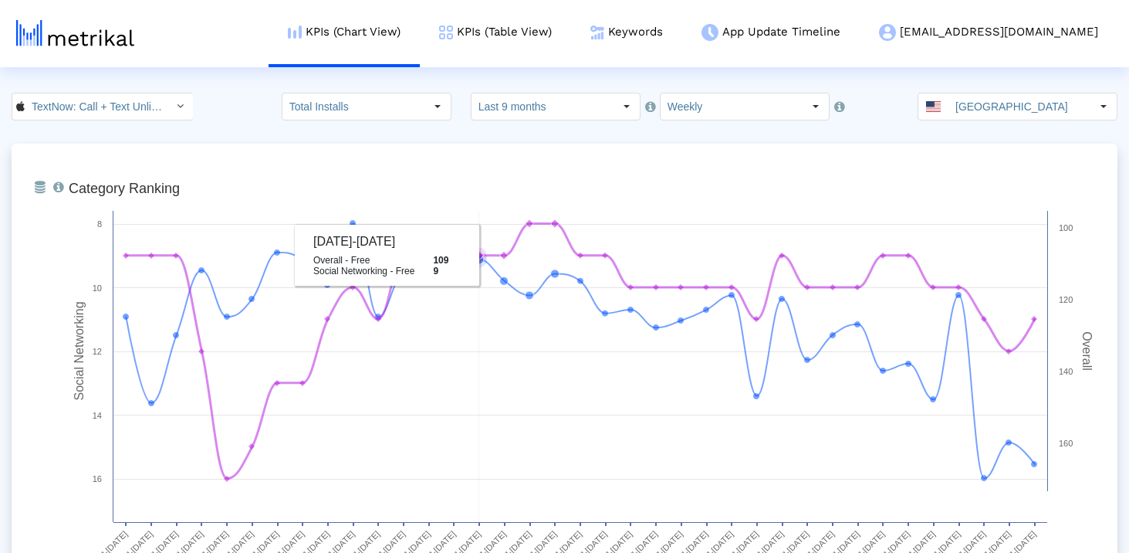
click at [488, 255] on icon at bounding box center [580, 351] width 908 height 255
click at [658, 36] on link "Keywords" at bounding box center [626, 32] width 111 height 64
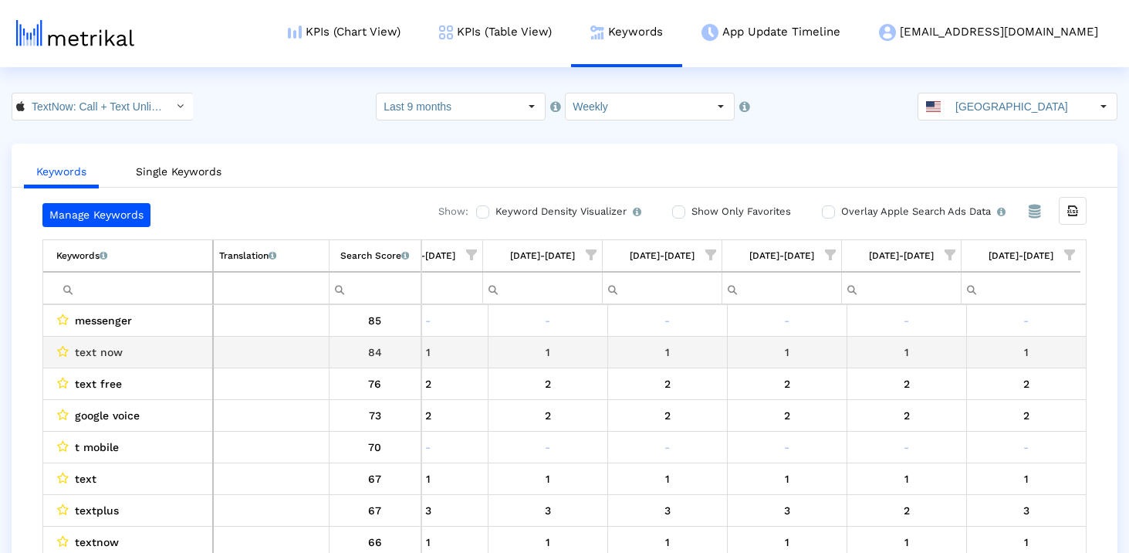
scroll to position [427, 0]
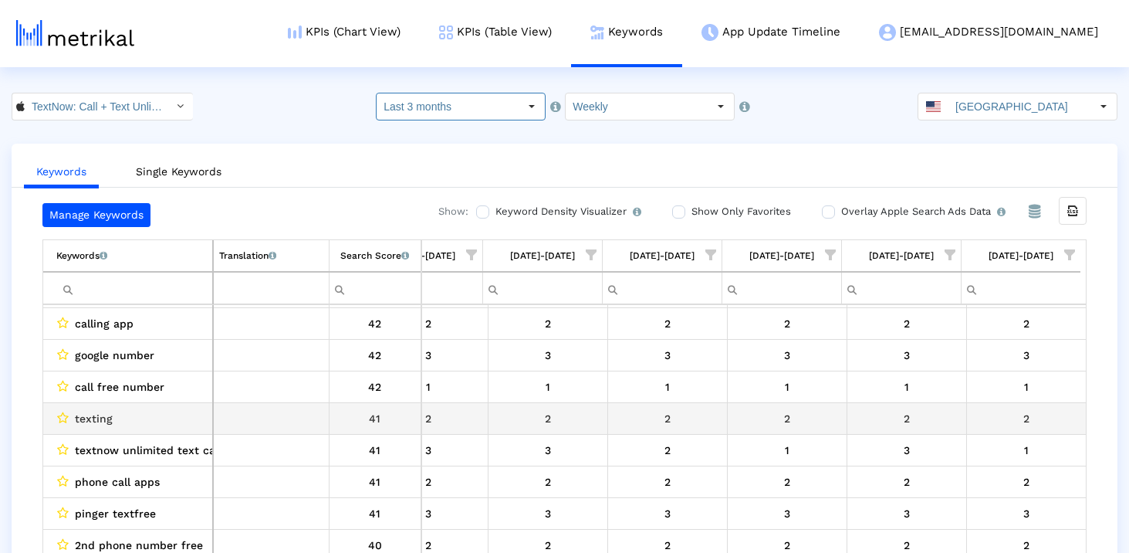
scroll to position [2495, 0]
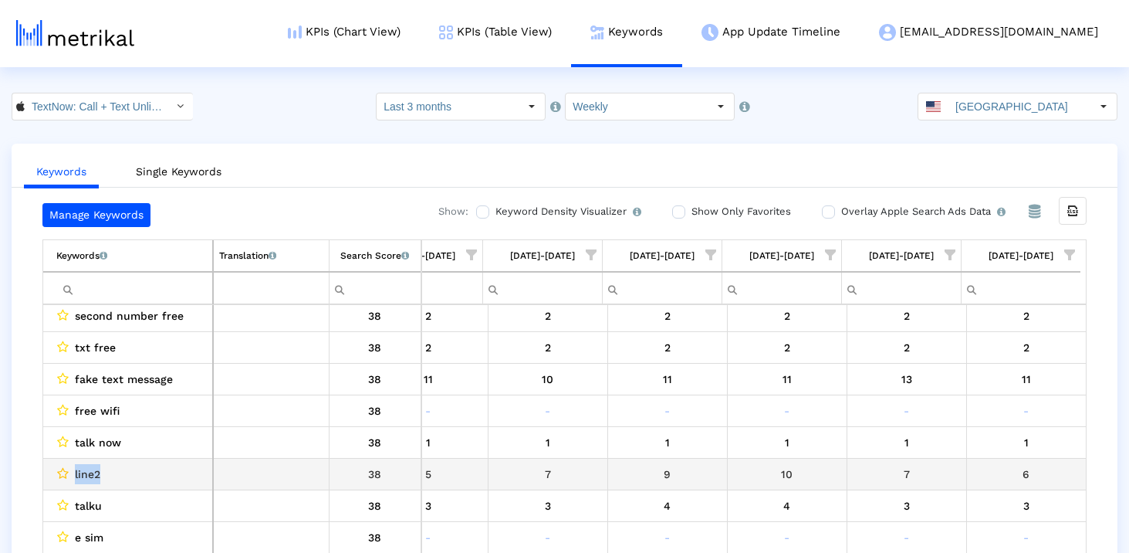
drag, startPoint x: 117, startPoint y: 472, endPoint x: 65, endPoint y: 477, distance: 52.0
click at [65, 477] on div "line2" at bounding box center [131, 474] width 151 height 20
copy div "line2"
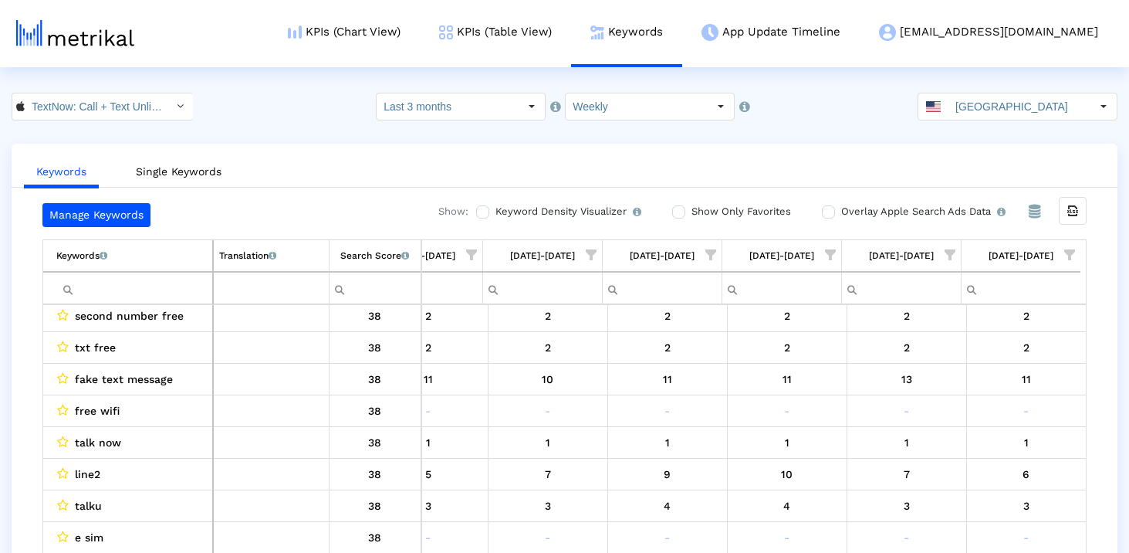
click at [103, 289] on input "Filter cell" at bounding box center [134, 288] width 156 height 25
paste input "line2"
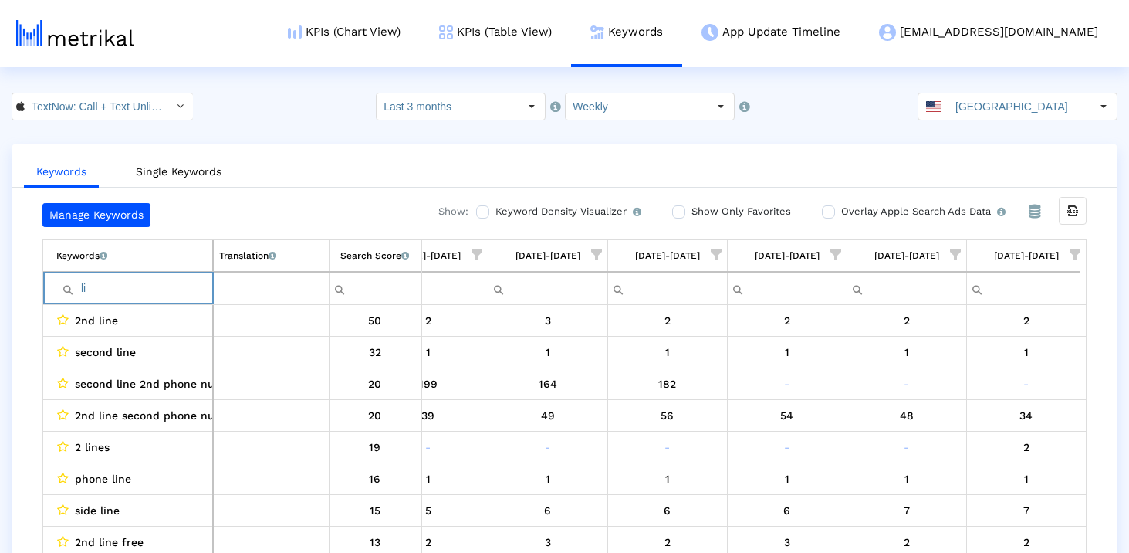
type input "l"
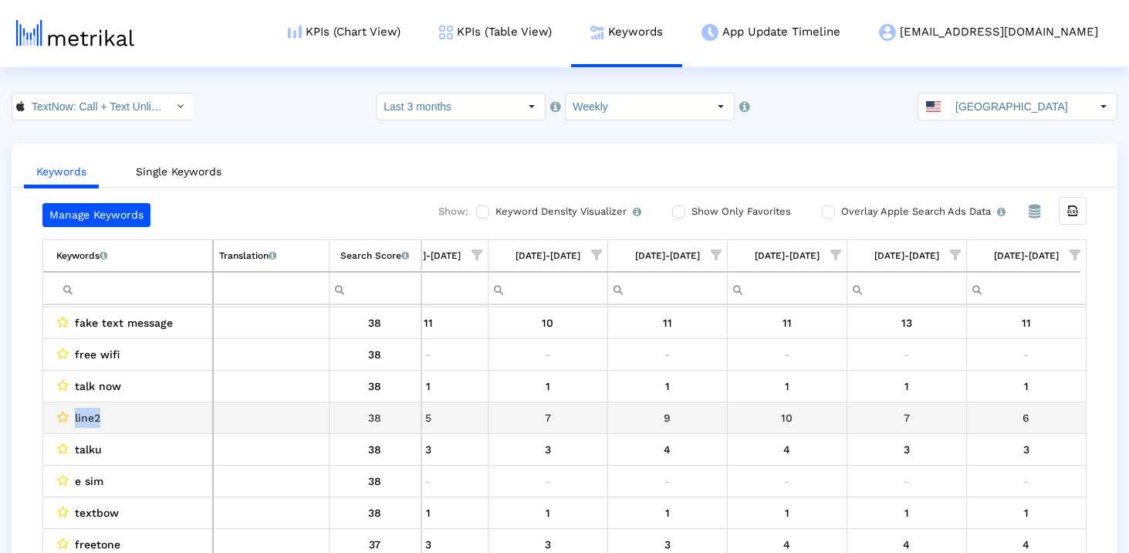
drag, startPoint x: 106, startPoint y: 416, endPoint x: 64, endPoint y: 417, distance: 41.7
click at [64, 417] on div "line2" at bounding box center [131, 418] width 151 height 20
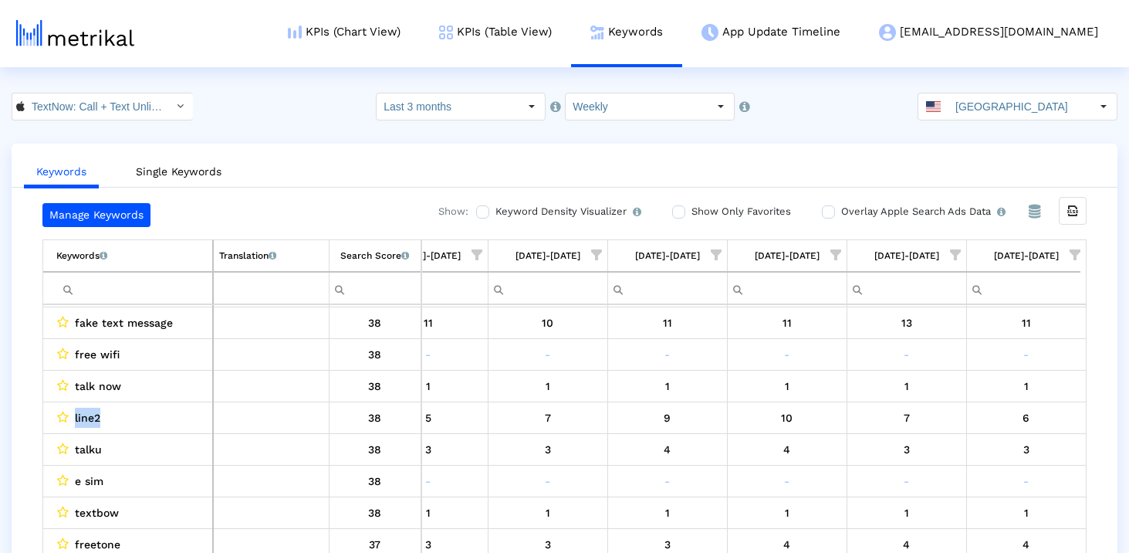
copy div "line2"
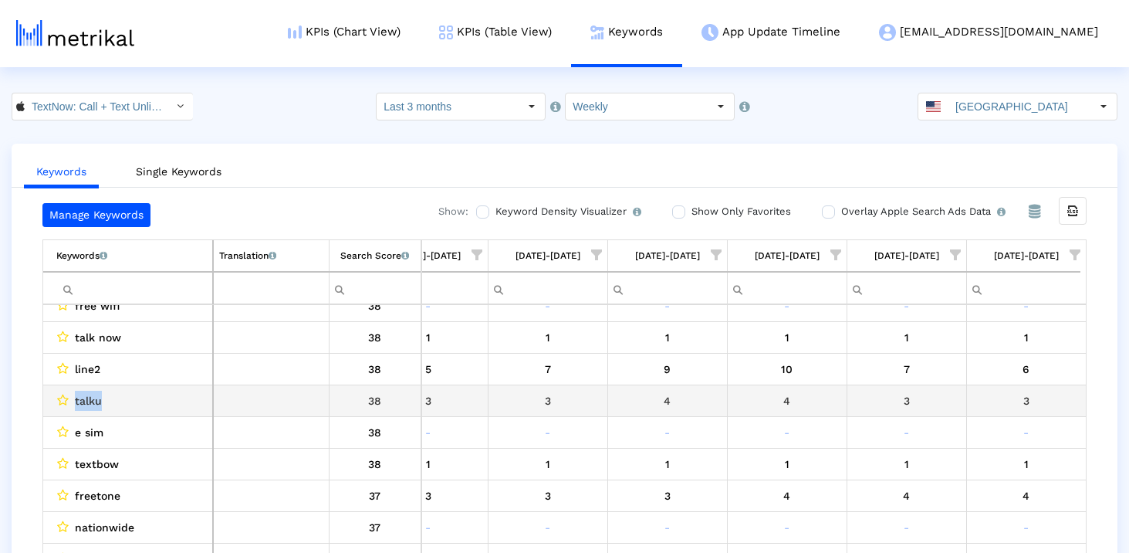
drag, startPoint x: 118, startPoint y: 402, endPoint x: 49, endPoint y: 402, distance: 69.5
click at [49, 402] on td "talku" at bounding box center [128, 400] width 170 height 32
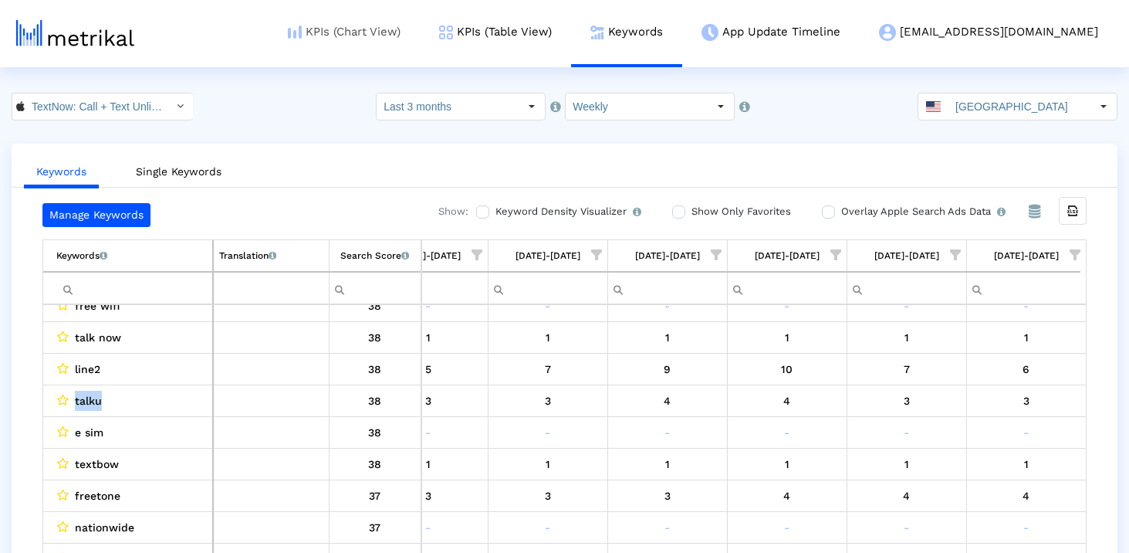
copy div "talku"
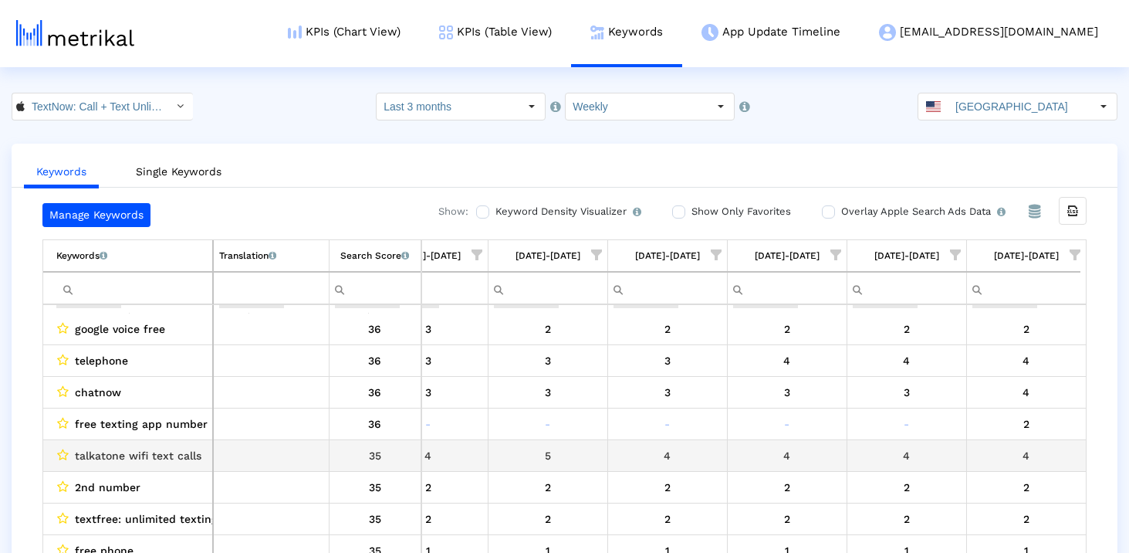
scroll to position [3843, 0]
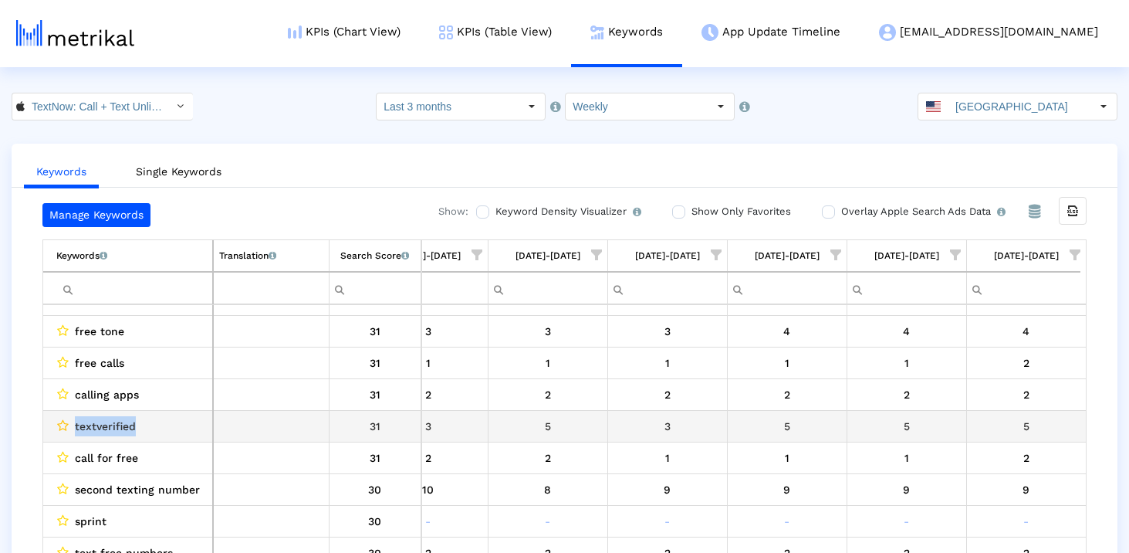
drag, startPoint x: 141, startPoint y: 424, endPoint x: 61, endPoint y: 424, distance: 80.3
click at [61, 424] on div "textverified" at bounding box center [131, 426] width 151 height 20
copy div "textverified"
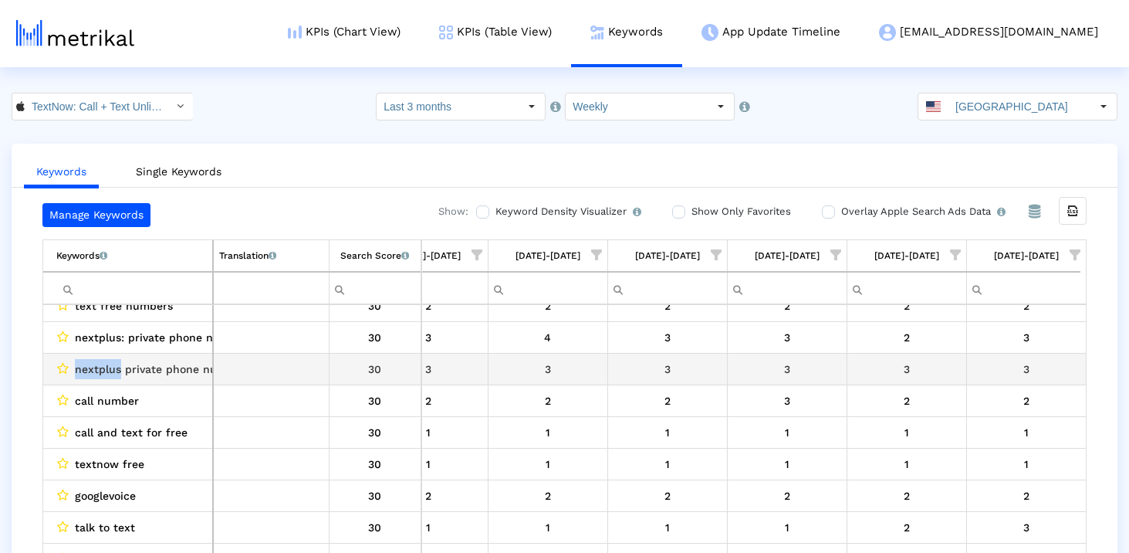
drag, startPoint x: 119, startPoint y: 369, endPoint x: 76, endPoint y: 368, distance: 42.5
click at [76, 368] on span "nextplus private phone number" at bounding box center [160, 369] width 170 height 20
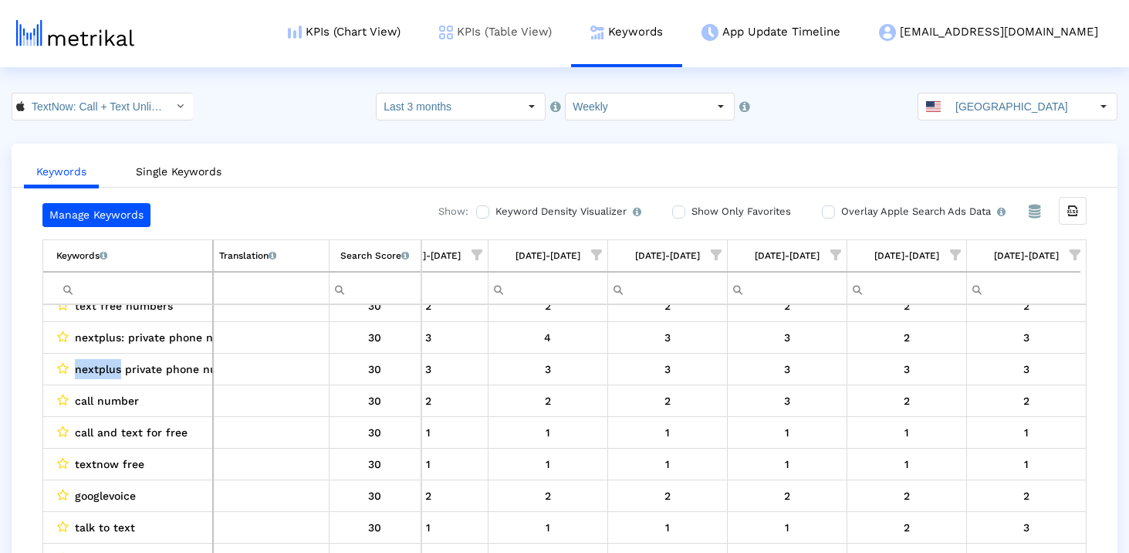
copy span "nextplus"
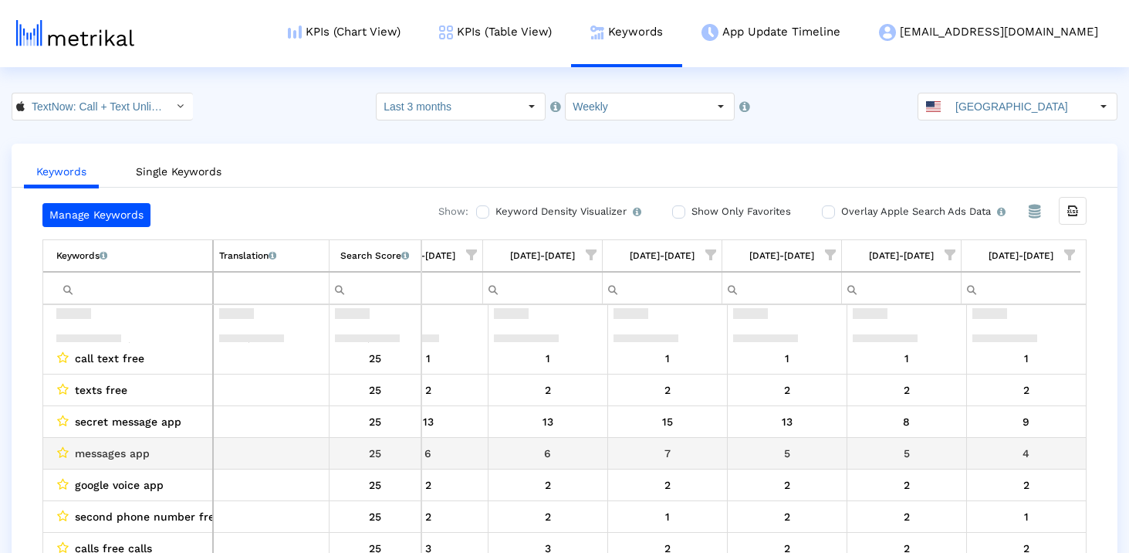
scroll to position [7650, 0]
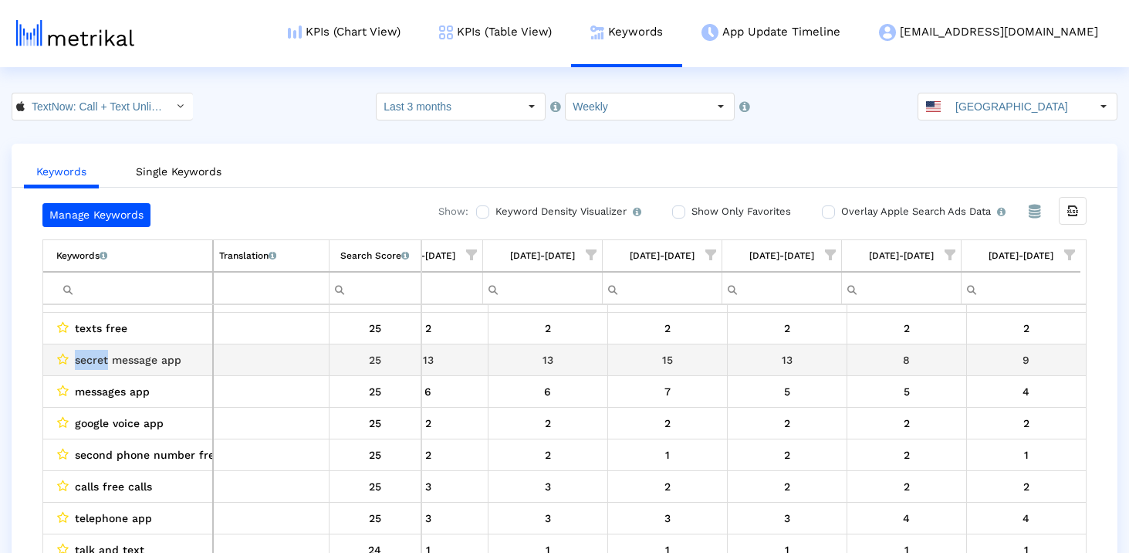
drag, startPoint x: 110, startPoint y: 359, endPoint x: 72, endPoint y: 359, distance: 37.8
click at [72, 359] on div "secret message app" at bounding box center [131, 360] width 151 height 20
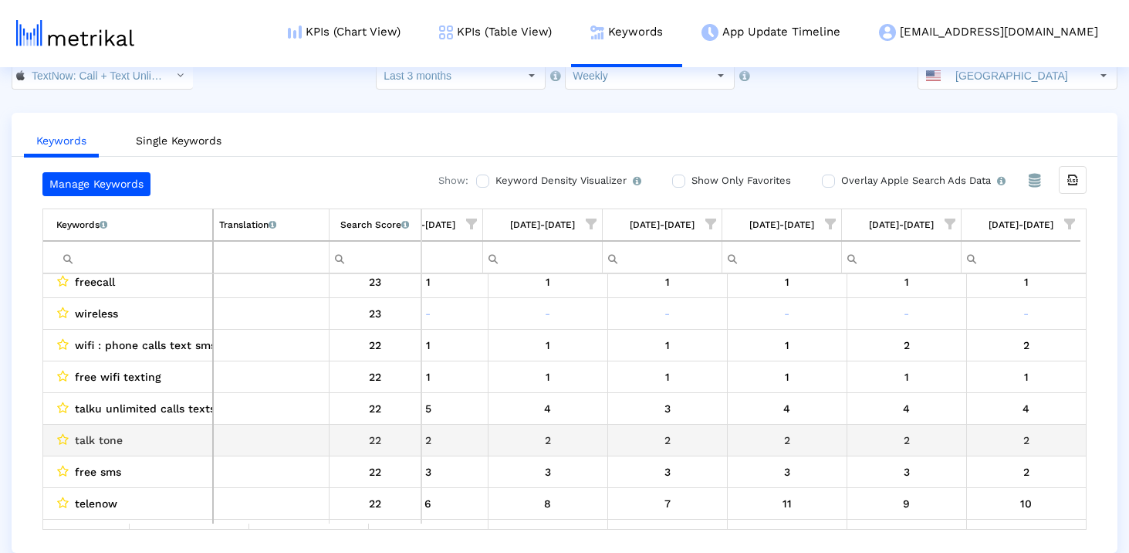
scroll to position [8791, 3767]
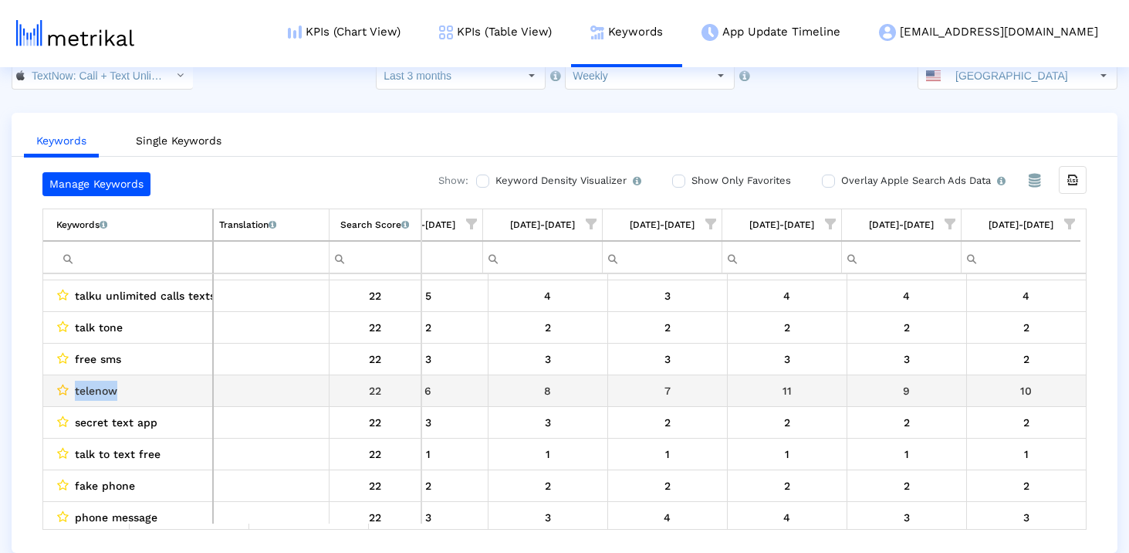
drag, startPoint x: 130, startPoint y: 387, endPoint x: 56, endPoint y: 387, distance: 74.1
click at [56, 387] on div "telenow" at bounding box center [131, 390] width 151 height 20
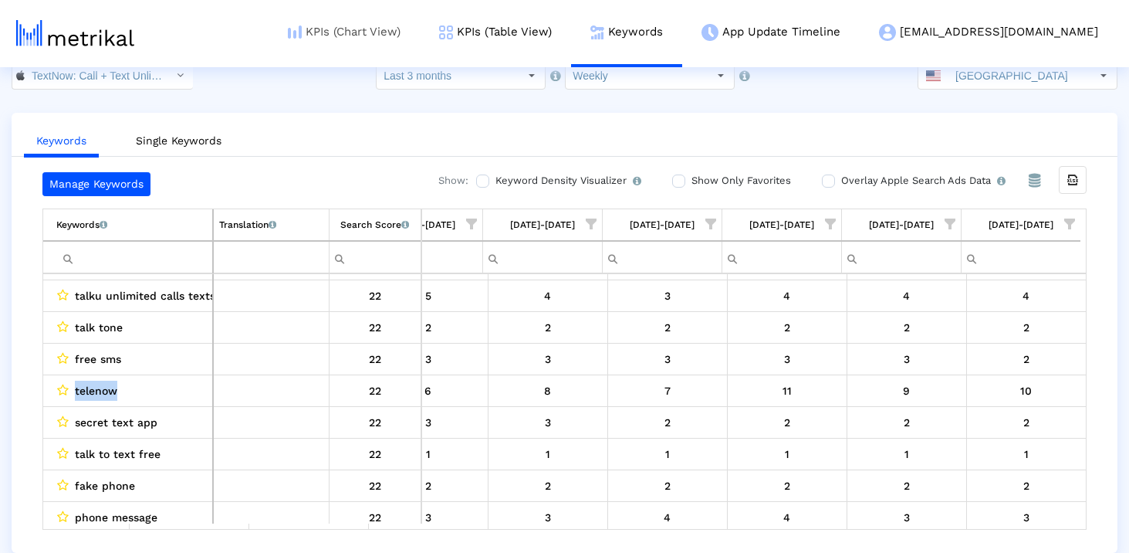
copy div "telenow"
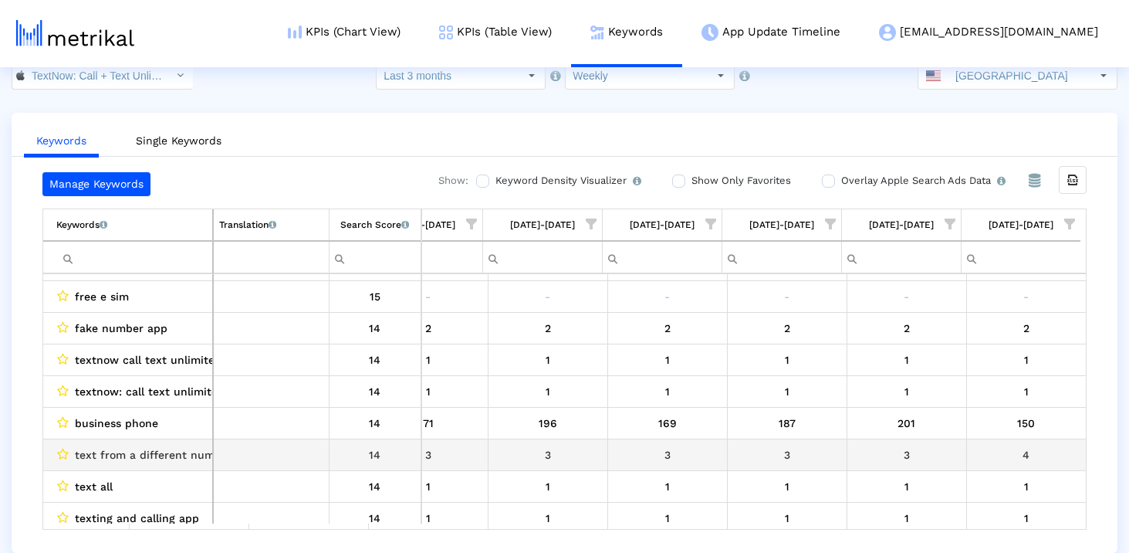
scroll to position [12684, 0]
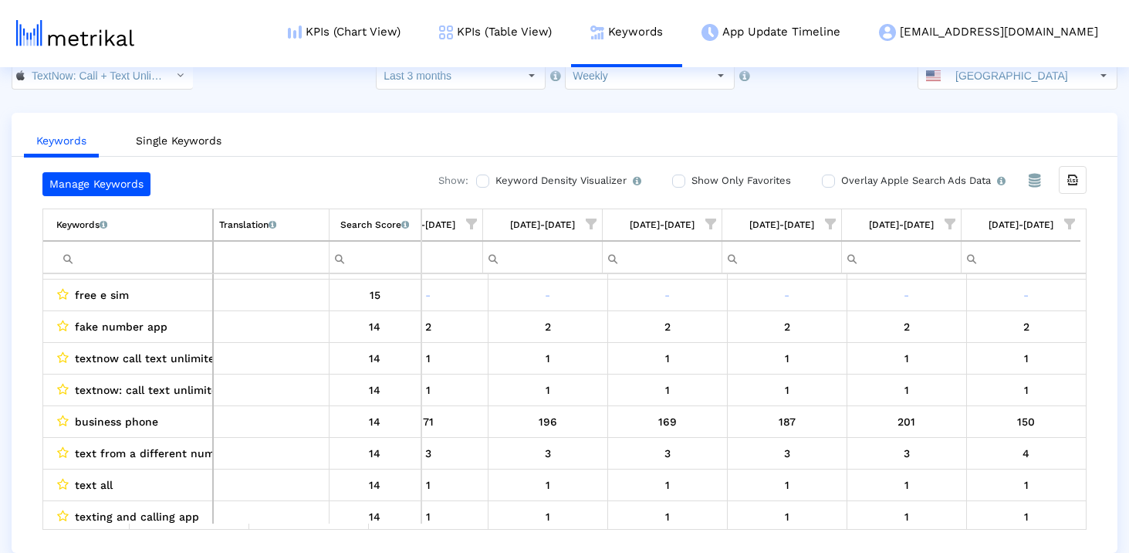
click at [147, 260] on input "Filter cell" at bounding box center [134, 257] width 156 height 25
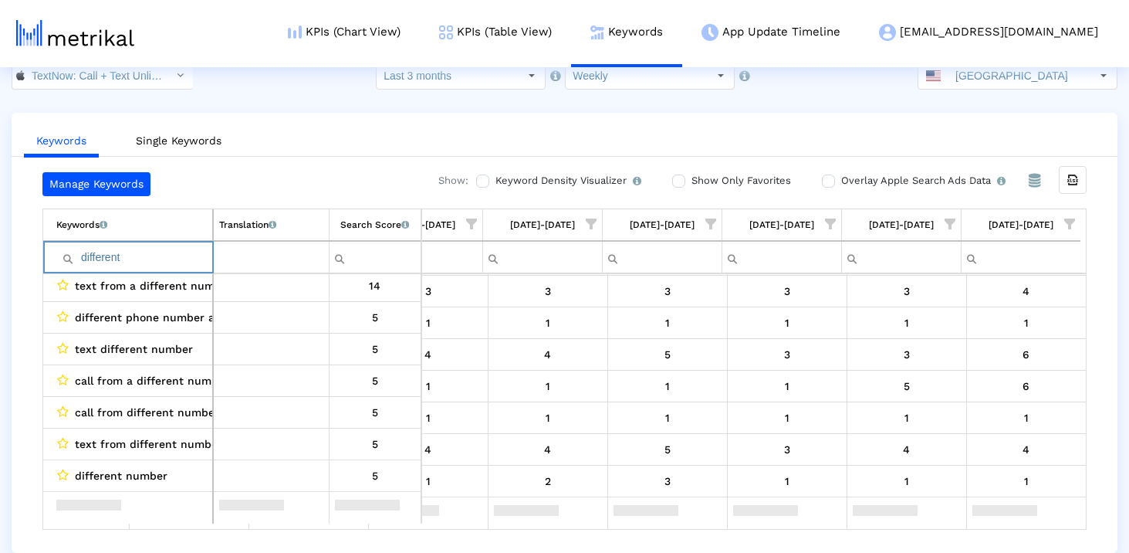
scroll to position [0, 0]
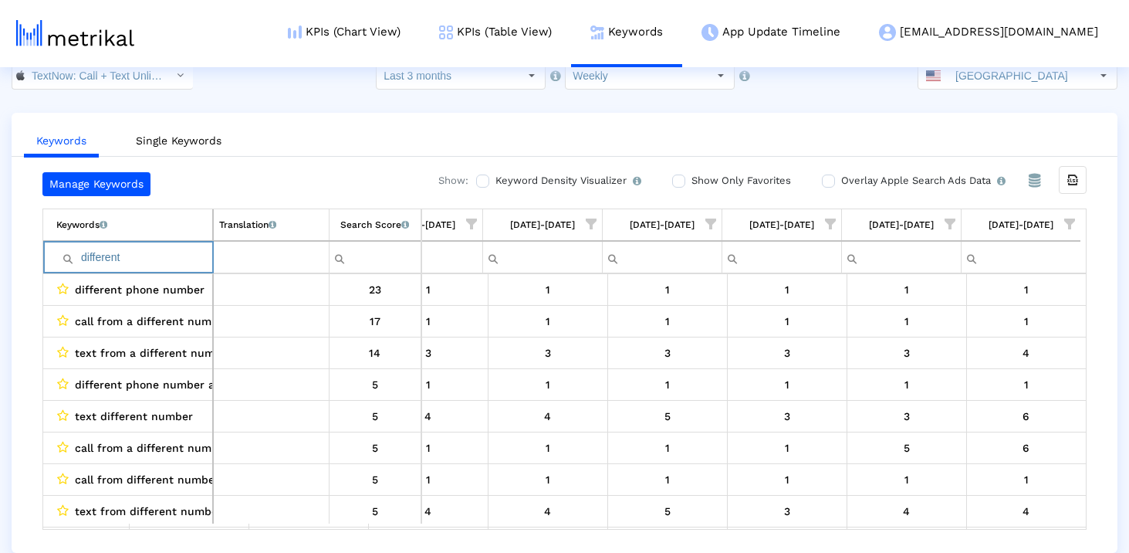
drag, startPoint x: 145, startPoint y: 260, endPoint x: 58, endPoint y: 260, distance: 87.2
click at [58, 260] on div "different" at bounding box center [134, 257] width 156 height 25
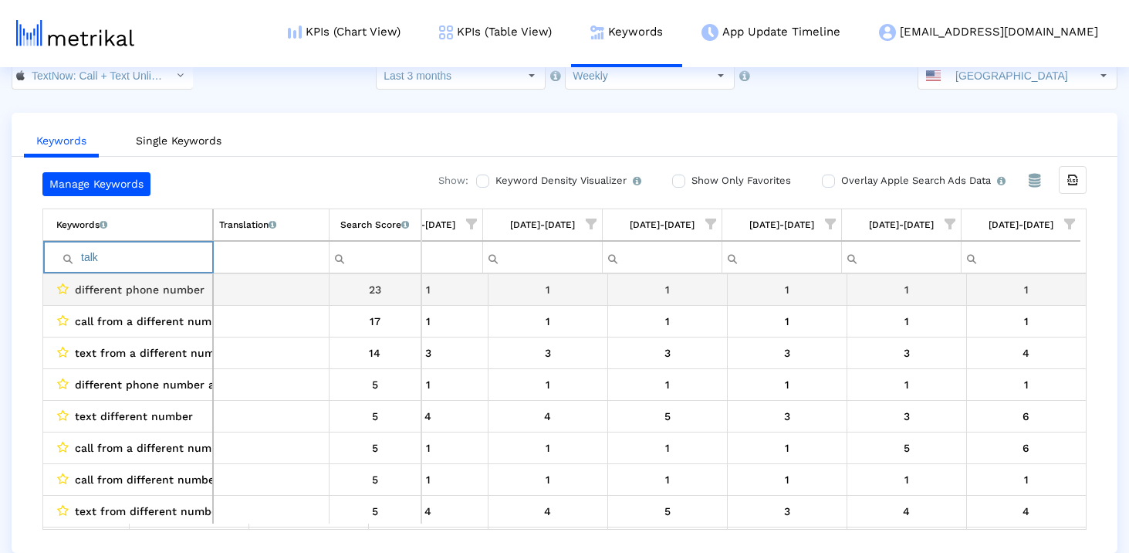
type input "talku"
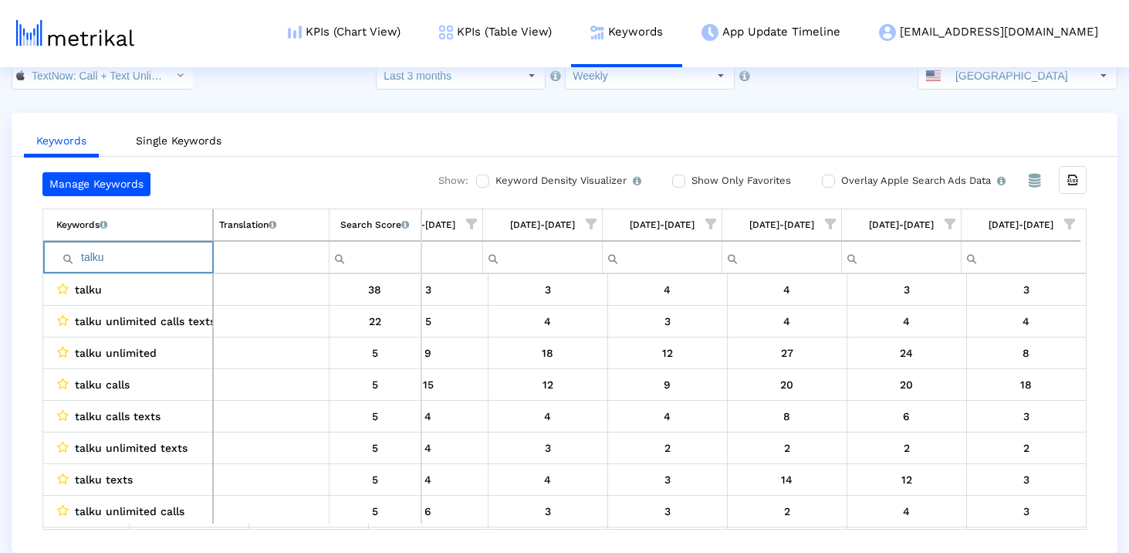
click at [164, 262] on input "talku" at bounding box center [134, 257] width 156 height 25
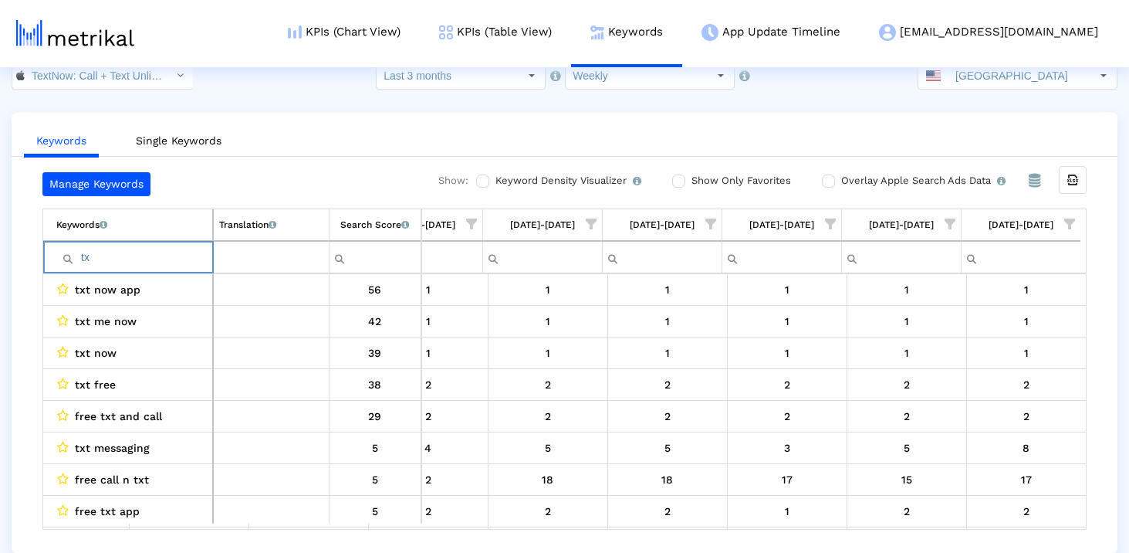
type input "tx"
click at [130, 253] on input "tx" at bounding box center [134, 257] width 156 height 25
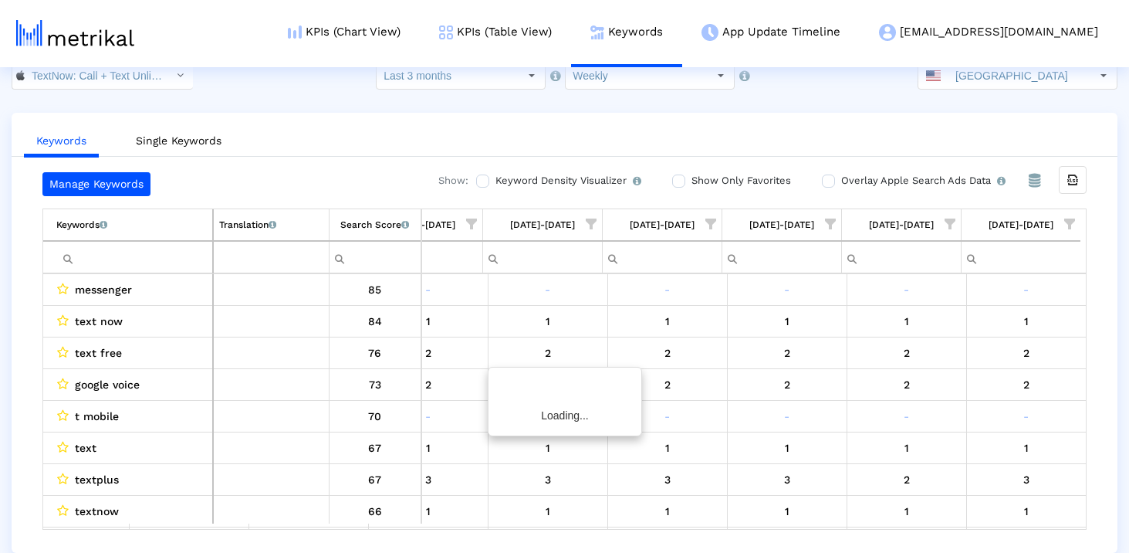
click at [18, 360] on div "Manage Keywords Show: Keyword Density Visualizer Turn this on to view where and…" at bounding box center [565, 350] width 1106 height 357
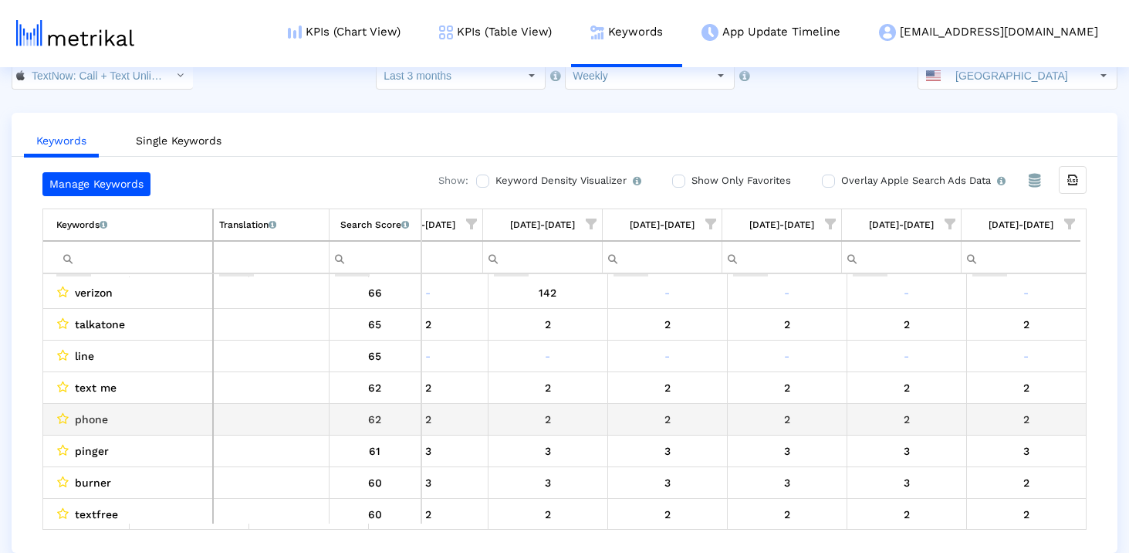
scroll to position [265, 0]
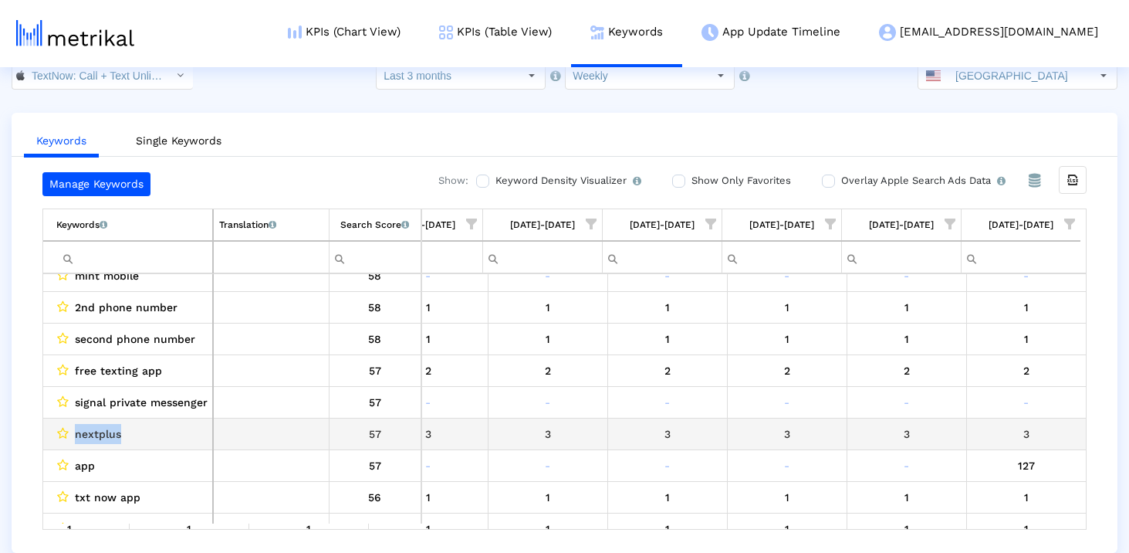
drag, startPoint x: 127, startPoint y: 433, endPoint x: 73, endPoint y: 434, distance: 54.8
click at [73, 434] on div "nextplus" at bounding box center [131, 434] width 151 height 20
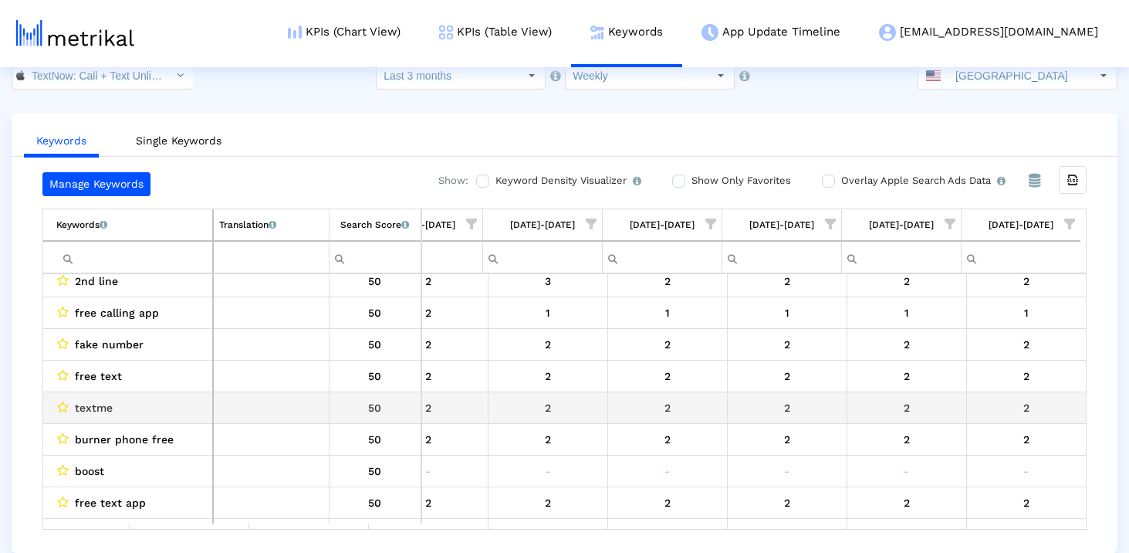
click at [134, 404] on div "textme" at bounding box center [131, 407] width 151 height 20
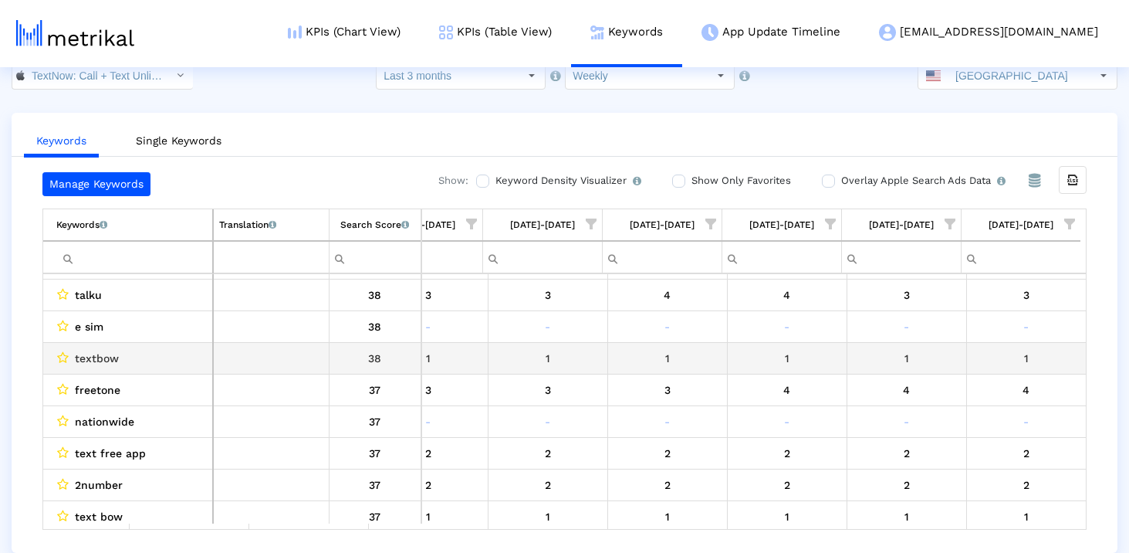
click at [123, 359] on div "textbow" at bounding box center [131, 358] width 151 height 20
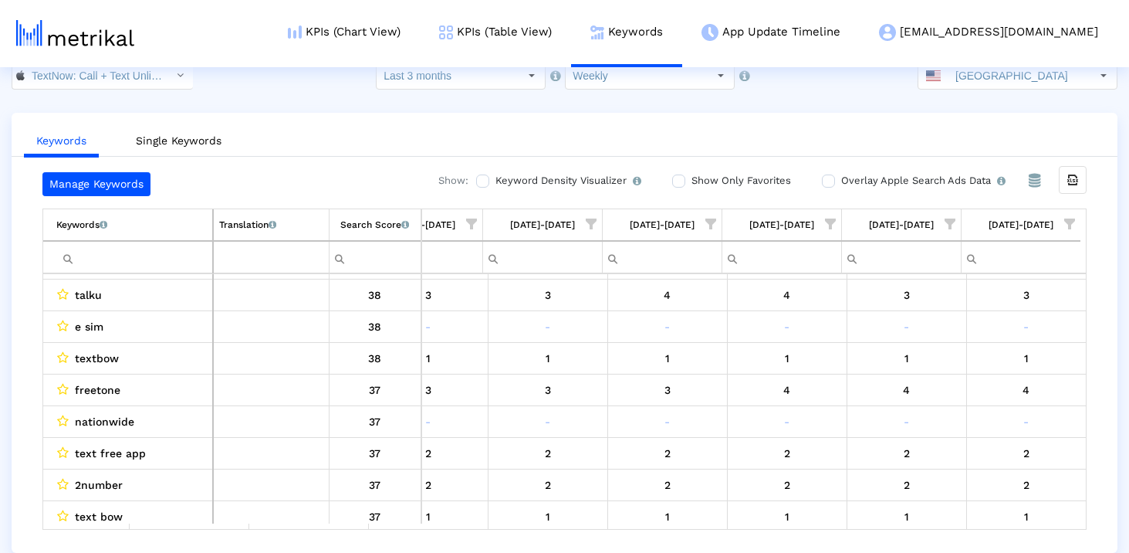
click at [173, 258] on input "Filter cell" at bounding box center [134, 257] width 156 height 25
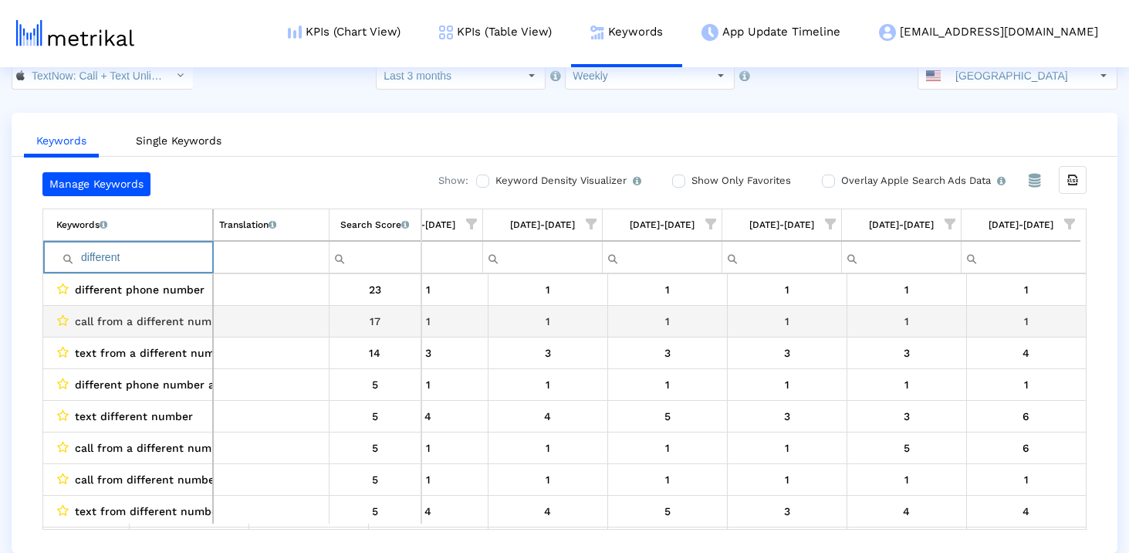
scroll to position [0, 0]
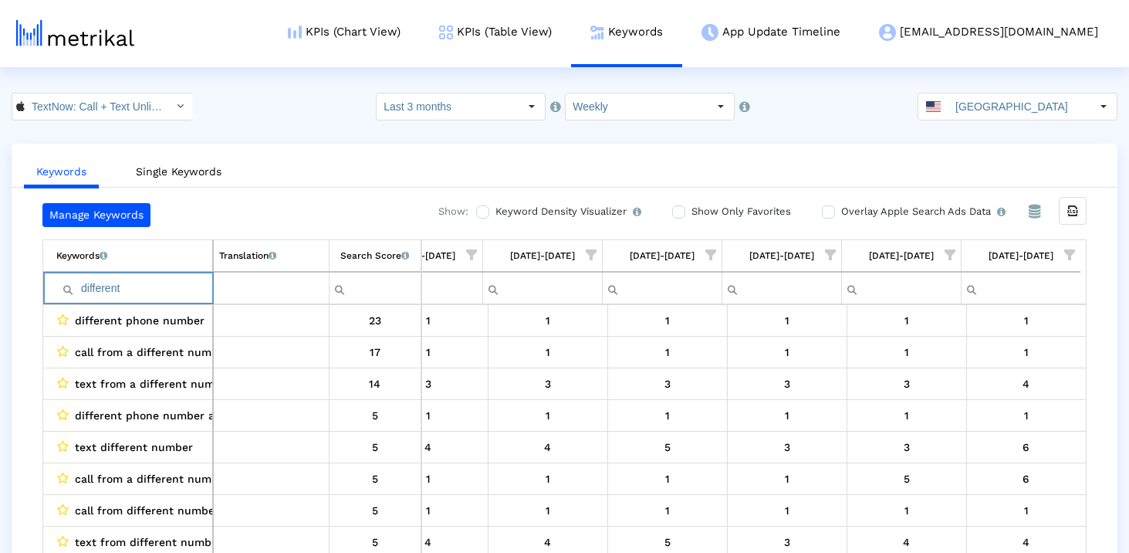
type input "different"
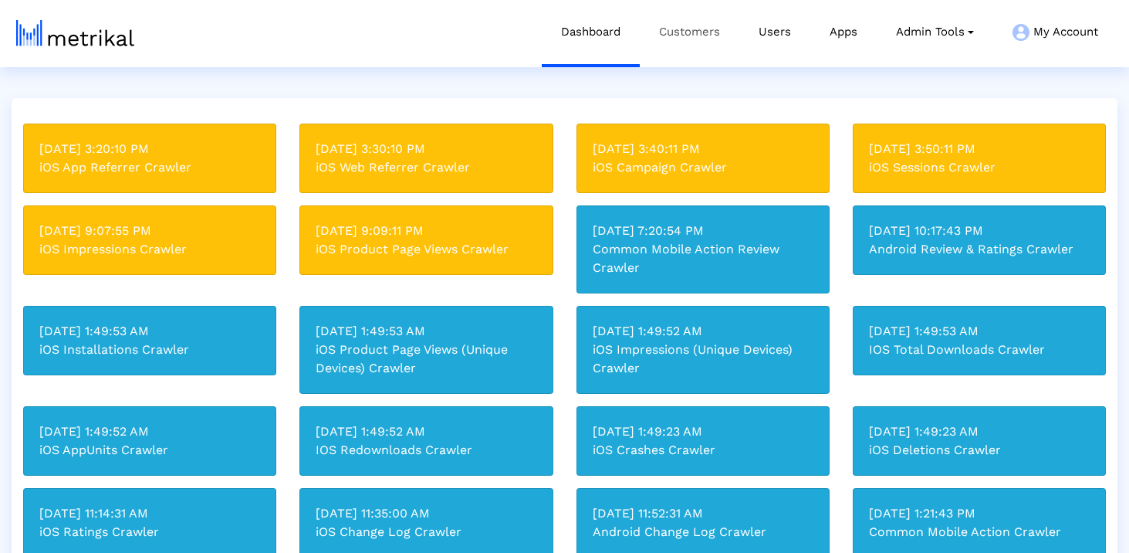
click at [659, 29] on link "Customers" at bounding box center [690, 32] width 100 height 64
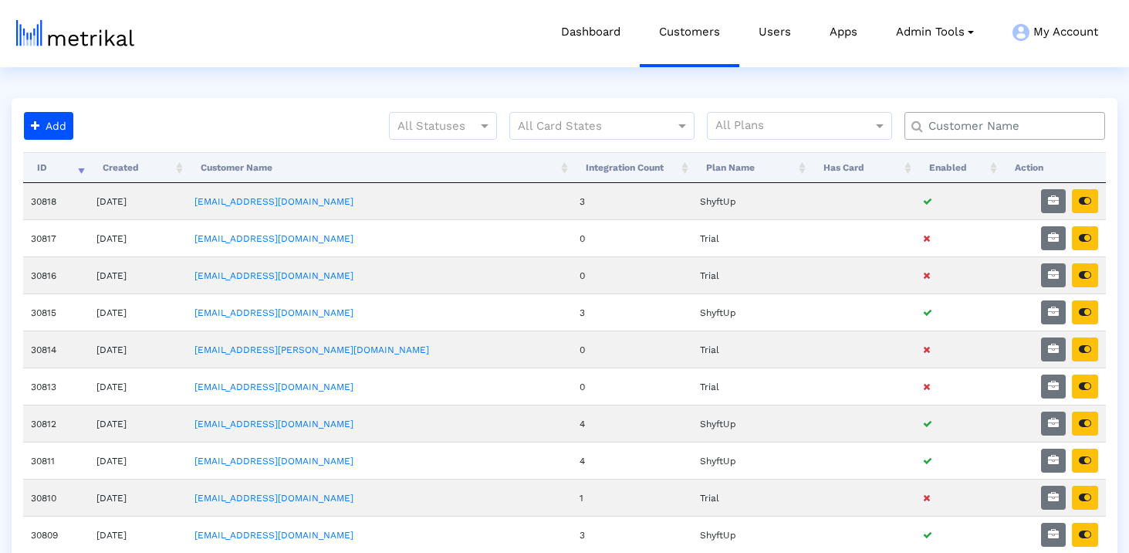
click at [962, 129] on input "text" at bounding box center [1008, 126] width 181 height 16
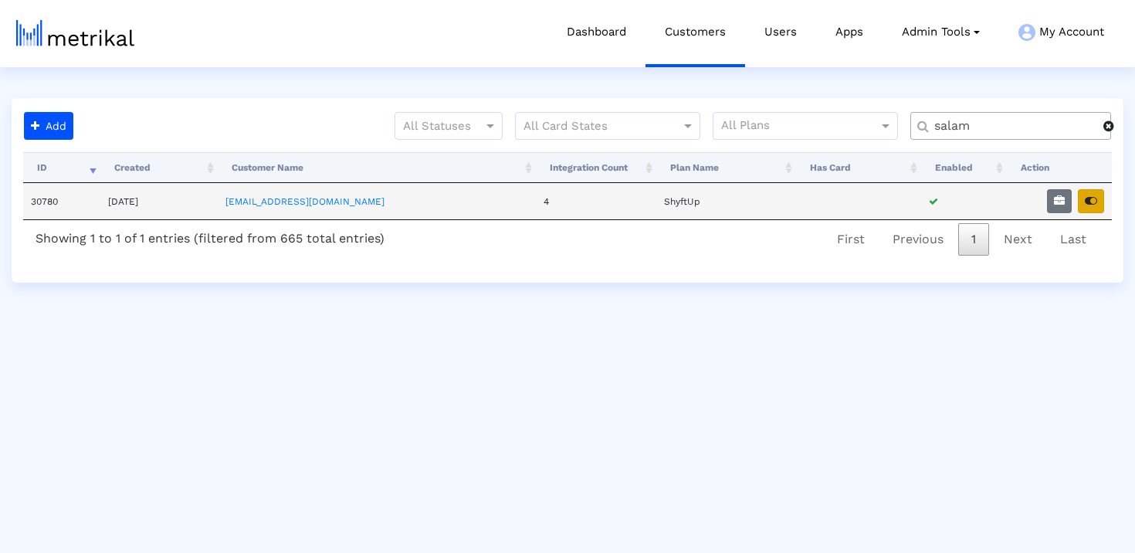
type input "salam"
click at [1087, 201] on icon "button" at bounding box center [1090, 200] width 12 height 11
click at [1087, 198] on icon "button" at bounding box center [1090, 200] width 12 height 11
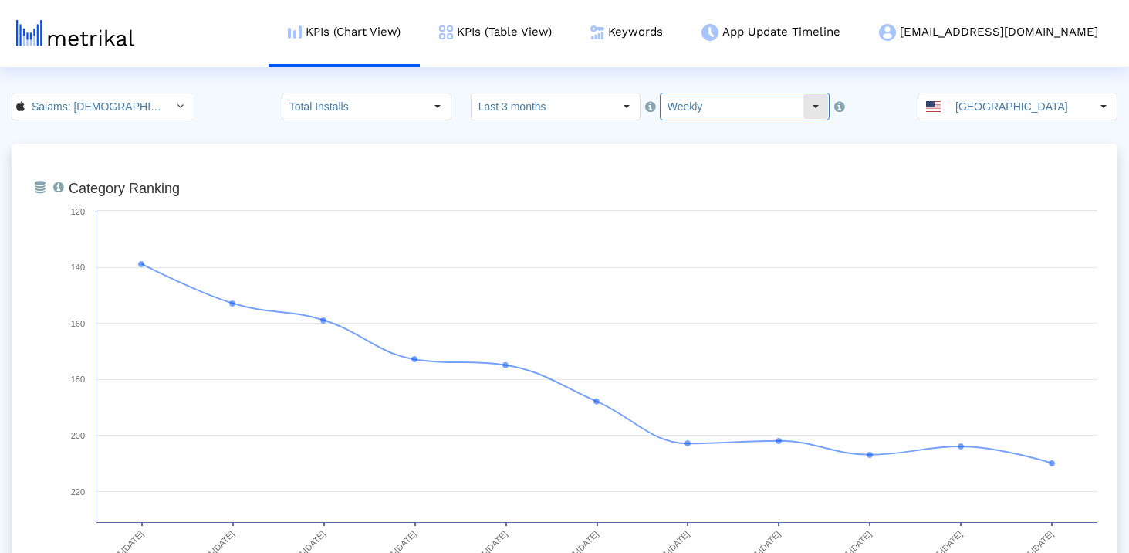
click at [677, 94] on input "Weekly" at bounding box center [732, 106] width 142 height 26
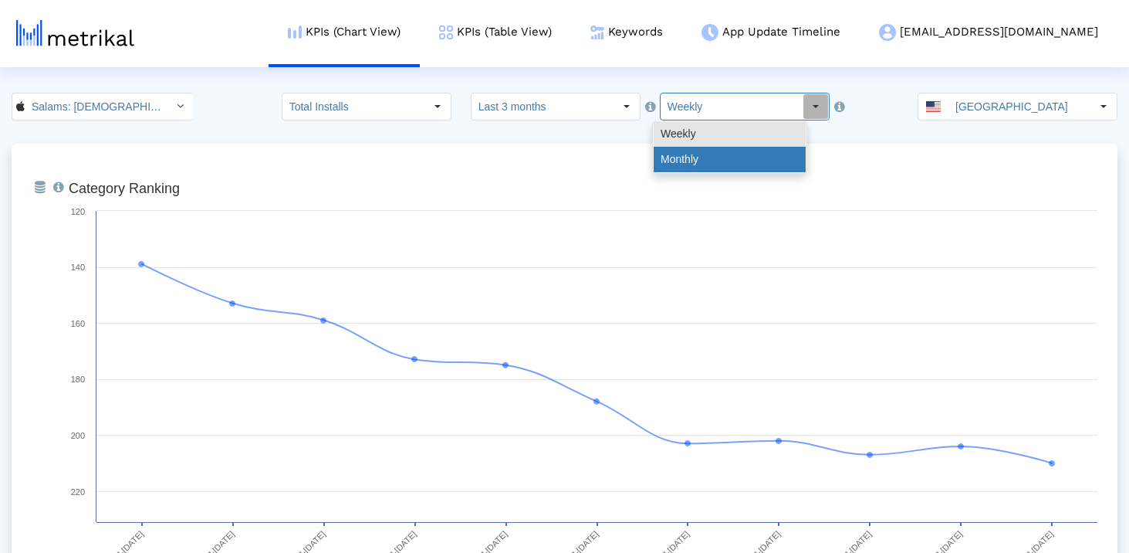
click at [685, 156] on div "Monthly" at bounding box center [730, 159] width 152 height 25
type input "Monthly"
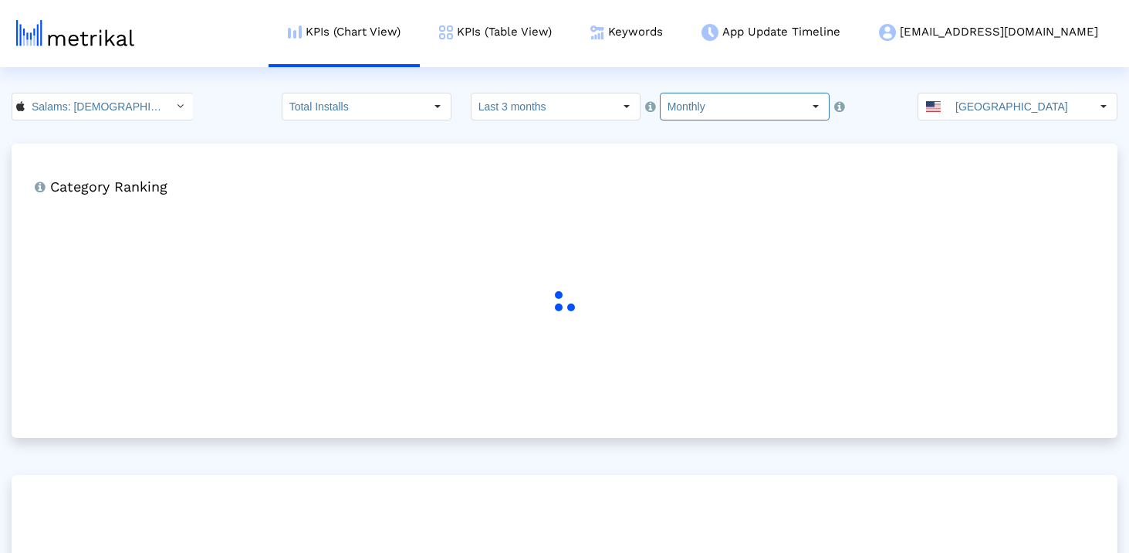
click at [583, 108] on input "Last 3 months" at bounding box center [543, 106] width 142 height 26
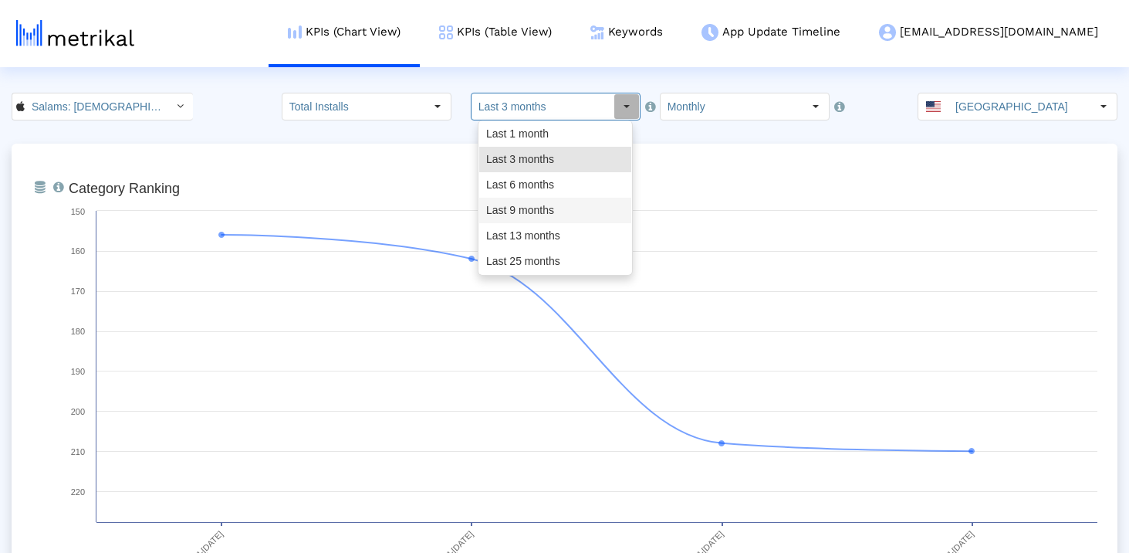
click at [559, 210] on div "Last 9 months" at bounding box center [555, 210] width 152 height 25
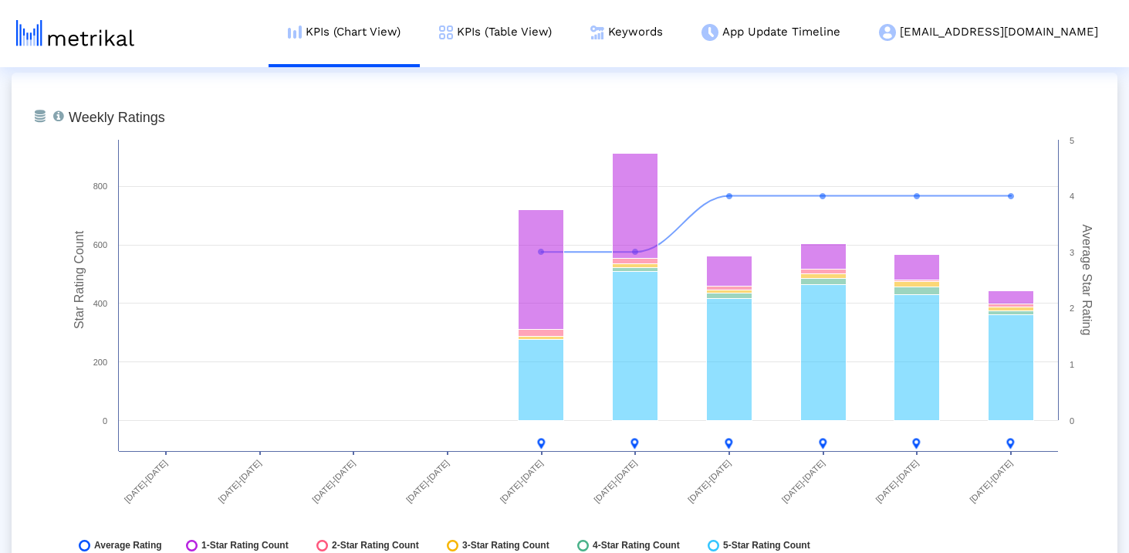
scroll to position [4024, 0]
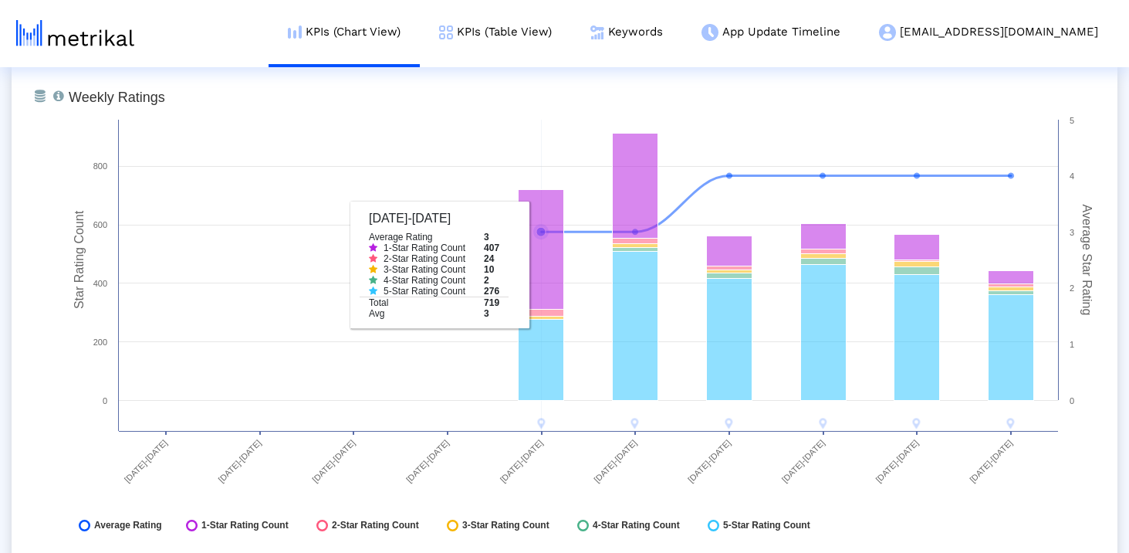
click at [287, 241] on rect at bounding box center [583, 314] width 1044 height 463
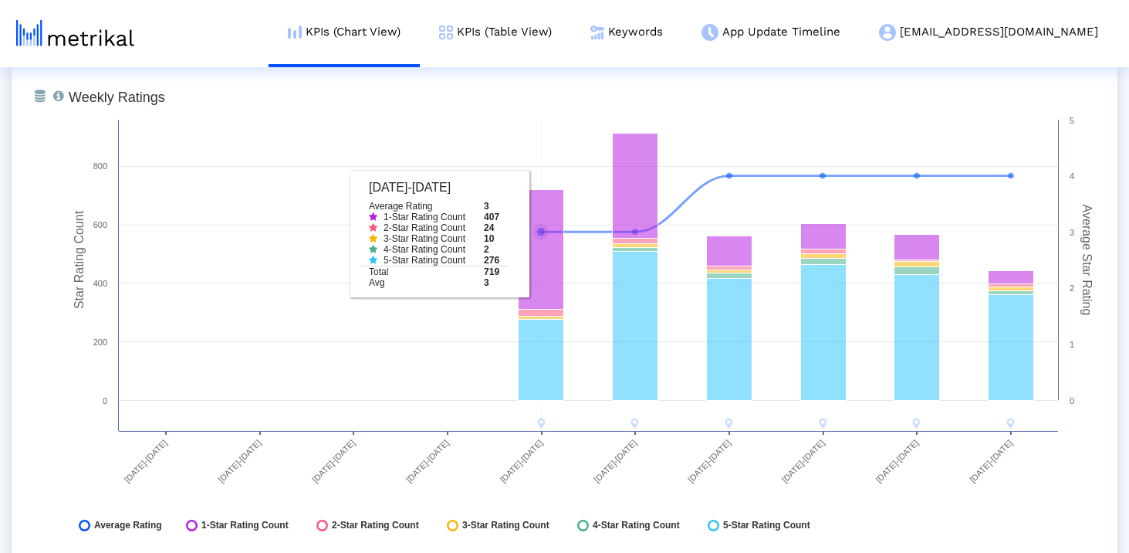
click at [529, 229] on rect at bounding box center [542, 250] width 46 height 120
click at [556, 229] on rect at bounding box center [542, 250] width 46 height 120
click at [536, 229] on rect at bounding box center [542, 250] width 46 height 120
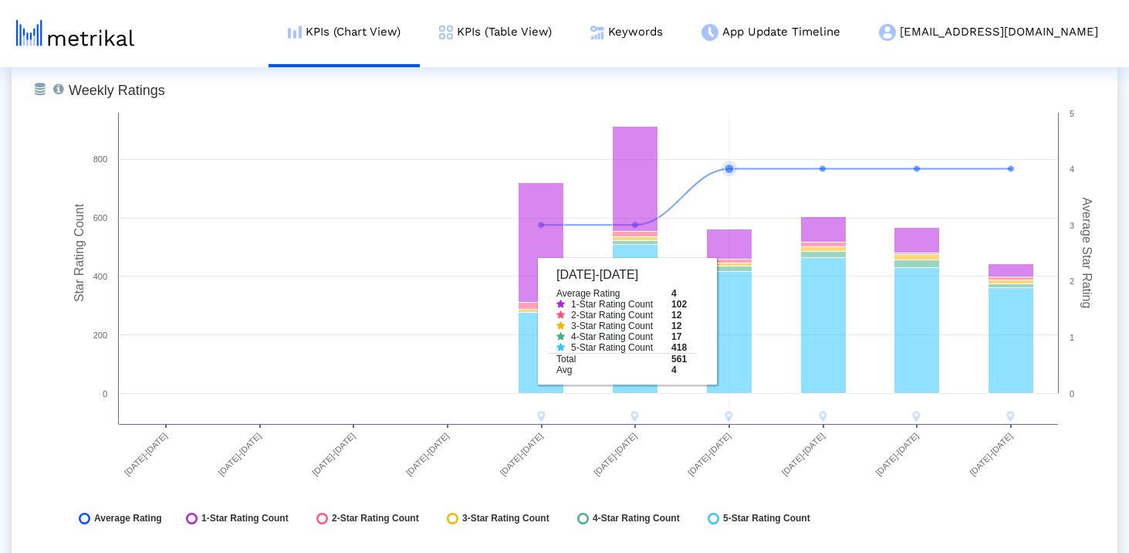
scroll to position [4029, 0]
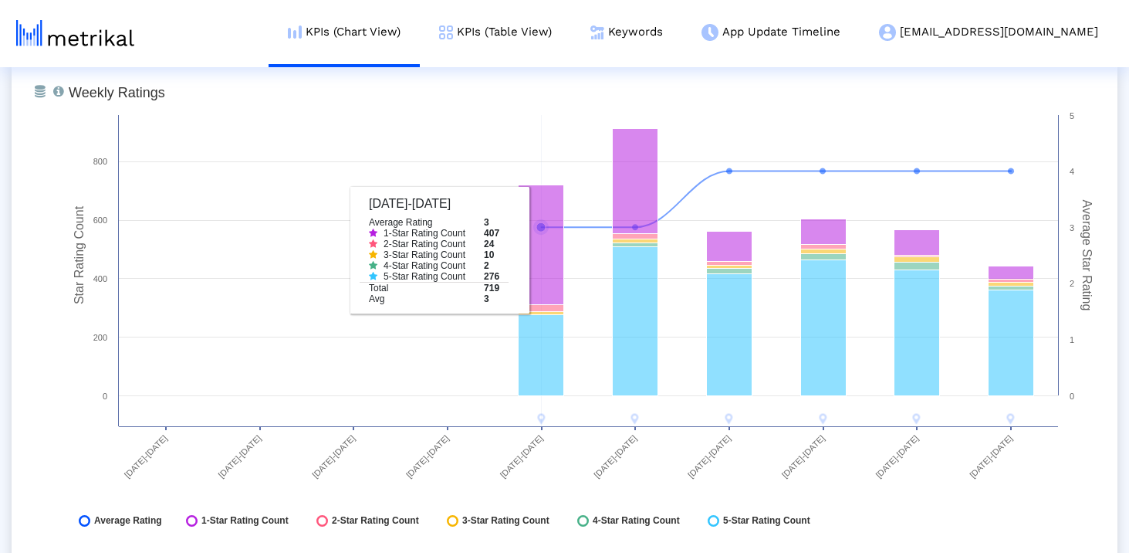
click at [541, 224] on rect at bounding box center [542, 245] width 46 height 120
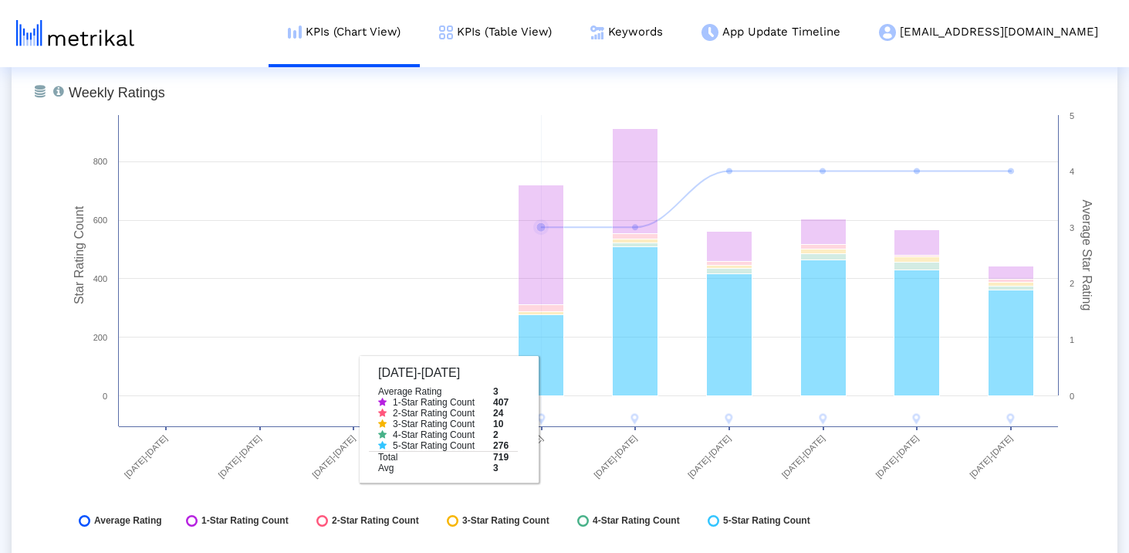
click at [549, 421] on rect at bounding box center [583, 310] width 1044 height 463
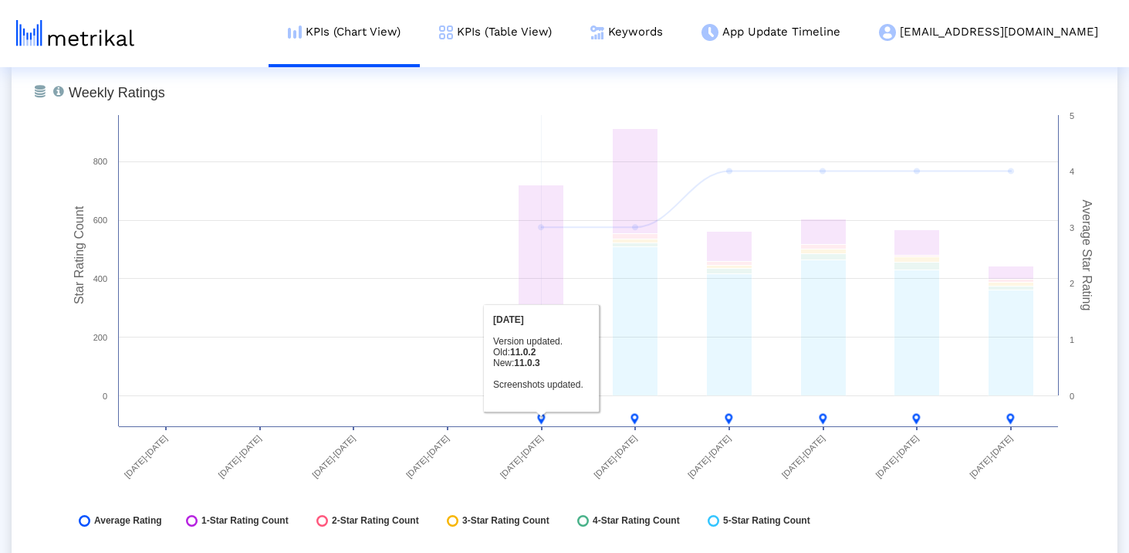
click at [538, 421] on image at bounding box center [542, 419] width 8 height 11
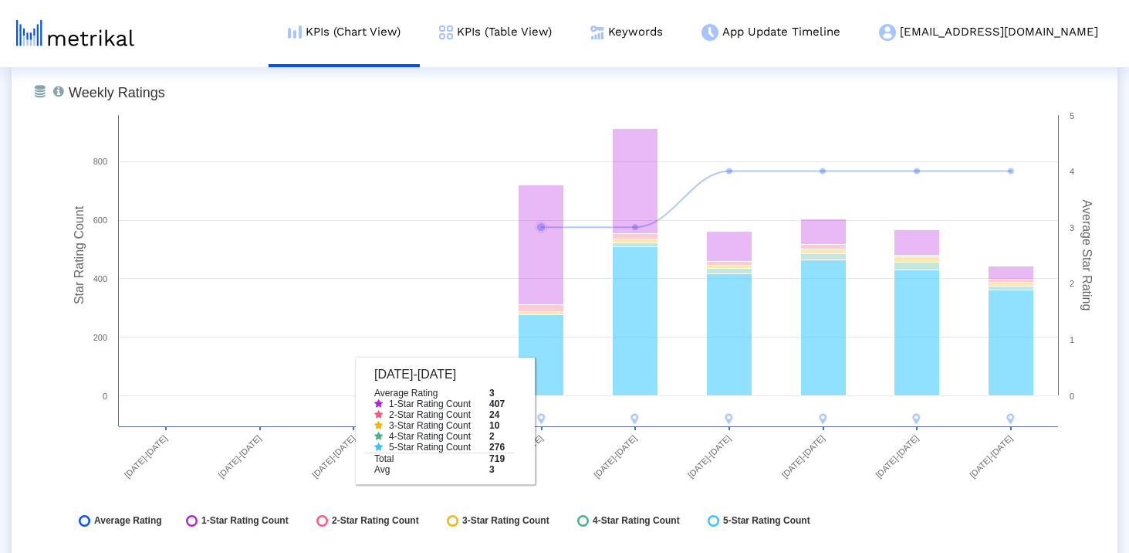
click at [96, 287] on rect at bounding box center [583, 310] width 1044 height 463
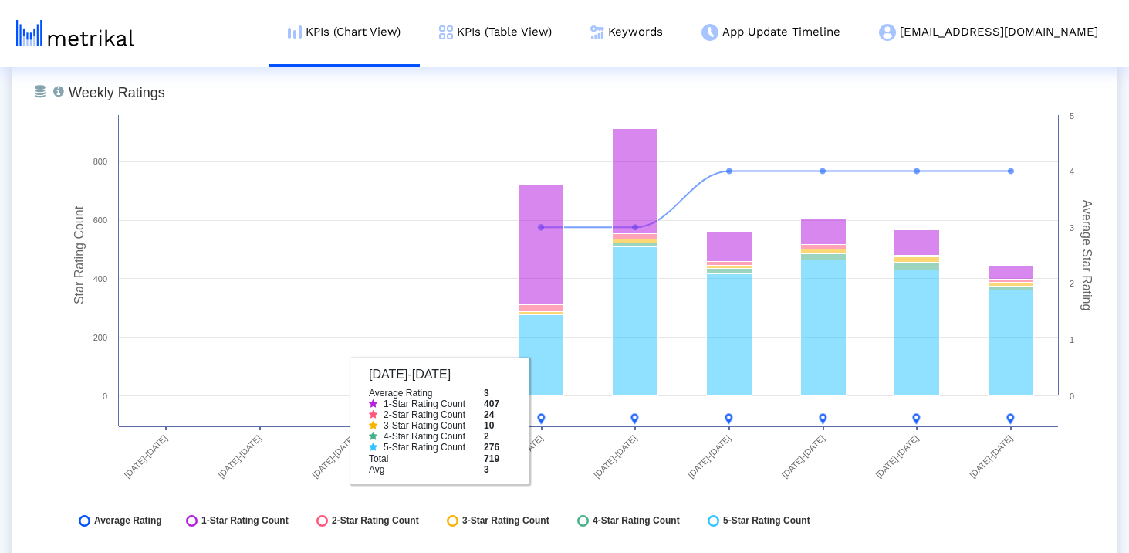
click at [83, 287] on tspan "Star Rating Count" at bounding box center [79, 254] width 13 height 99
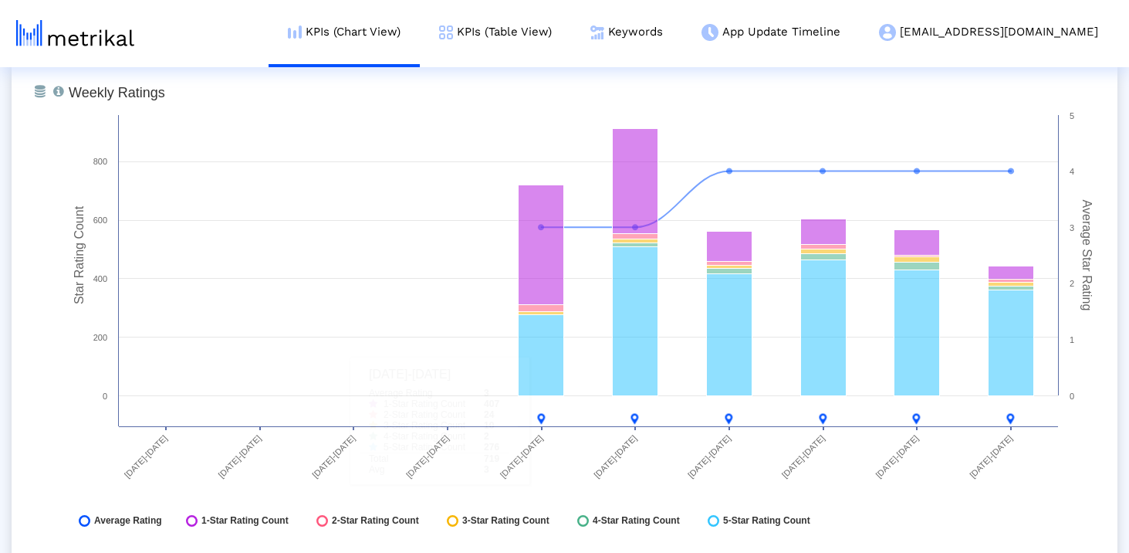
click at [83, 287] on tspan "Star Rating Count" at bounding box center [79, 254] width 13 height 99
click at [29, 93] on div "From Database Total number of weekly/monthly ratings the app receives with a br…" at bounding box center [565, 310] width 1106 height 525
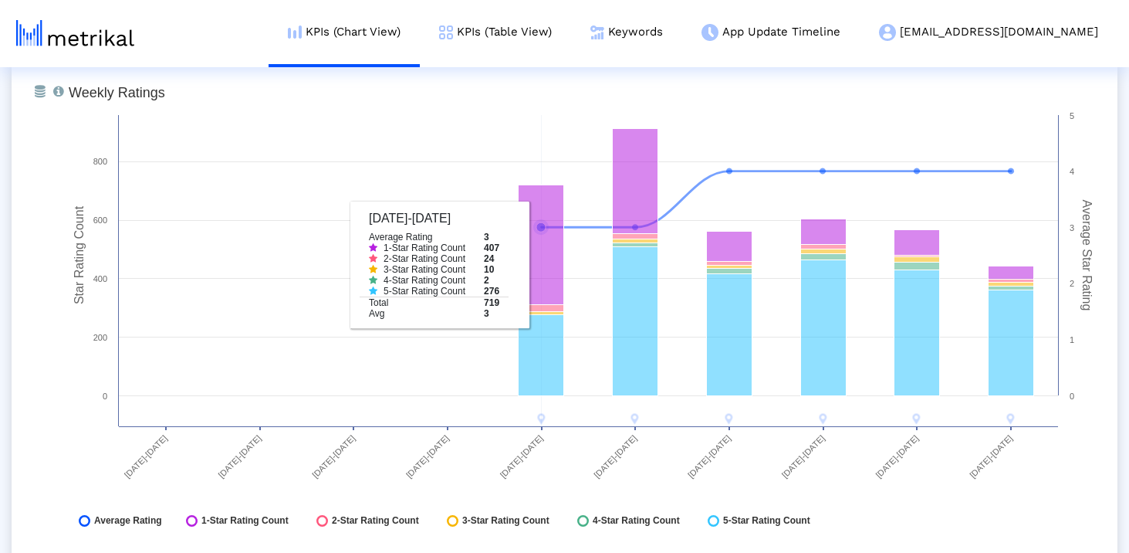
click at [536, 268] on rect at bounding box center [542, 245] width 46 height 120
click at [540, 230] on rect at bounding box center [542, 245] width 46 height 120
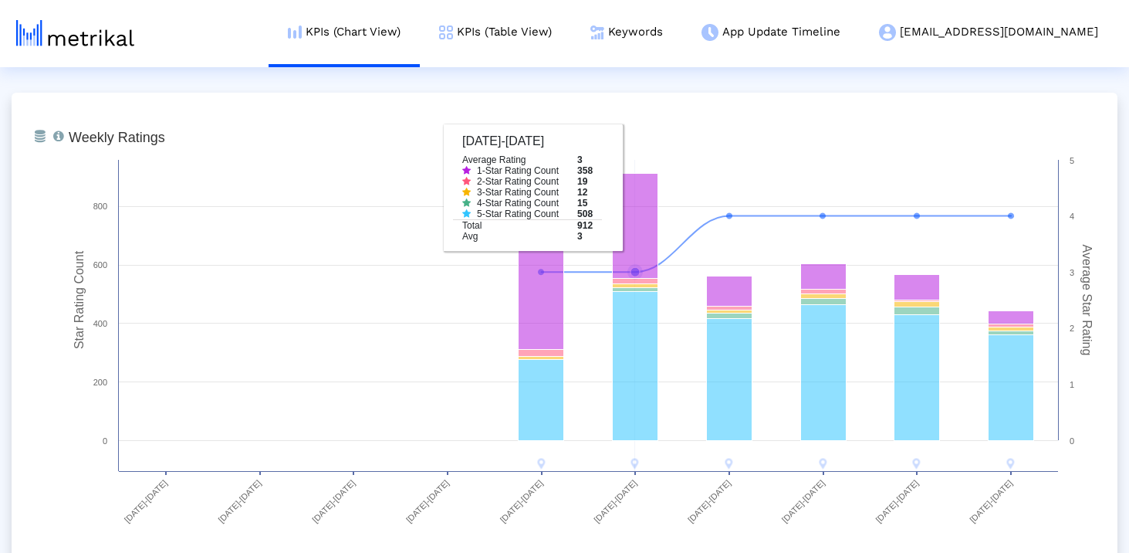
click at [648, 183] on rect at bounding box center [636, 226] width 46 height 105
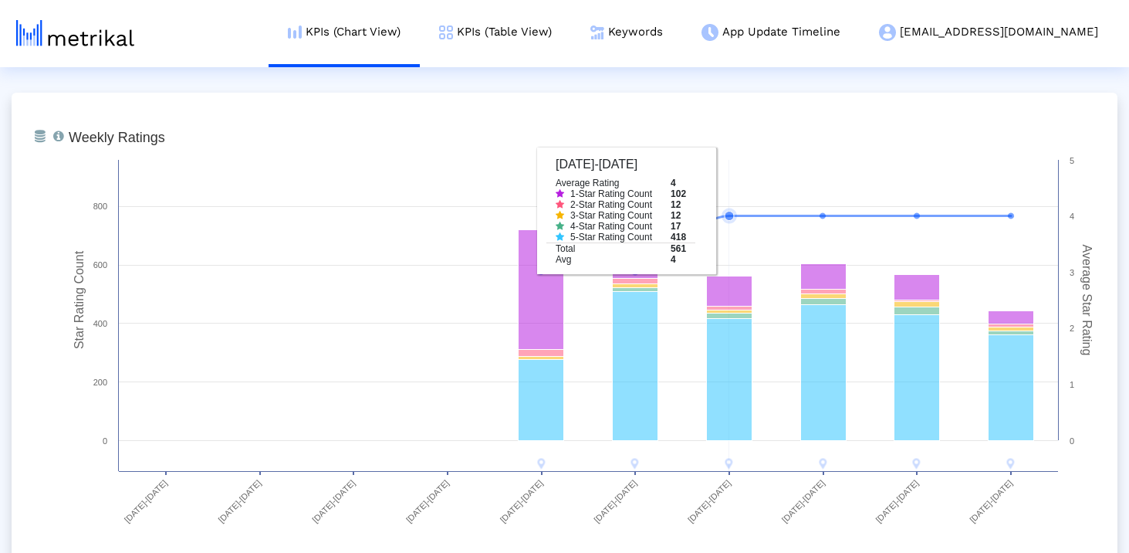
click at [720, 225] on rect at bounding box center [583, 354] width 1044 height 463
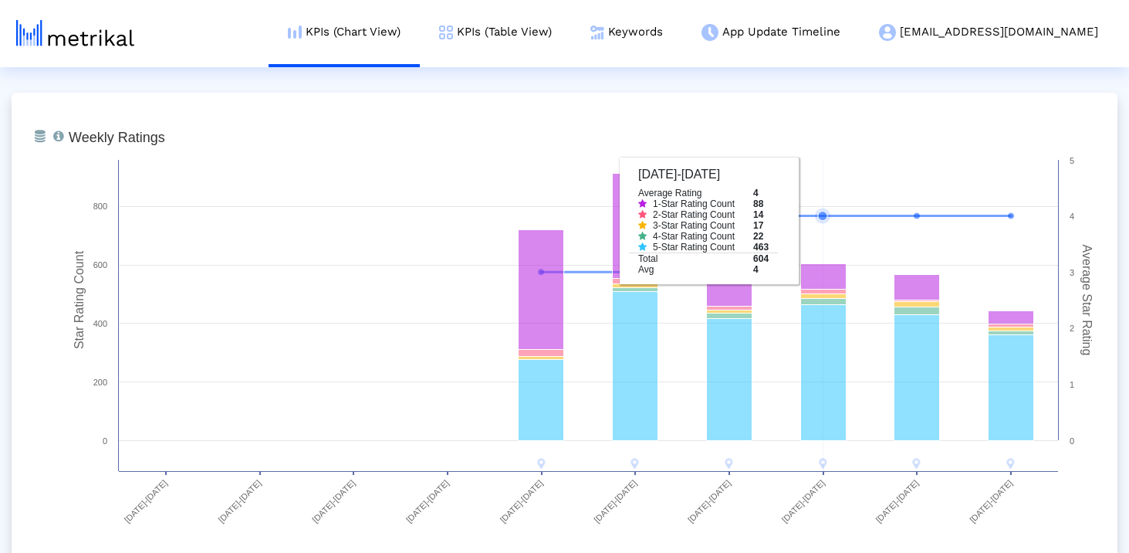
click at [792, 220] on icon at bounding box center [777, 244] width 470 height 56
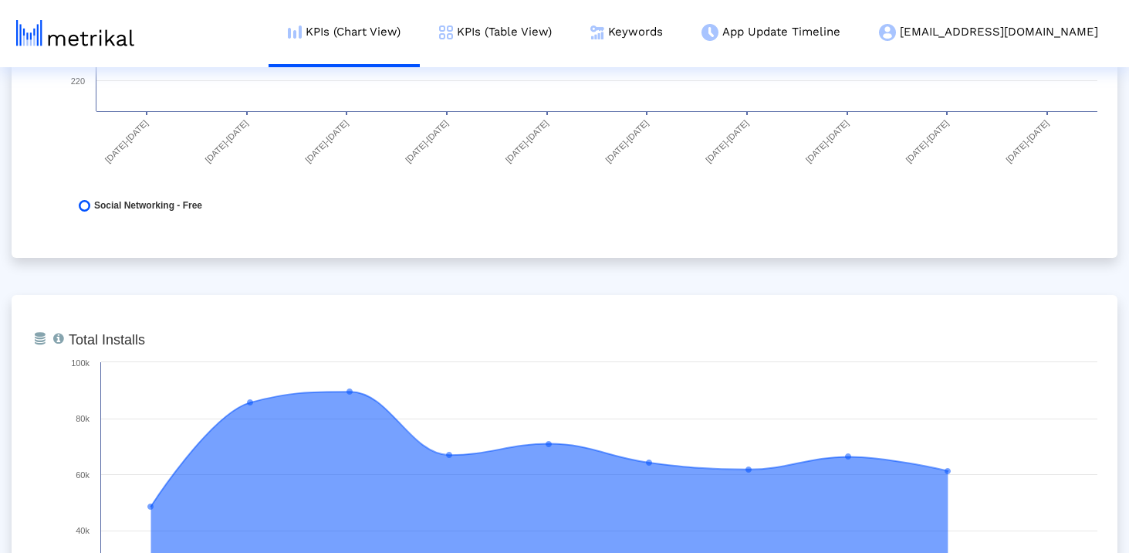
scroll to position [0, 0]
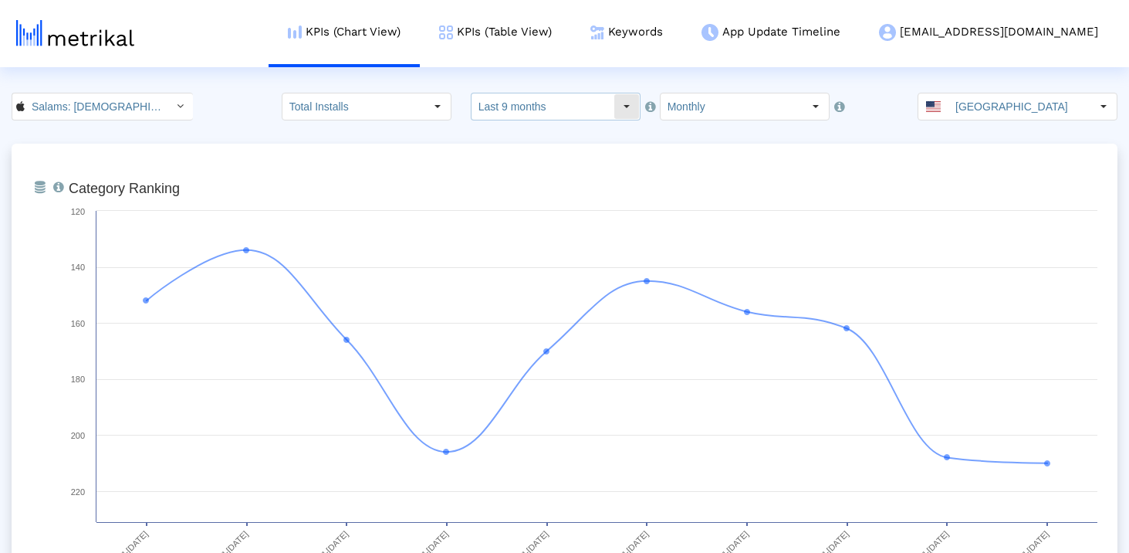
drag, startPoint x: 526, startPoint y: 104, endPoint x: 526, endPoint y: 121, distance: 17.0
click at [526, 104] on input "Last 9 months" at bounding box center [543, 106] width 142 height 26
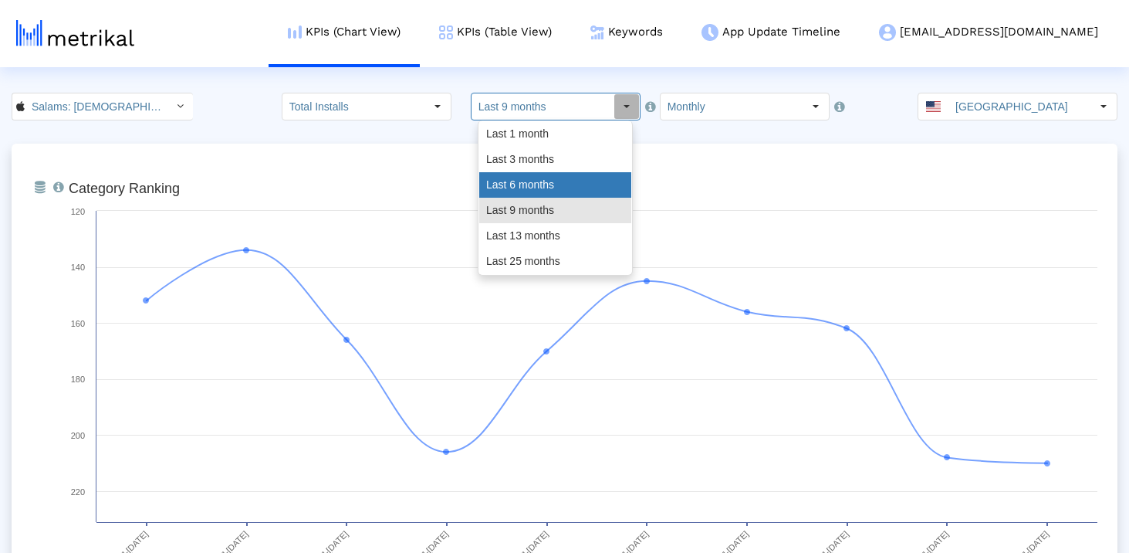
click at [529, 184] on div "Last 6 months" at bounding box center [555, 184] width 152 height 25
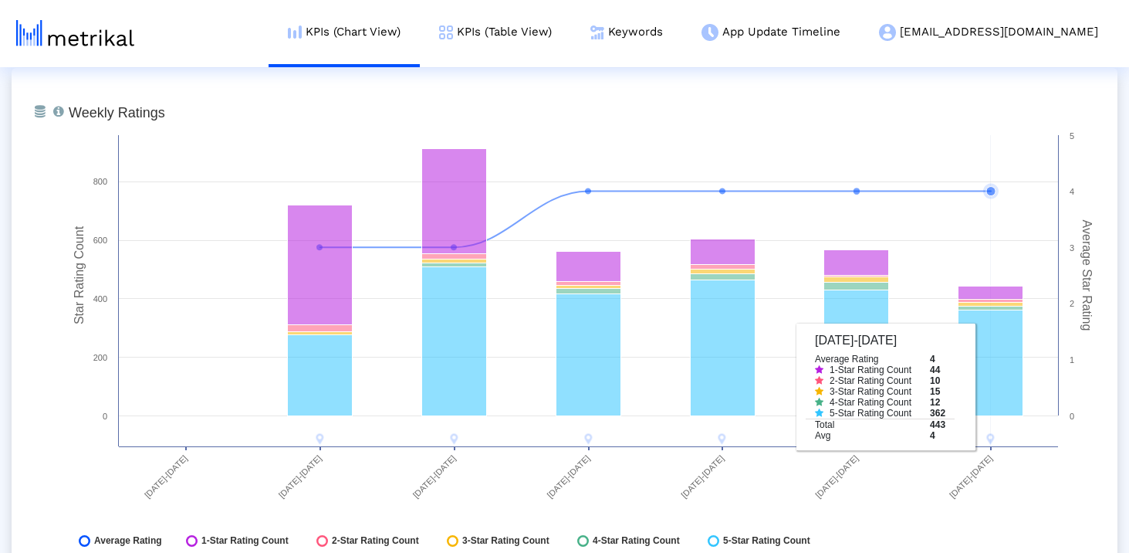
scroll to position [4024, 0]
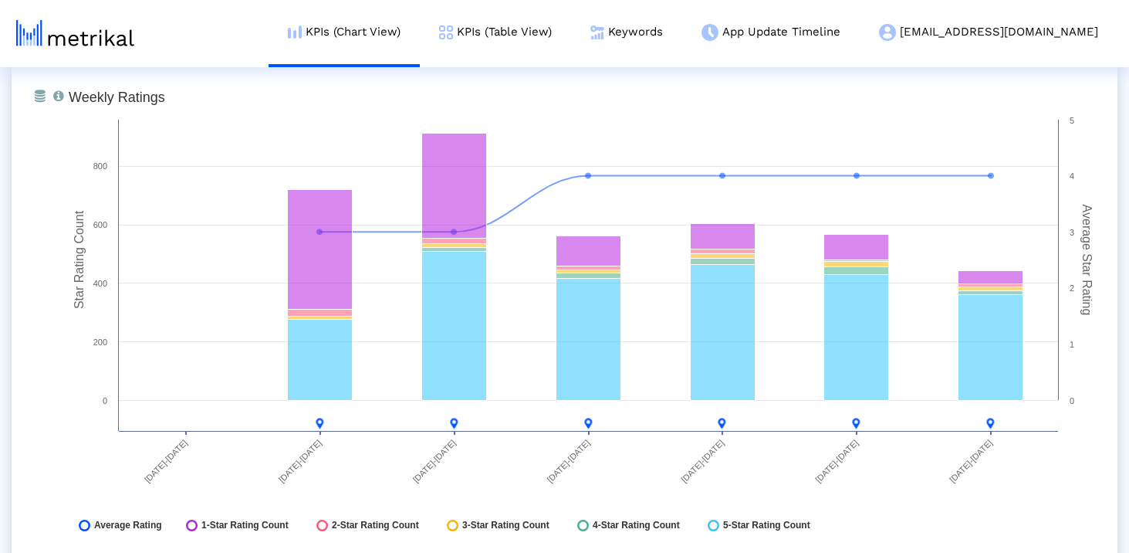
click at [93, 100] on tspan "Weekly Ratings" at bounding box center [117, 97] width 96 height 15
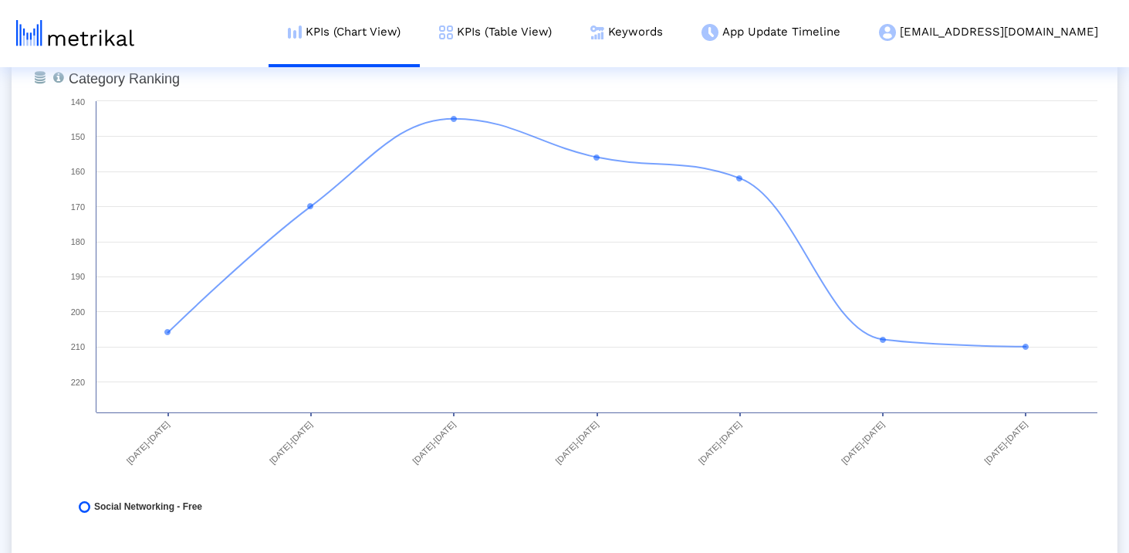
scroll to position [0, 0]
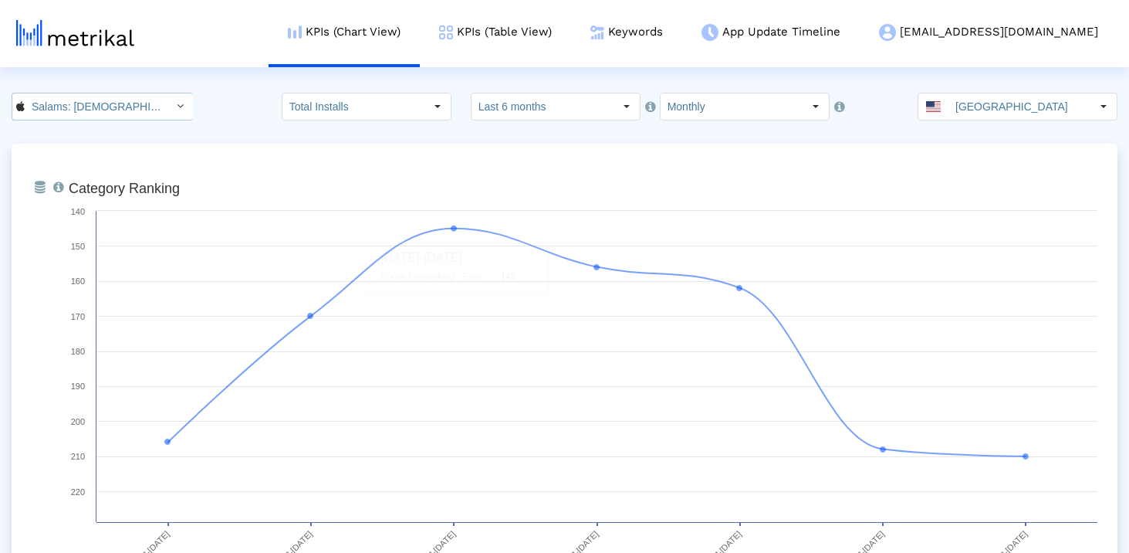
click at [127, 106] on input "Salams: [DEMOGRAPHIC_DATA] [DEMOGRAPHIC_DATA] Marriage < 965359176 >" at bounding box center [94, 106] width 139 height 26
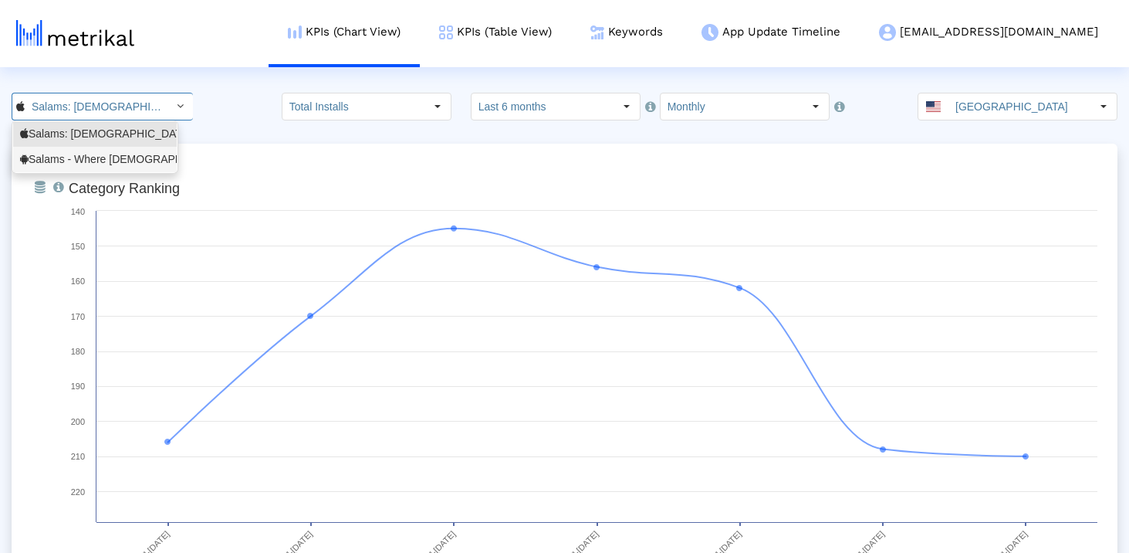
click at [114, 159] on div "Salams - Where [DEMOGRAPHIC_DATA] Meet <com.minderapps.minder>" at bounding box center [95, 159] width 150 height 15
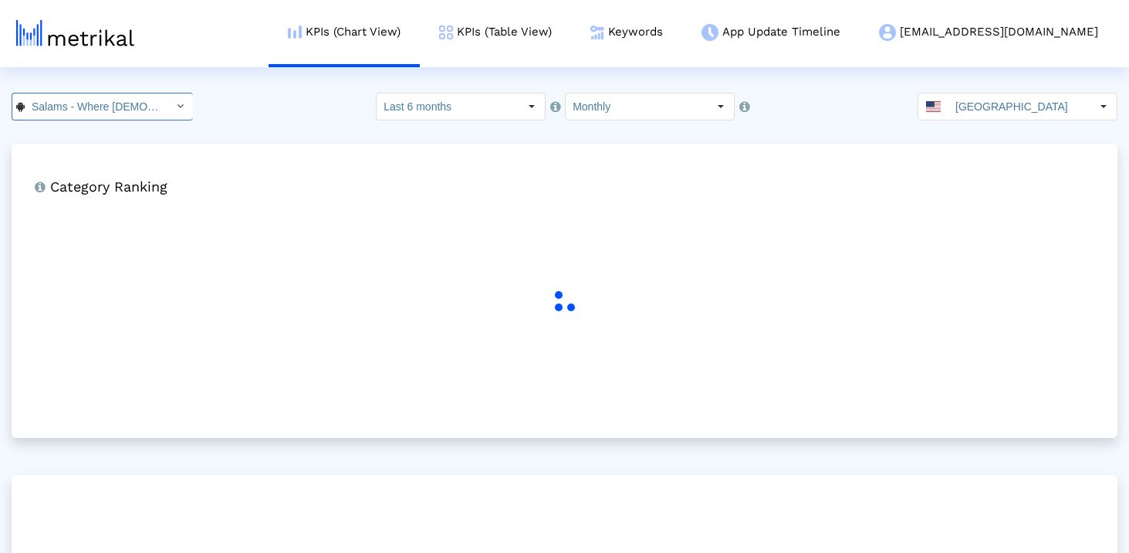
scroll to position [0, 171]
click at [529, 96] on div "Select" at bounding box center [531, 106] width 25 height 25
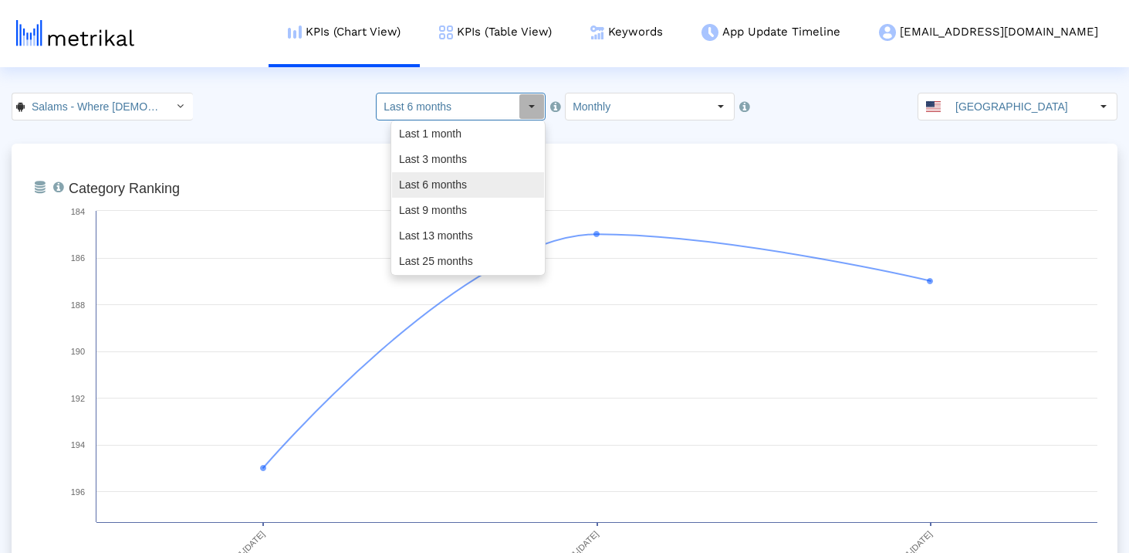
click at [475, 211] on div "Last 9 months" at bounding box center [468, 210] width 152 height 25
type input "Last 9 months"
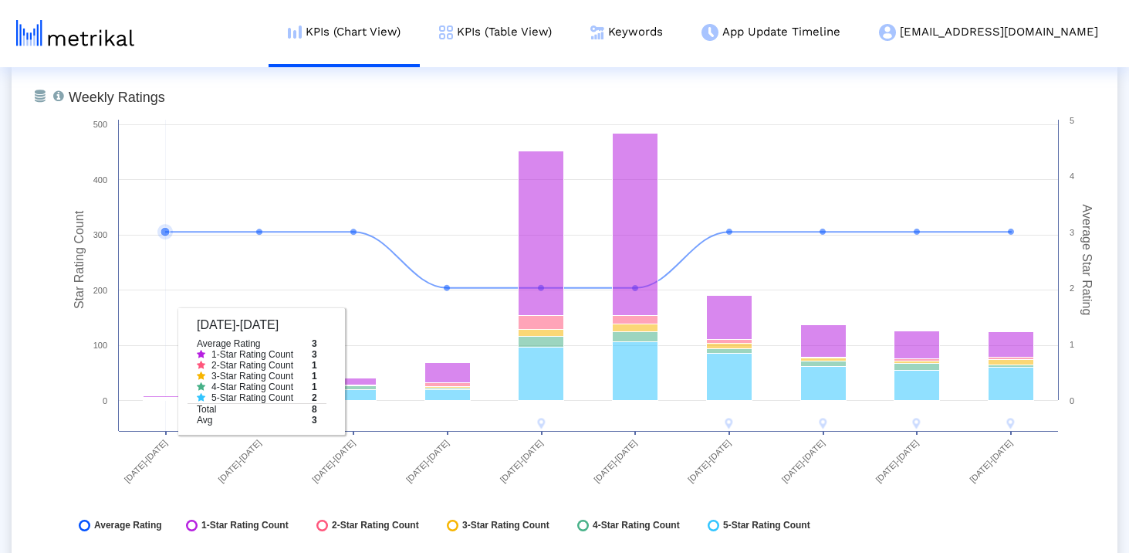
scroll to position [2326, 0]
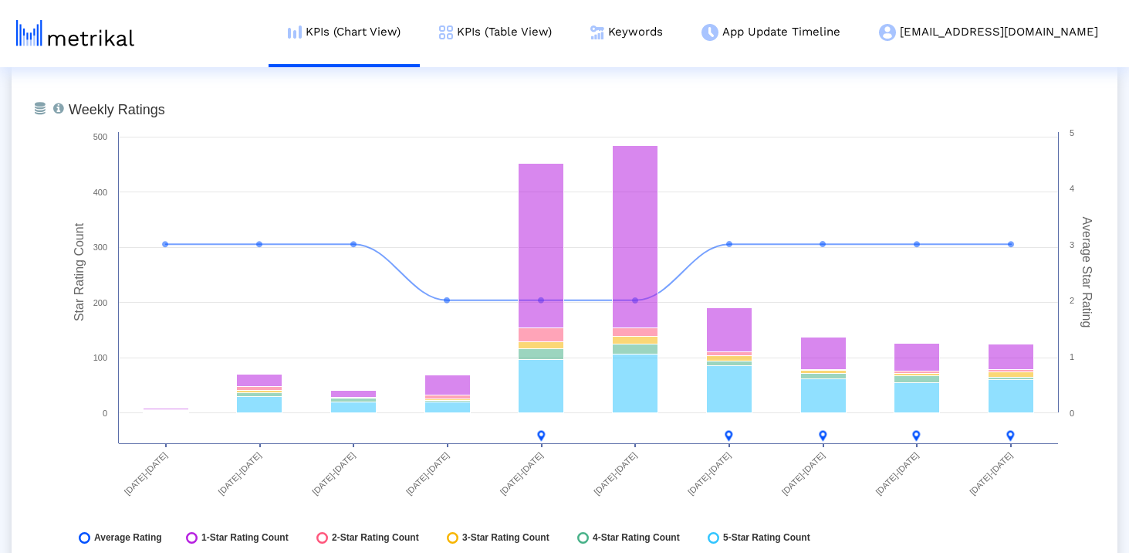
click at [17, 257] on div "From Database Total number of weekly/monthly ratings the app receives with a br…" at bounding box center [565, 327] width 1106 height 525
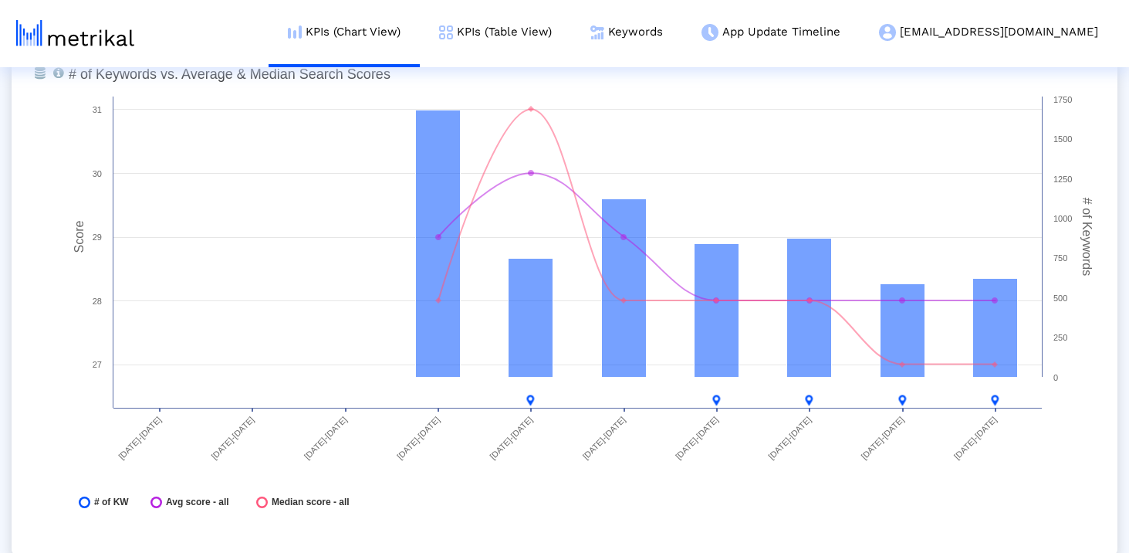
scroll to position [4363, 0]
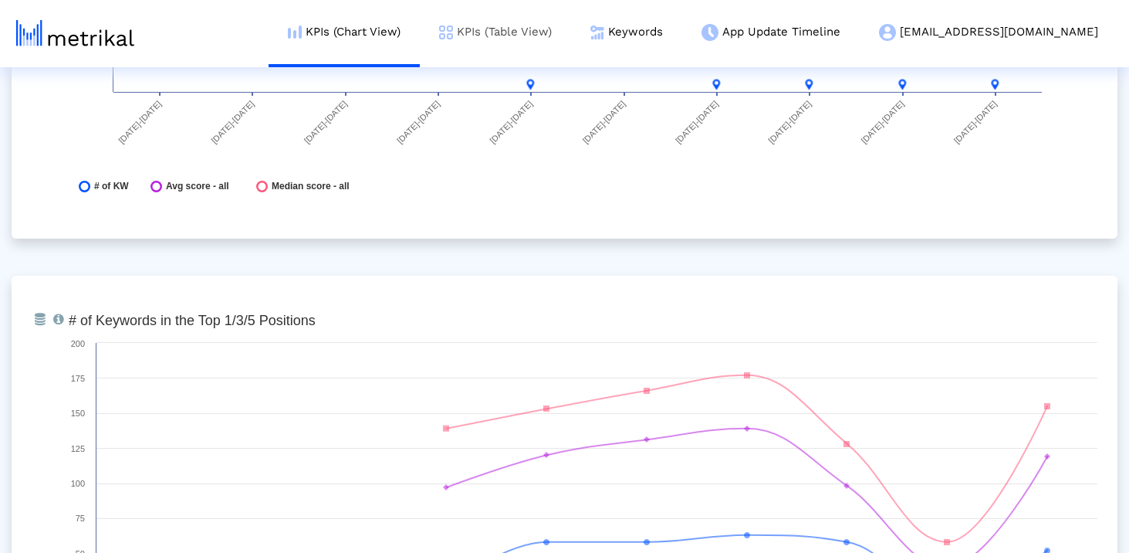
click at [453, 33] on img at bounding box center [446, 32] width 14 height 14
click at [561, 36] on link "KPIs (Table View)" at bounding box center [495, 32] width 151 height 64
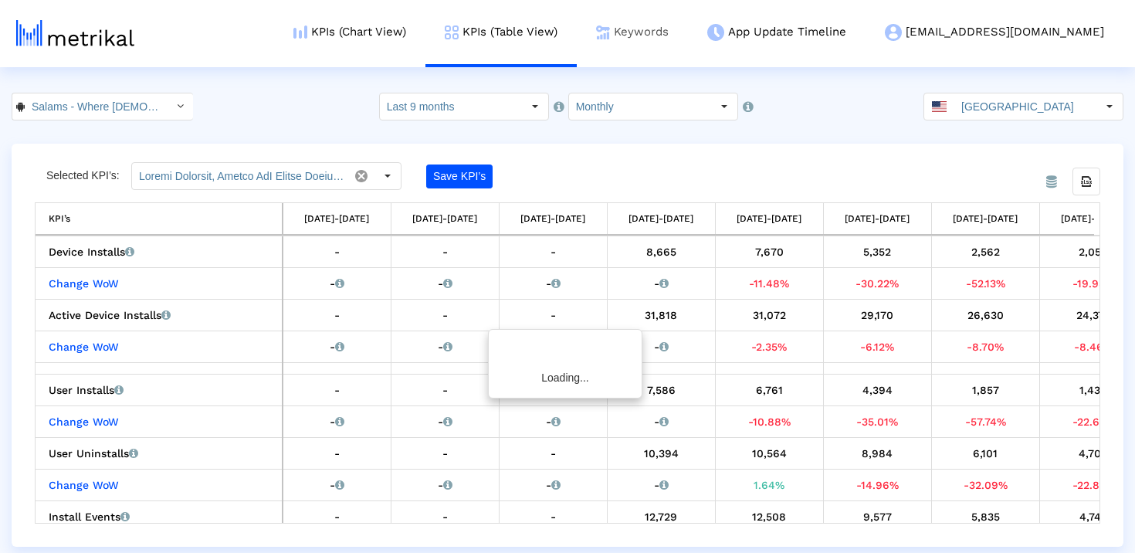
click at [688, 33] on link "Keywords" at bounding box center [632, 32] width 111 height 64
click at [577, 37] on link "KPIs (Table View)" at bounding box center [500, 32] width 151 height 64
click at [141, 115] on input "Salams - Where [DEMOGRAPHIC_DATA] Meet < com.minderapps.minder >" at bounding box center [94, 106] width 139 height 26
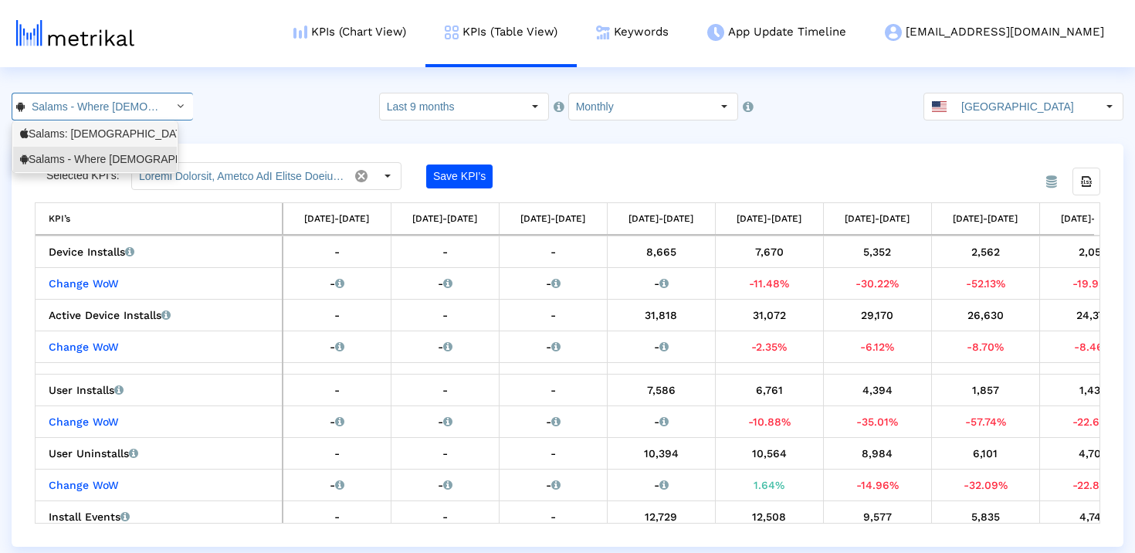
click at [117, 134] on div "Salams: [DEMOGRAPHIC_DATA] [DEMOGRAPHIC_DATA] Marriage <965359176>" at bounding box center [95, 134] width 150 height 15
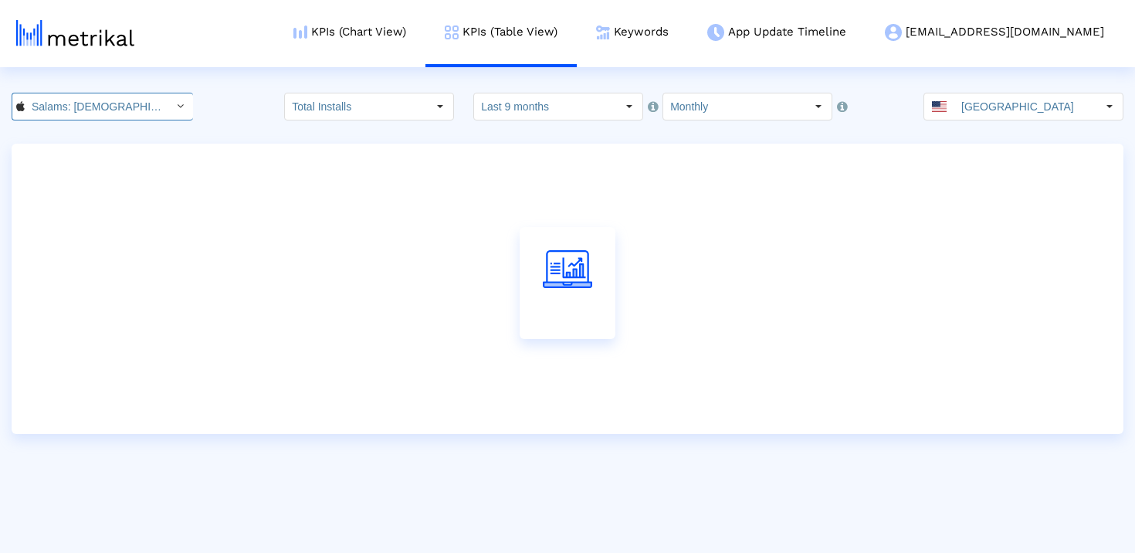
scroll to position [0, 110]
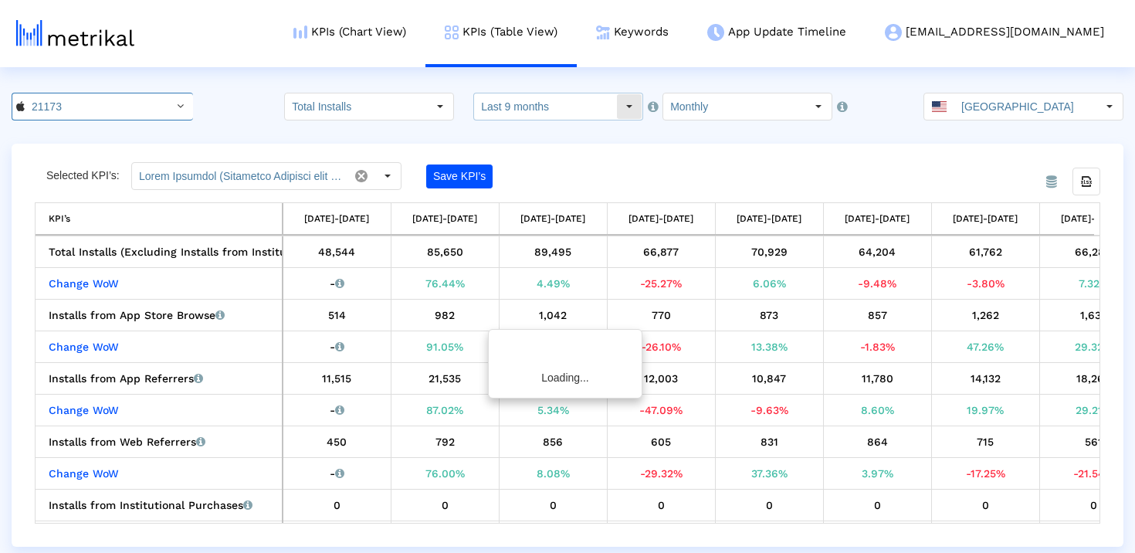
click at [504, 110] on input "Last 9 months" at bounding box center [545, 106] width 142 height 26
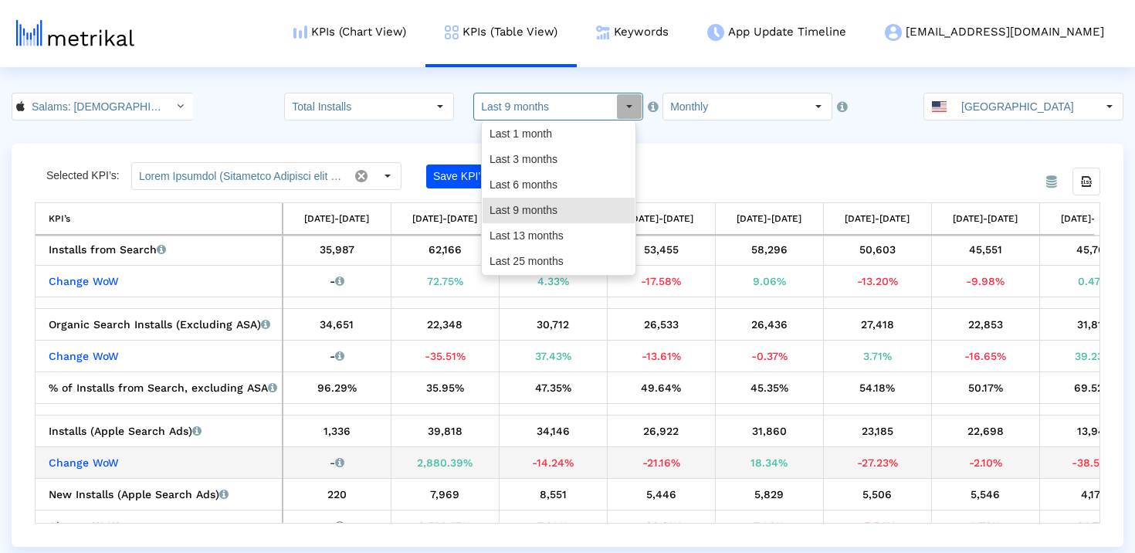
scroll to position [320, 0]
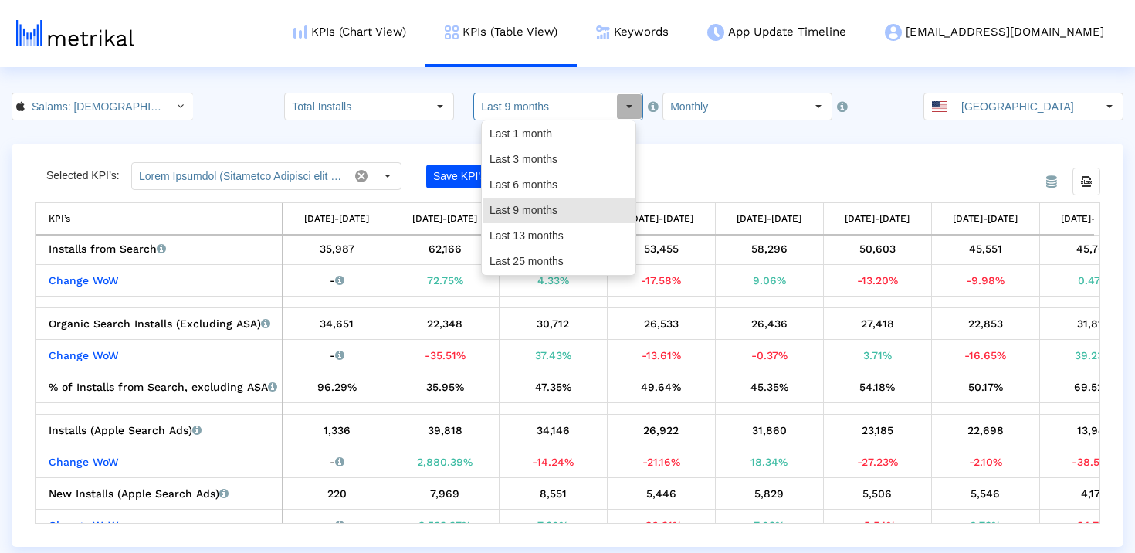
click at [794, 170] on div "Selected KPI’s: Save KPI’s" at bounding box center [434, 176] width 799 height 28
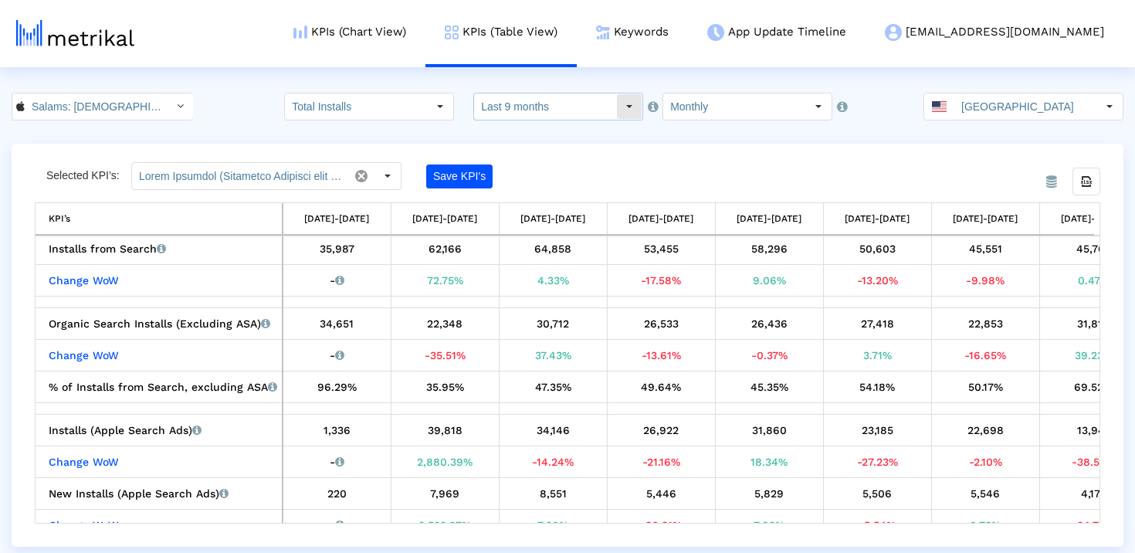
click at [543, 101] on input "Last 9 months" at bounding box center [545, 106] width 142 height 26
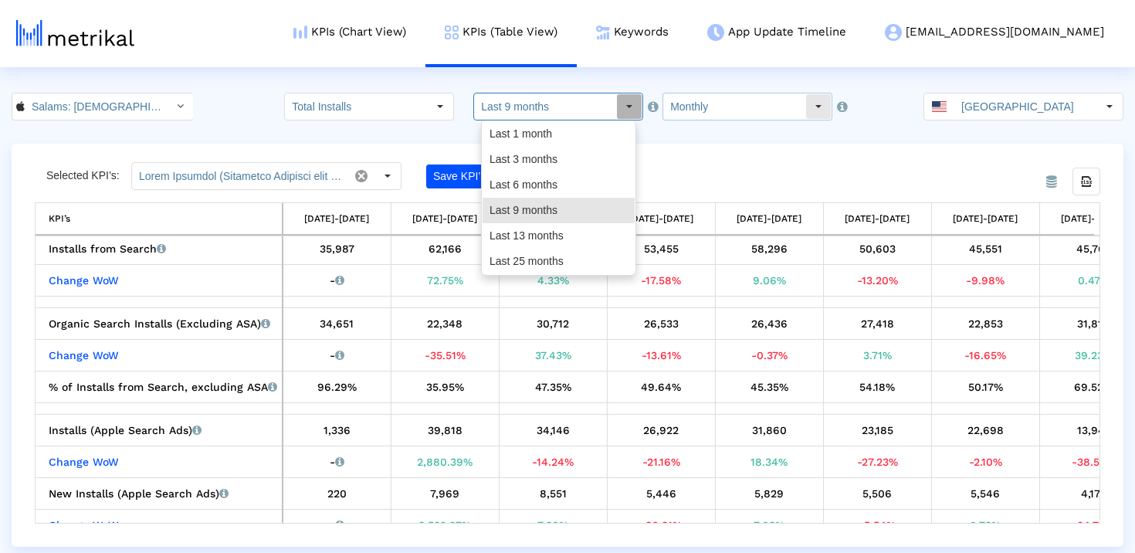
click at [709, 109] on input "Monthly" at bounding box center [734, 106] width 142 height 26
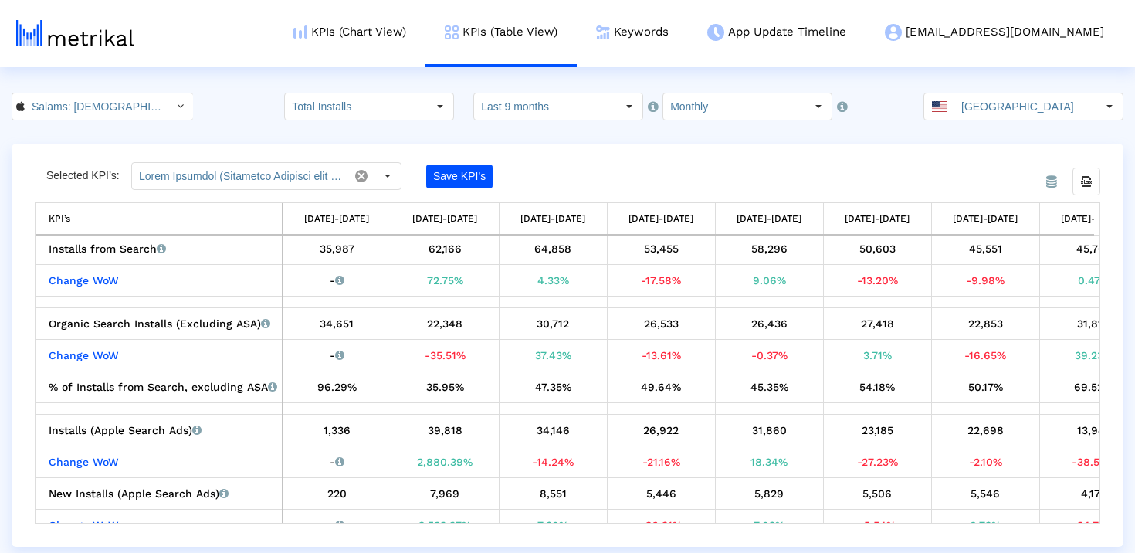
click at [847, 144] on div "From Database Selected KPI’s: Save KPI’s Export all data KPI’s [DATE]-[DATE] [D…" at bounding box center [567, 345] width 1111 height 403
click at [551, 102] on input "Last 9 months" at bounding box center [545, 106] width 142 height 26
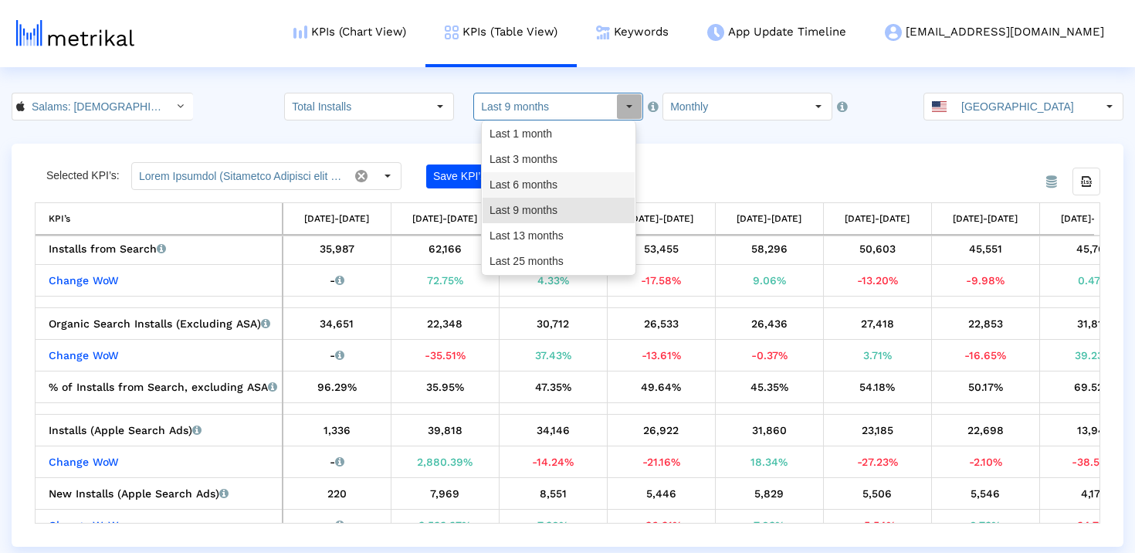
click at [551, 191] on div "Last 6 months" at bounding box center [558, 184] width 152 height 25
type input "Last 6 months"
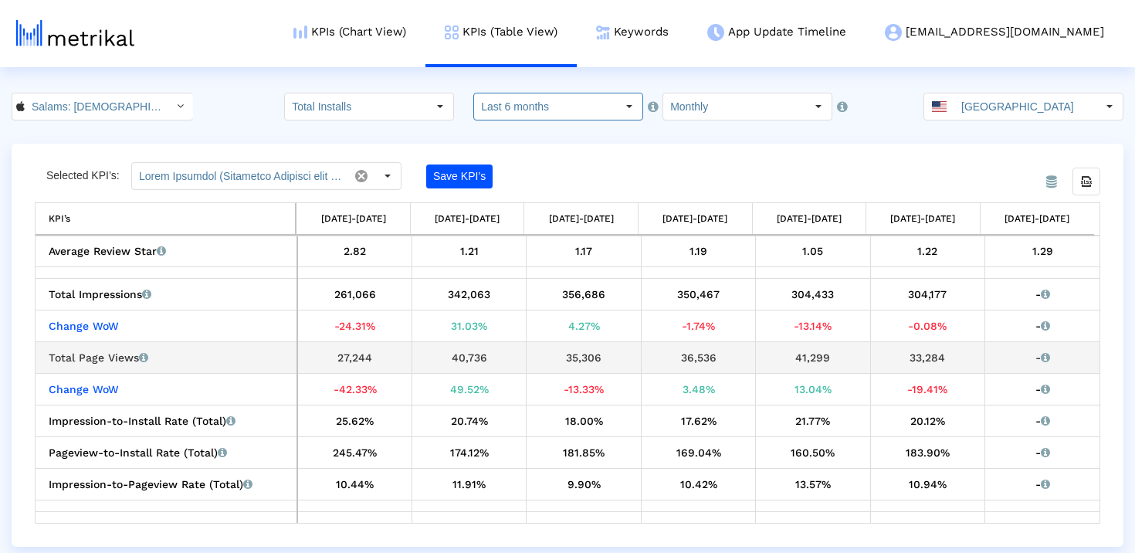
scroll to position [1230, 0]
click at [136, 107] on input "Salams: [DEMOGRAPHIC_DATA] [DEMOGRAPHIC_DATA] Marriage < 965359176 >" at bounding box center [94, 106] width 139 height 26
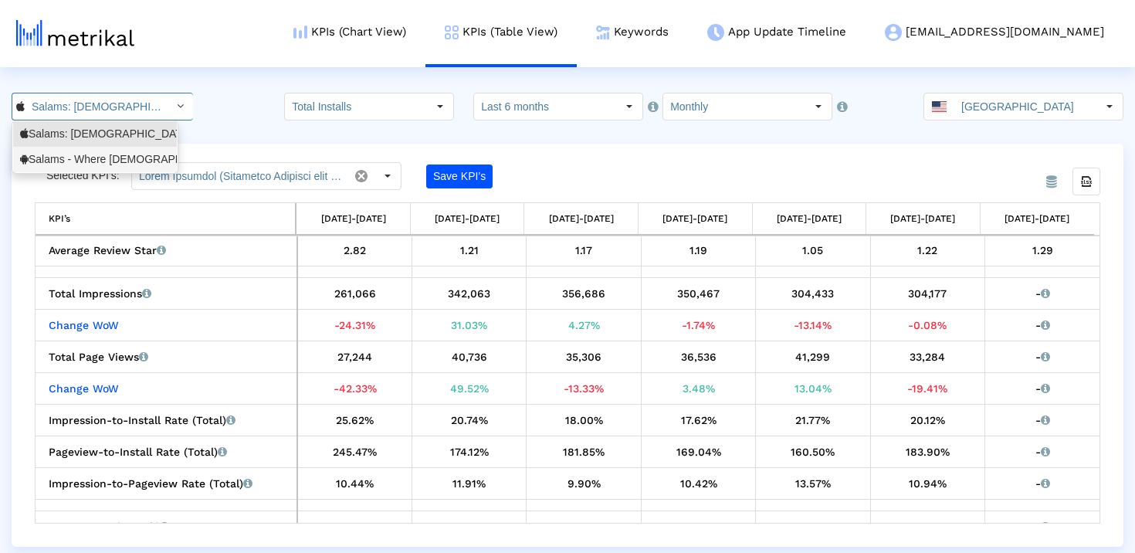
click at [133, 156] on div "Salams - Where [DEMOGRAPHIC_DATA] Meet <com.minderapps.minder>" at bounding box center [95, 159] width 150 height 15
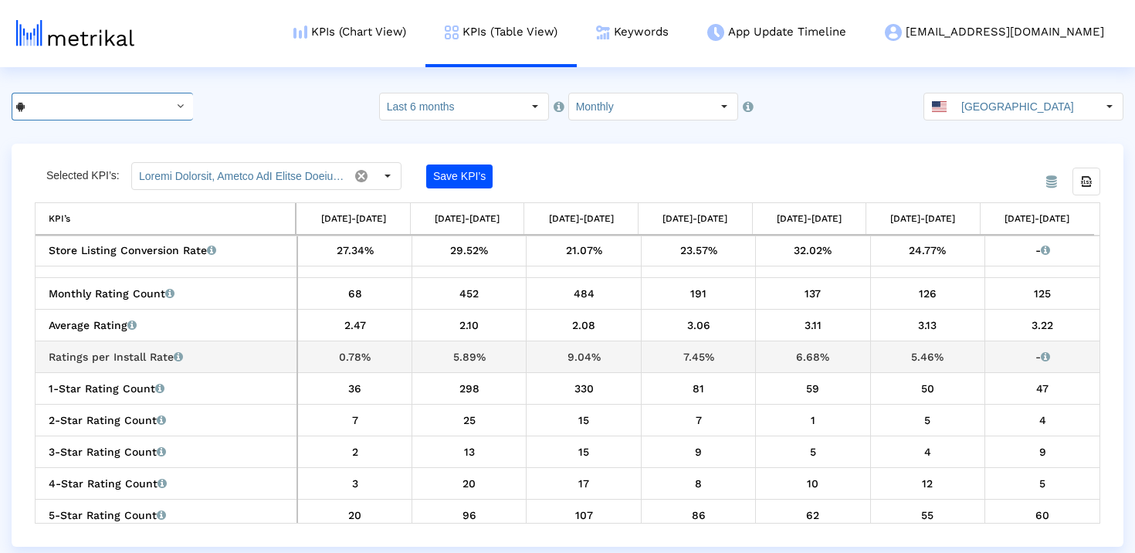
scroll to position [543, 0]
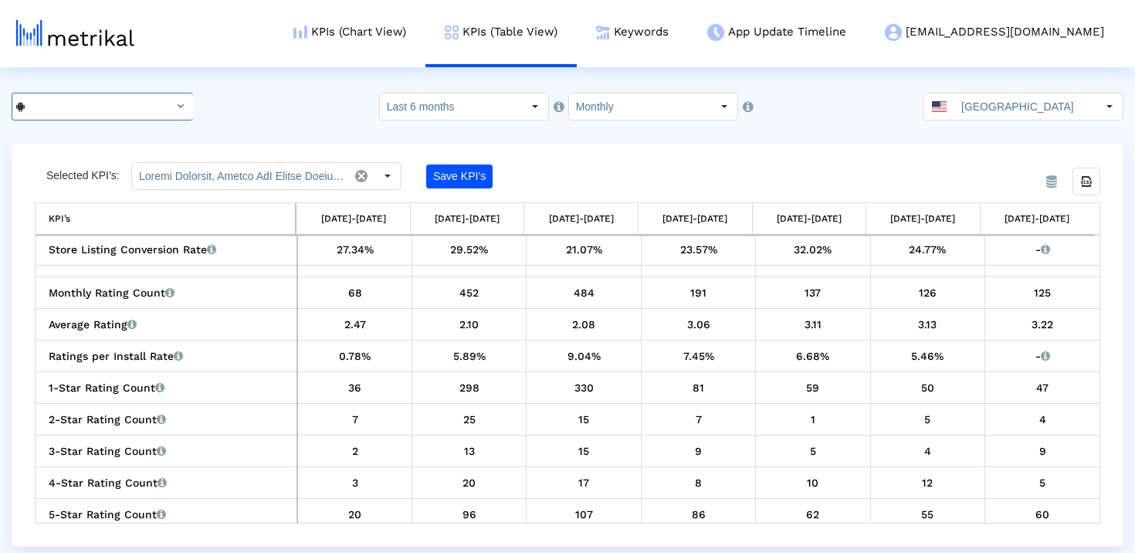
click at [141, 102] on input "Salams - Where [DEMOGRAPHIC_DATA] Meet < com.minderapps.minder >" at bounding box center [94, 106] width 139 height 26
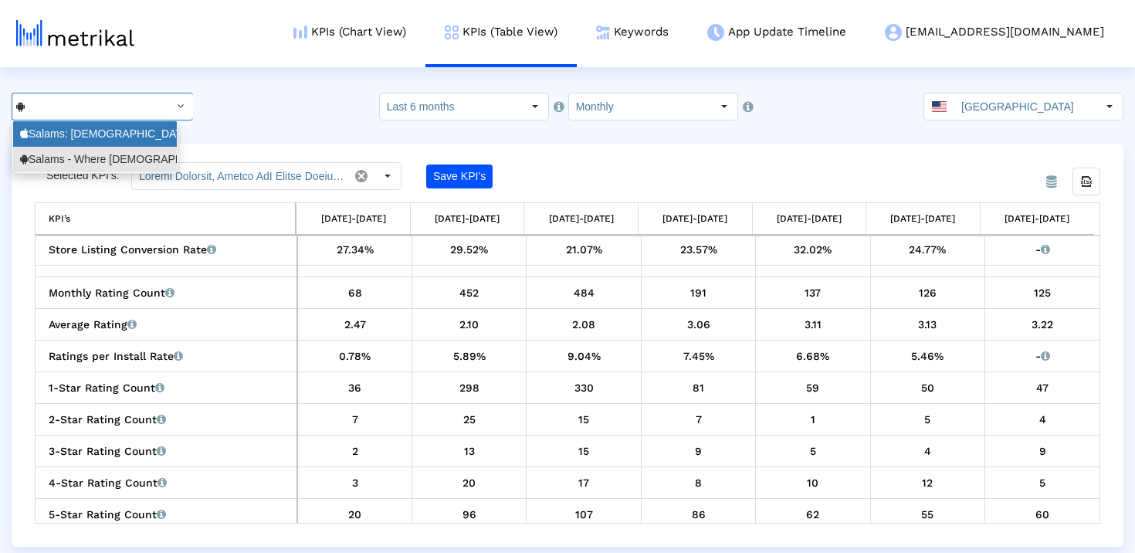
click at [96, 133] on div "Salams: [DEMOGRAPHIC_DATA] [DEMOGRAPHIC_DATA] Marriage <965359176>" at bounding box center [95, 134] width 150 height 15
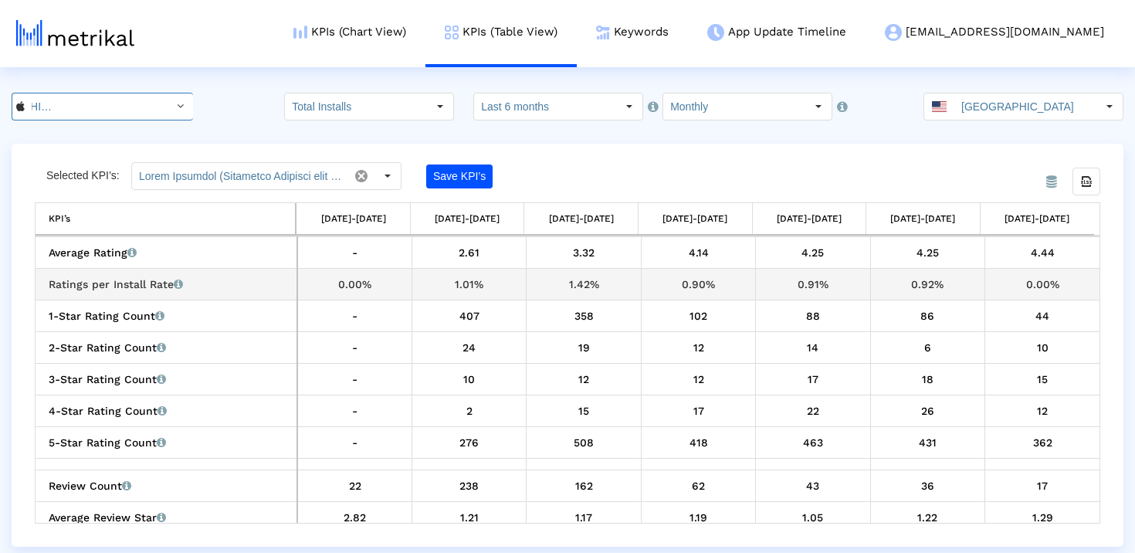
scroll to position [968, 0]
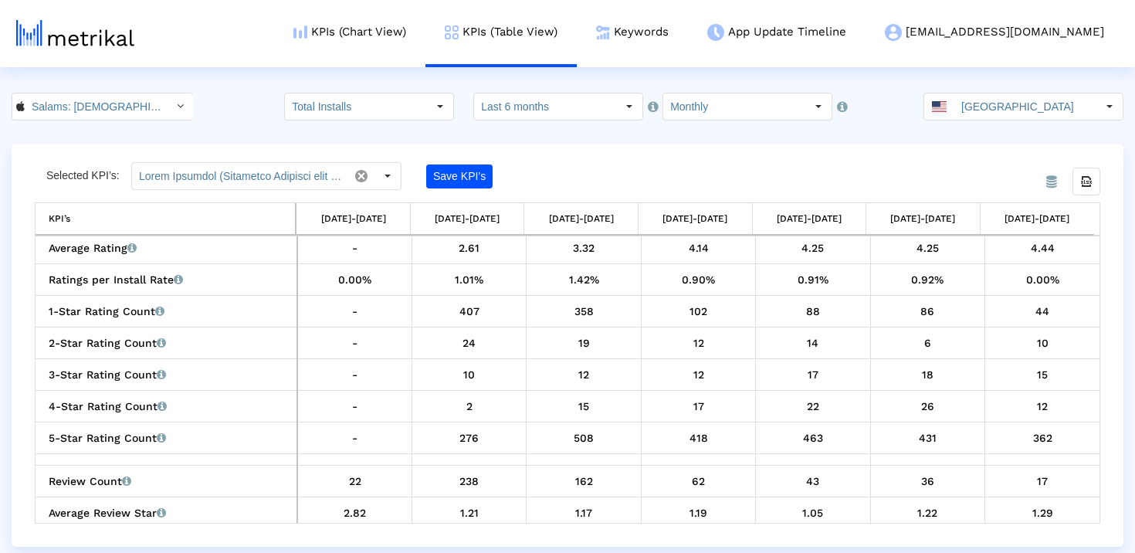
drag, startPoint x: 107, startPoint y: 108, endPoint x: 109, endPoint y: 125, distance: 17.0
click at [107, 108] on input "Salams: [DEMOGRAPHIC_DATA] [DEMOGRAPHIC_DATA] Marriage < 965359176 >" at bounding box center [94, 106] width 139 height 26
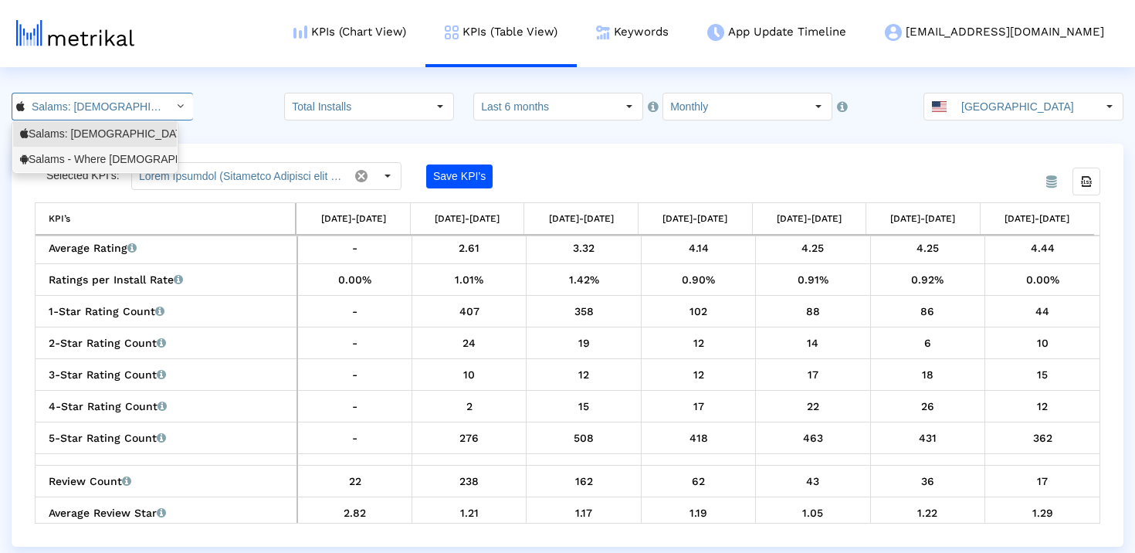
click at [111, 157] on div "Salams - Where [DEMOGRAPHIC_DATA] Meet <com.minderapps.minder>" at bounding box center [95, 159] width 150 height 15
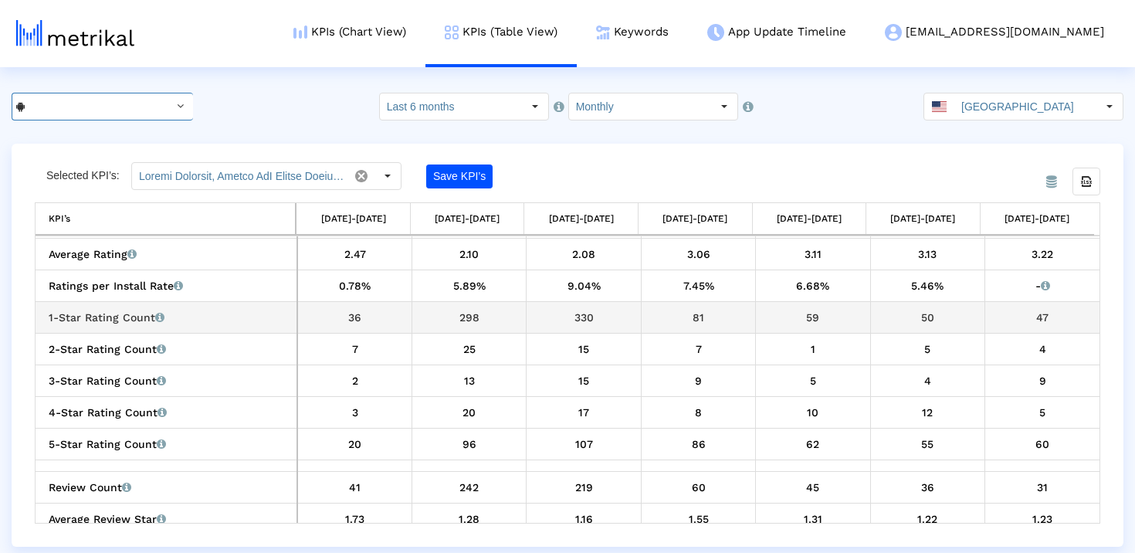
scroll to position [614, 0]
